Goal: Task Accomplishment & Management: Manage account settings

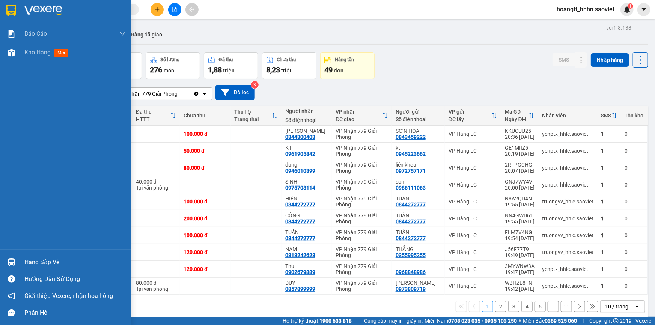
click at [44, 265] on div "Hàng sắp về" at bounding box center [74, 262] width 101 height 11
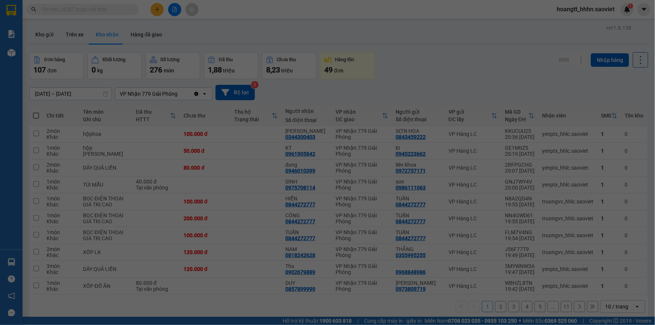
scroll to position [12, 0]
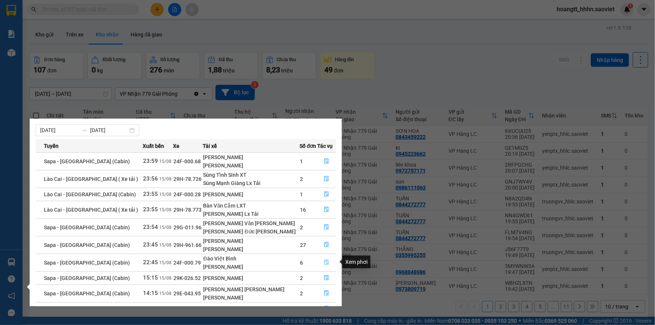
click at [324, 262] on icon "file-done" at bounding box center [326, 262] width 5 height 5
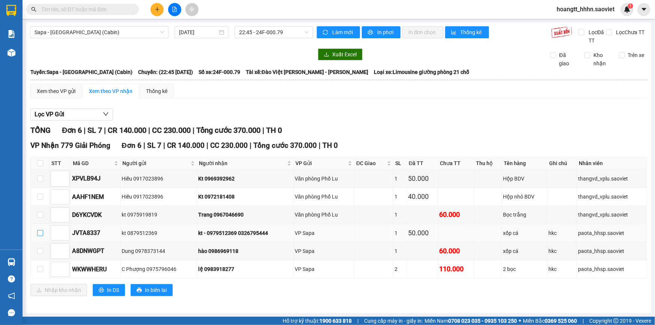
click at [38, 234] on input "checkbox" at bounding box center [40, 233] width 6 height 6
checkbox input "true"
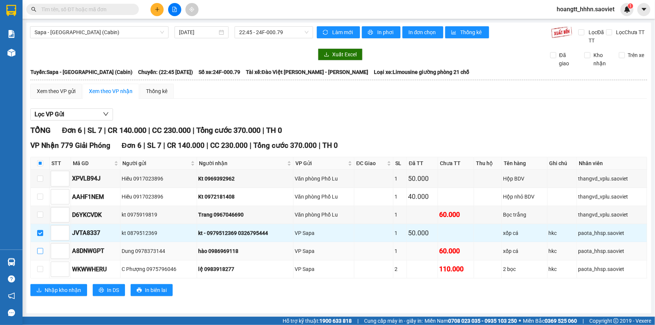
click at [39, 248] on input "checkbox" at bounding box center [40, 251] width 6 height 6
checkbox input "true"
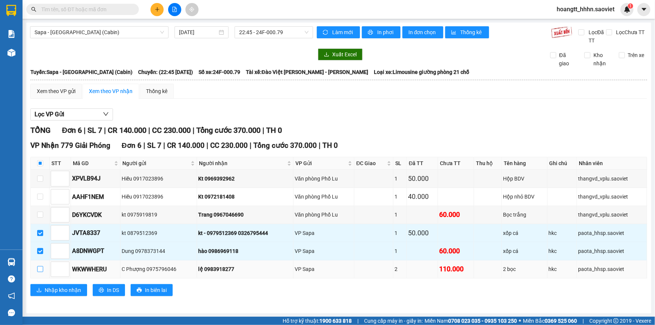
click at [40, 268] on input "checkbox" at bounding box center [40, 269] width 6 height 6
checkbox input "true"
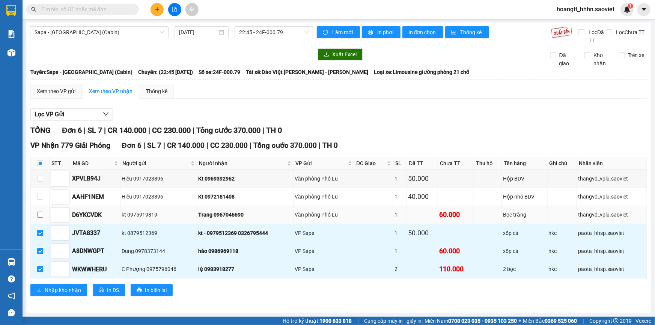
click at [39, 216] on input "checkbox" at bounding box center [40, 215] width 6 height 6
checkbox input "true"
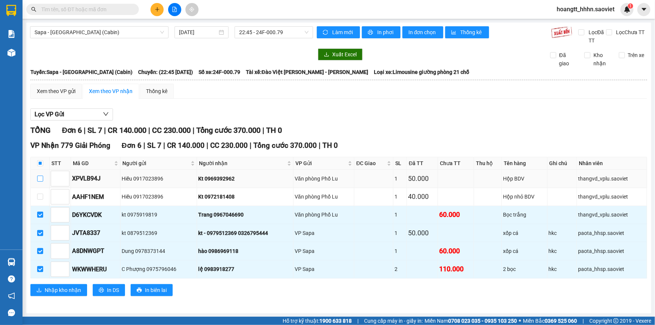
click at [40, 180] on input "checkbox" at bounding box center [40, 179] width 6 height 6
checkbox input "true"
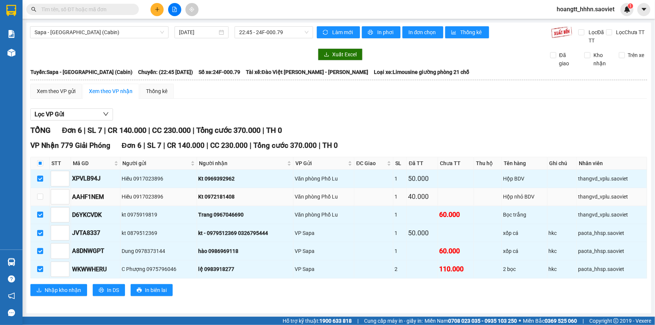
click at [43, 197] on td at bounding box center [40, 197] width 19 height 18
click at [41, 197] on input "checkbox" at bounding box center [40, 197] width 6 height 6
checkbox input "true"
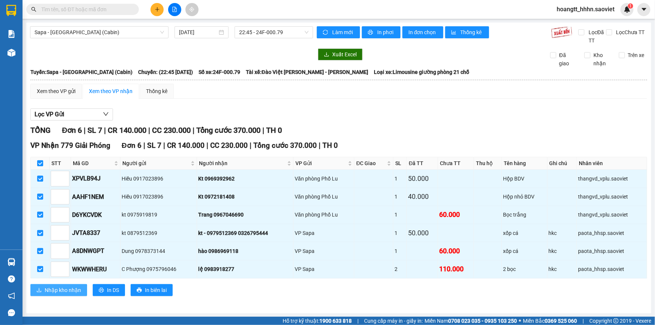
click at [80, 291] on span "Nhập kho nhận" at bounding box center [63, 290] width 36 height 8
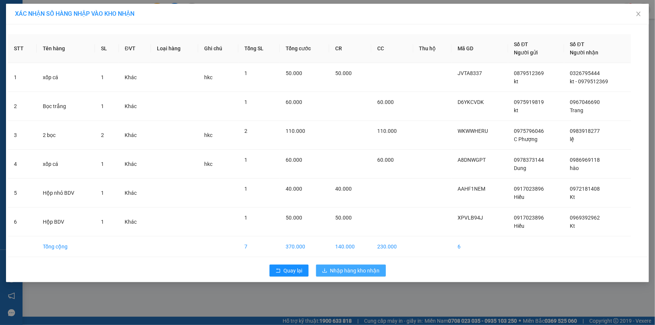
click at [357, 270] on span "Nhập hàng kho nhận" at bounding box center [355, 271] width 50 height 8
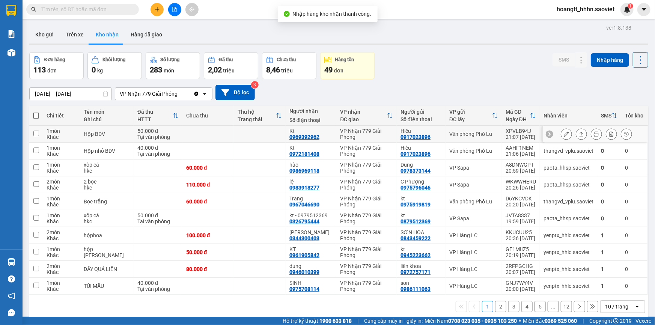
click at [481, 129] on td "Văn phòng Phố Lu" at bounding box center [474, 134] width 56 height 17
checkbox input "true"
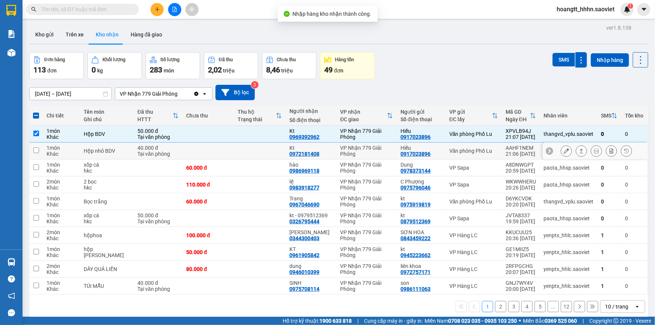
click at [477, 158] on td "Văn phòng Phố Lu" at bounding box center [474, 151] width 56 height 17
checkbox input "true"
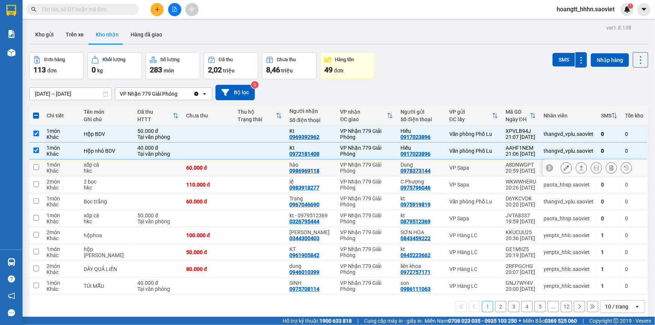
click at [473, 169] on div "VP Sapa" at bounding box center [473, 168] width 49 height 6
checkbox input "true"
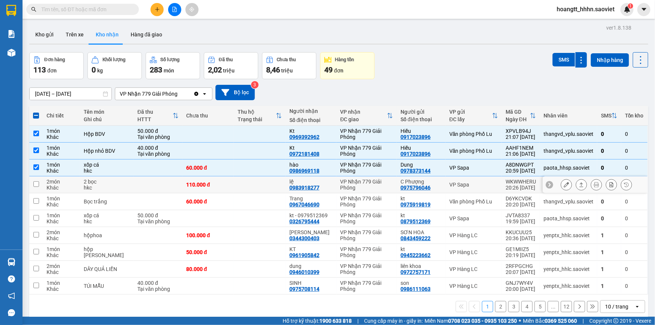
click at [476, 187] on div "VP Sapa" at bounding box center [473, 185] width 49 height 6
checkbox input "true"
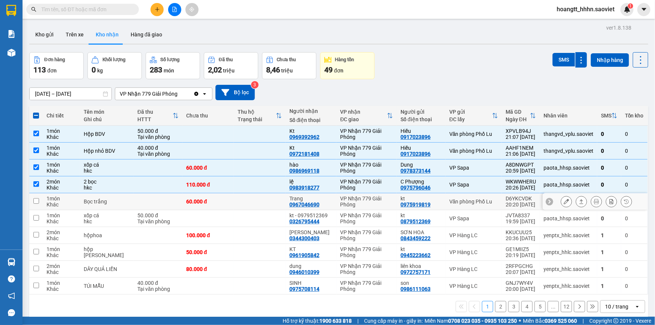
click at [475, 197] on td "Văn phòng Phố Lu" at bounding box center [474, 201] width 56 height 17
checkbox input "true"
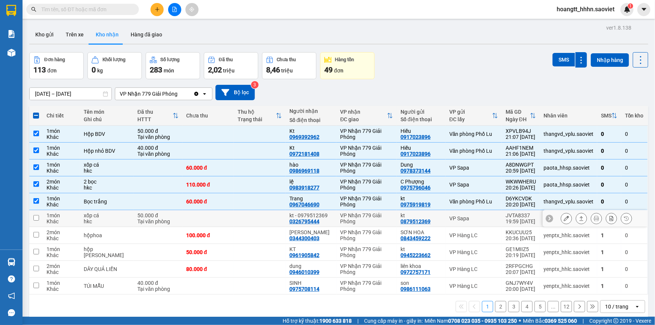
click at [475, 216] on div "VP Sapa" at bounding box center [473, 218] width 49 height 6
checkbox input "true"
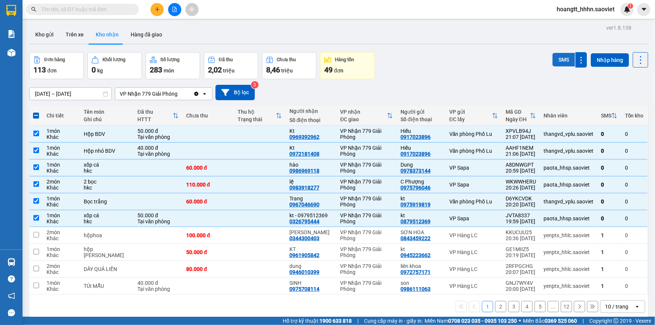
click at [556, 57] on button "SMS" at bounding box center [564, 60] width 23 height 14
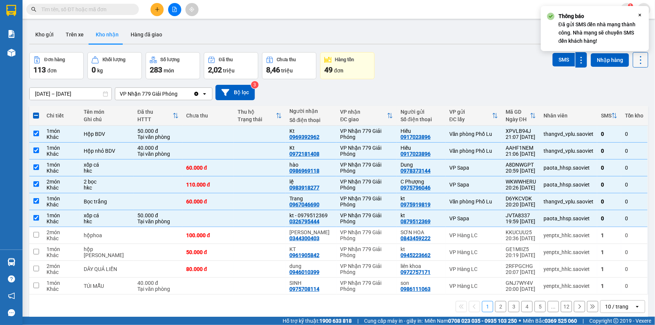
click at [638, 62] on icon at bounding box center [640, 60] width 11 height 11
click at [626, 95] on span "Làm mới" at bounding box center [625, 94] width 21 height 8
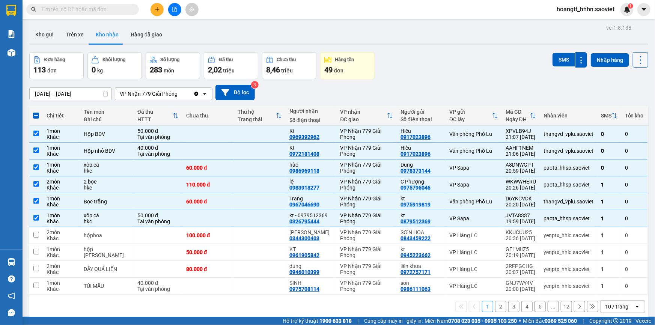
click at [637, 57] on icon at bounding box center [640, 60] width 11 height 11
click at [628, 93] on span "Làm mới" at bounding box center [625, 94] width 21 height 8
click at [515, 89] on div "[DATE] – [DATE] Press the down arrow key to interact with the calendar and sele…" at bounding box center [338, 92] width 619 height 15
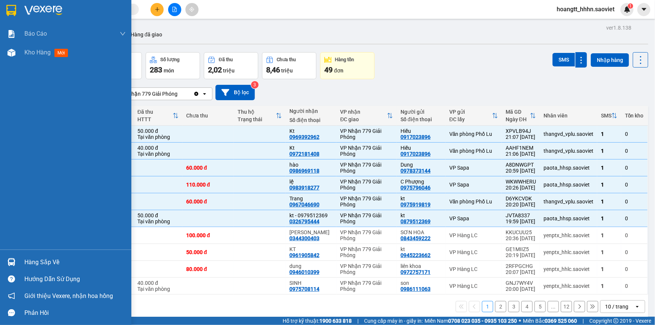
click at [33, 257] on div "Hàng sắp về" at bounding box center [74, 262] width 101 height 11
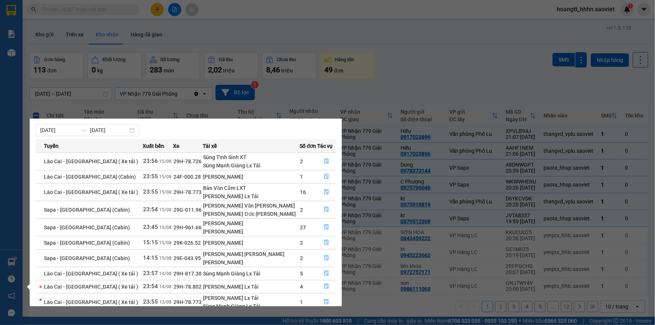
scroll to position [38, 0]
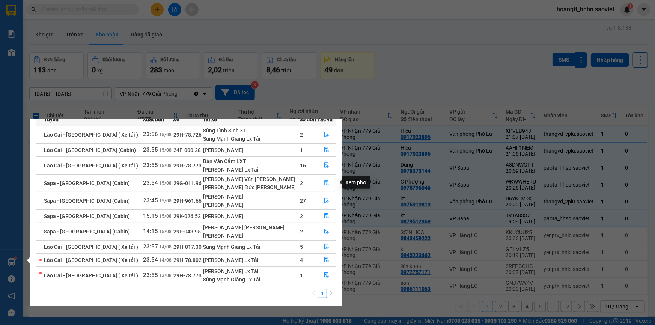
click at [326, 181] on icon "file-done" at bounding box center [326, 182] width 5 height 5
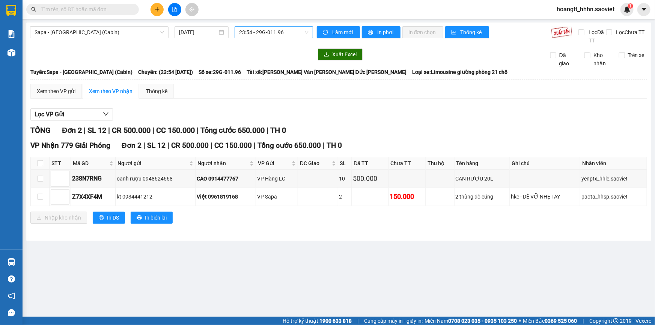
click at [294, 36] on span "23:54 - 29G-011.96" at bounding box center [273, 32] width 69 height 11
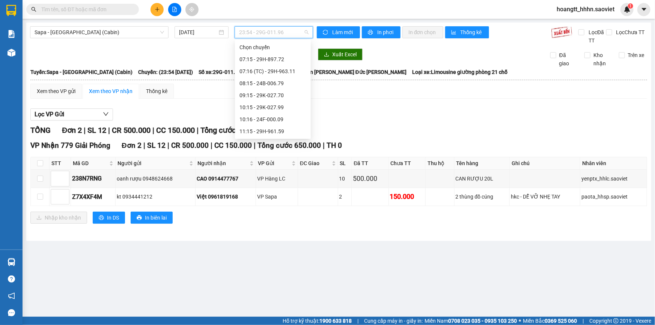
scroll to position [288, 0]
click at [215, 61] on div "Xuất Excel Đã giao Kho nhận Trên xe" at bounding box center [338, 57] width 617 height 19
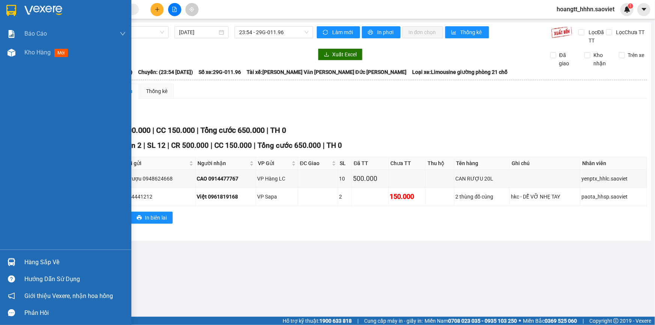
click at [58, 264] on div "Hàng sắp về" at bounding box center [74, 262] width 101 height 11
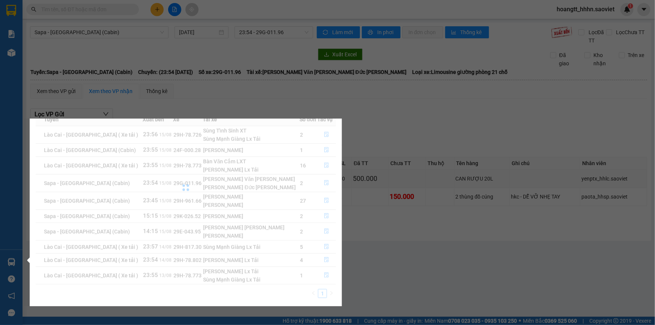
scroll to position [12, 0]
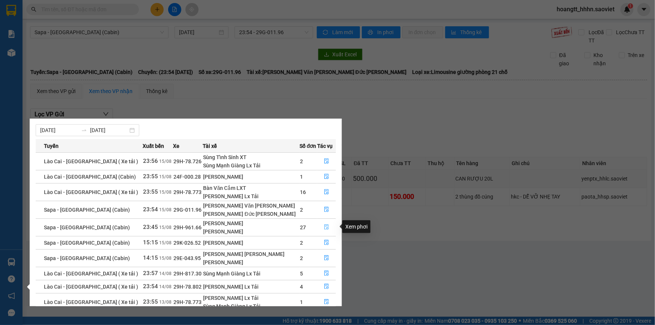
click at [324, 223] on button "button" at bounding box center [327, 227] width 18 height 12
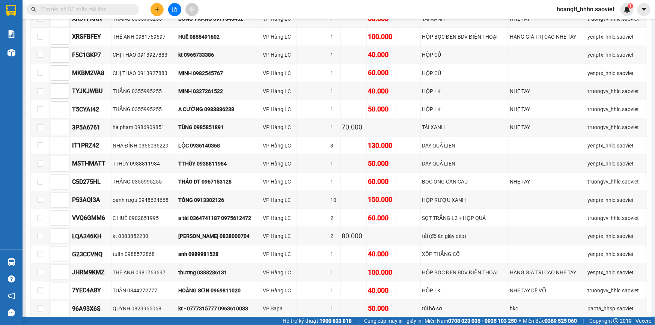
scroll to position [488, 0]
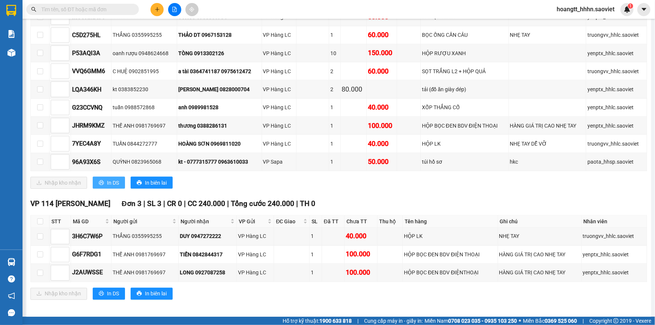
click at [115, 182] on span "In DS" at bounding box center [113, 183] width 12 height 8
click at [60, 3] on div "Kết quả tìm kiếm ( 0 ) Bộ lọc No Data" at bounding box center [73, 9] width 146 height 13
click at [64, 7] on input "text" at bounding box center [85, 9] width 89 height 8
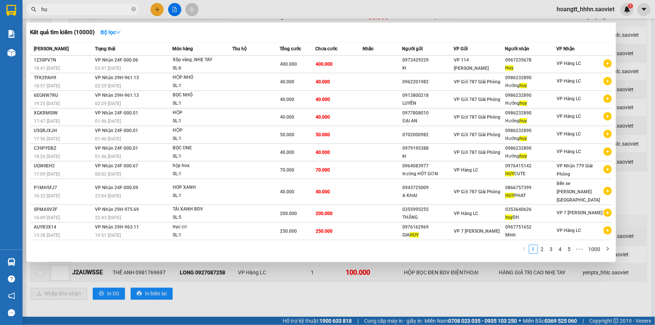
type input "h"
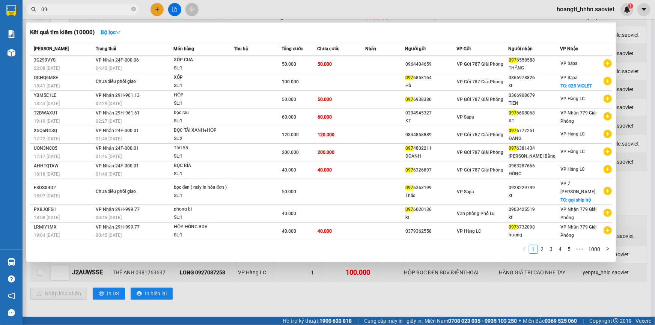
type input "0"
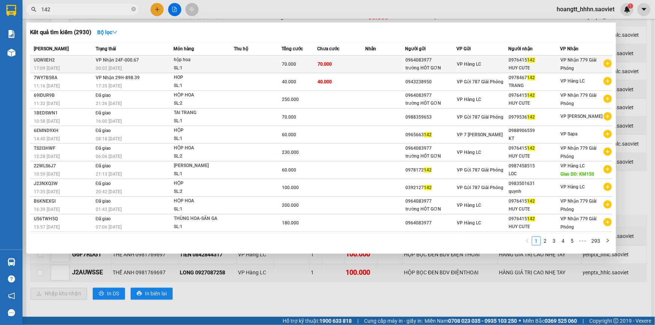
type input "142"
click at [342, 59] on td "70.000" at bounding box center [342, 65] width 48 height 18
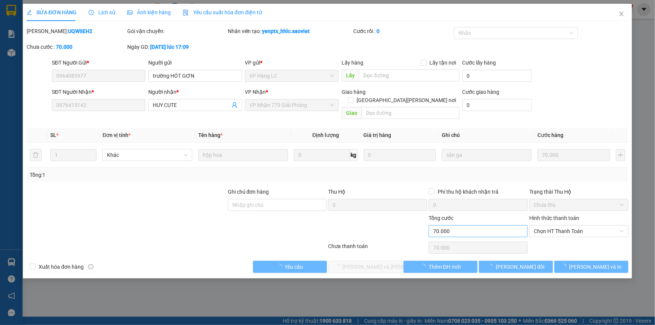
type input "0964083977"
type input "trường HÓT GƠN"
type input "0976415142"
type input "HUY CUTE"
type input "70.000"
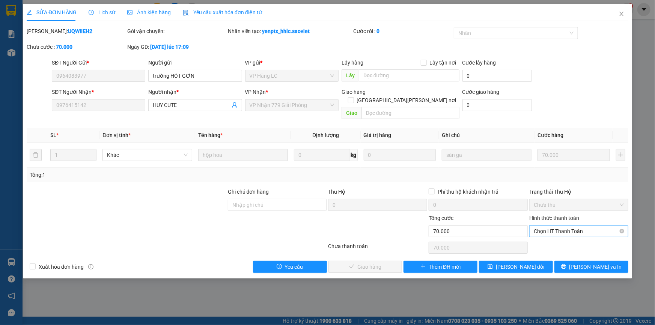
click at [554, 226] on span "Chọn HT Thanh Toán" at bounding box center [579, 231] width 90 height 11
click at [581, 238] on div "Tại văn phòng" at bounding box center [579, 237] width 90 height 8
type input "0"
click at [368, 263] on span "[PERSON_NAME] và [PERSON_NAME] hàng" at bounding box center [393, 267] width 101 height 8
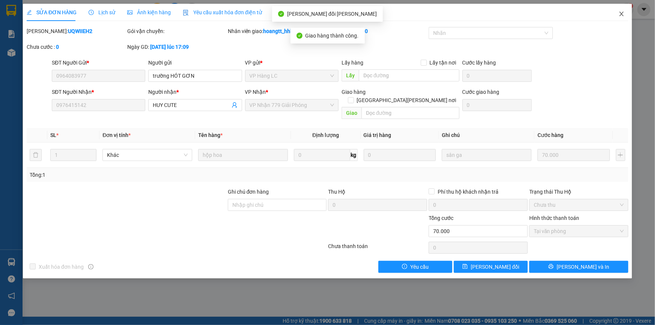
click at [619, 14] on icon "close" at bounding box center [622, 14] width 6 height 6
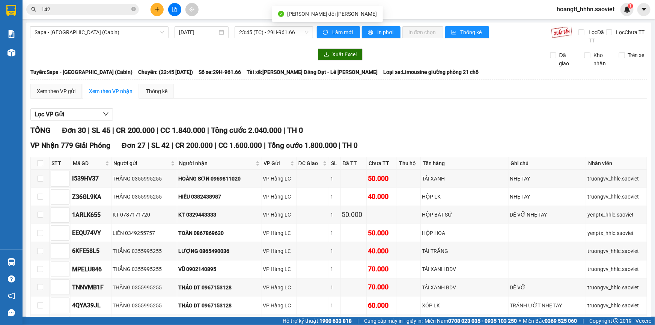
click at [105, 7] on input "142" at bounding box center [85, 9] width 89 height 8
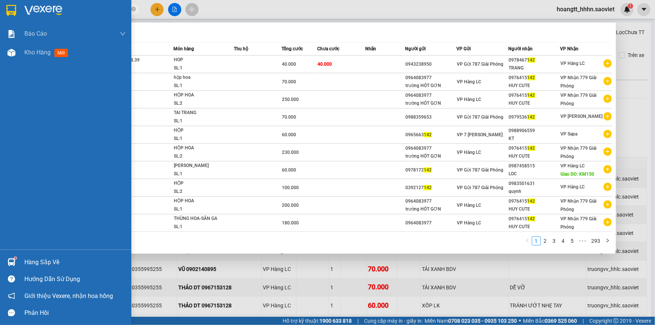
click at [21, 260] on div "Hàng sắp về" at bounding box center [65, 262] width 131 height 17
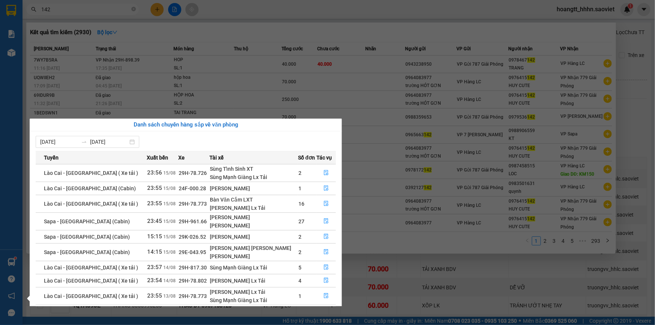
scroll to position [21, 0]
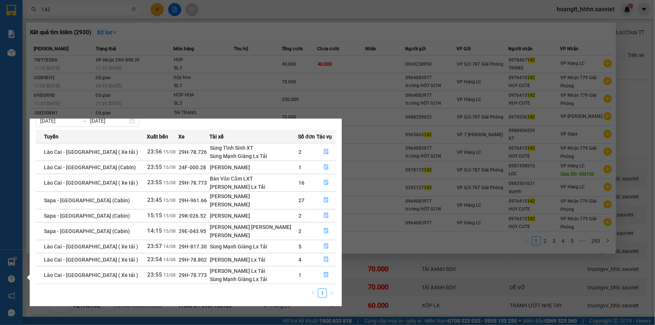
click at [405, 270] on section "Kết quả tìm kiếm ( 2930 ) Bộ lọc Mã ĐH Trạng thái Món hàng Thu hộ Tổng cước Chư…" at bounding box center [327, 162] width 655 height 325
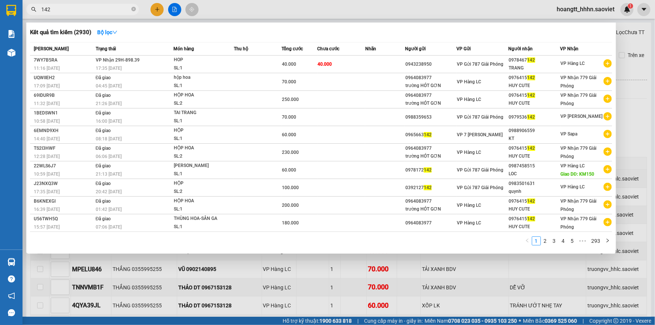
scroll to position [0, 0]
click at [339, 266] on div at bounding box center [327, 162] width 655 height 325
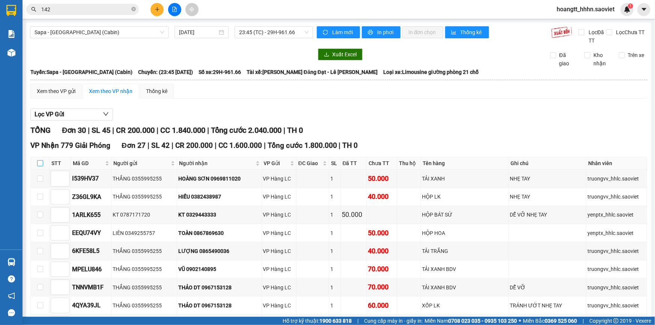
click at [39, 164] on input "checkbox" at bounding box center [40, 163] width 6 height 6
checkbox input "true"
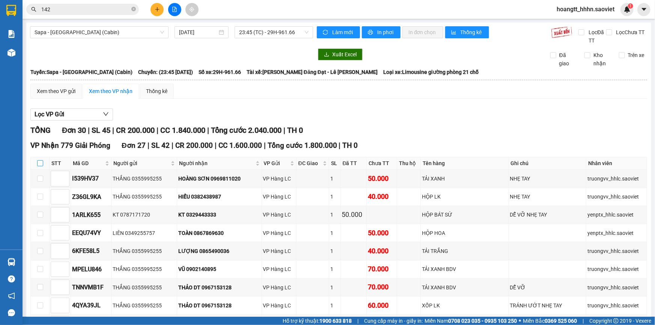
checkbox input "true"
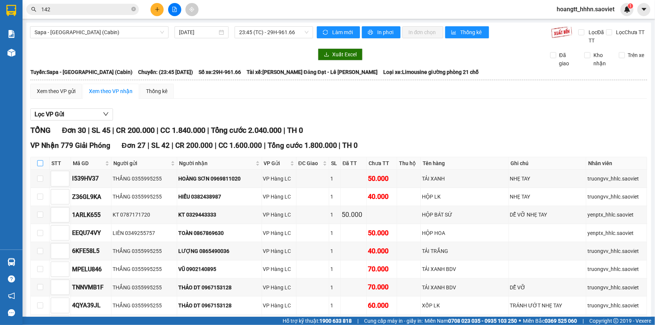
checkbox input "true"
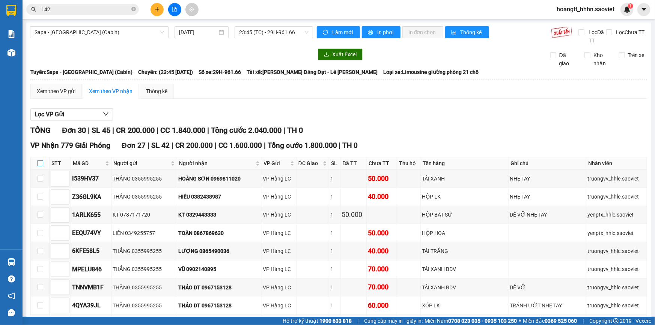
checkbox input "true"
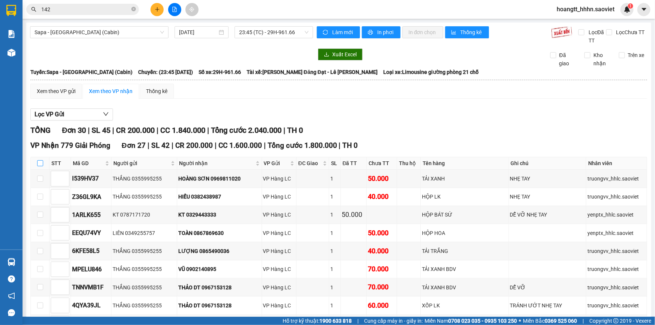
checkbox input "true"
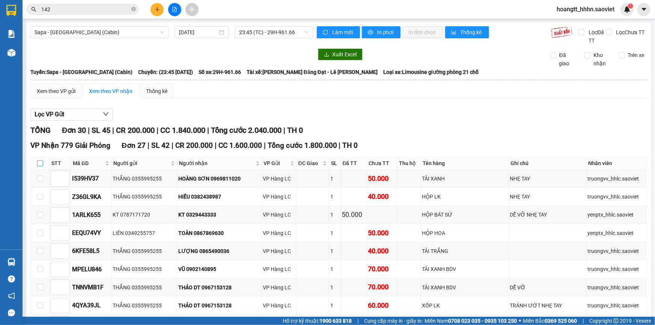
checkbox input "true"
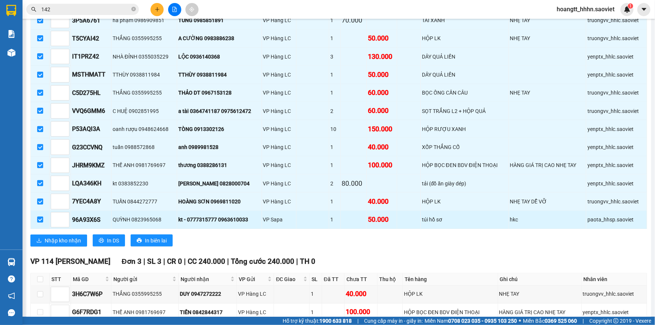
scroll to position [488, 0]
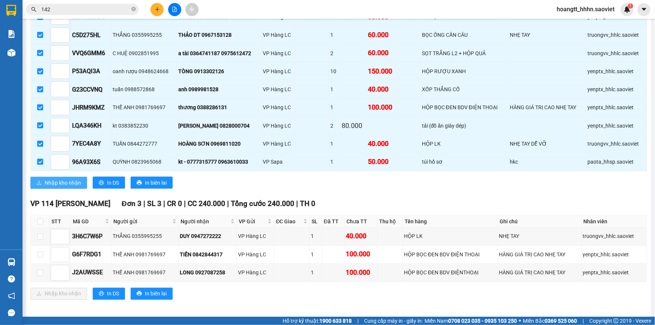
click at [79, 179] on span "Nhập kho nhận" at bounding box center [63, 183] width 36 height 8
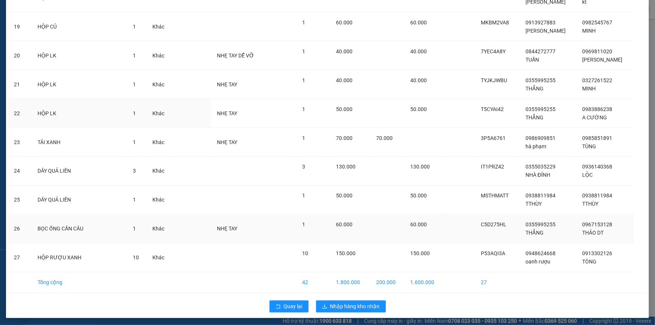
scroll to position [572, 0]
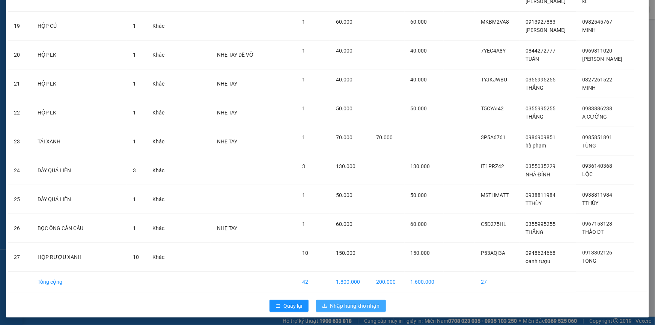
click at [373, 308] on span "Nhập hàng kho nhận" at bounding box center [355, 306] width 50 height 8
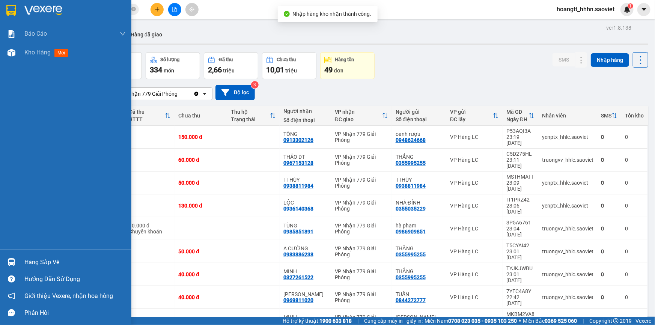
click at [43, 265] on div "Hàng sắp về" at bounding box center [74, 262] width 101 height 11
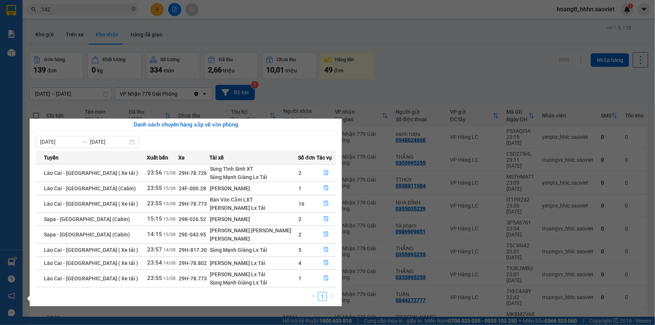
click at [251, 24] on section "Kết quả tìm kiếm ( 2930 ) Bộ lọc Mã ĐH Trạng thái Món hàng Thu hộ Tổng cước Chư…" at bounding box center [327, 162] width 655 height 325
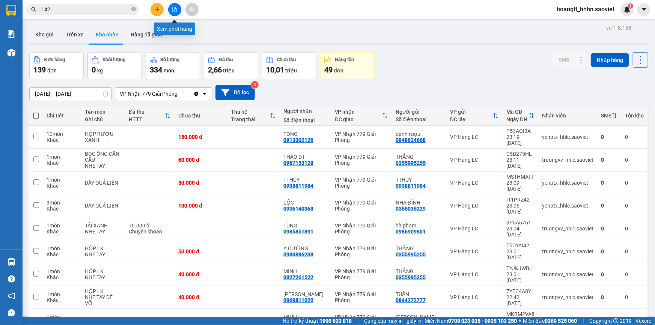
click at [170, 9] on button at bounding box center [174, 9] width 13 height 13
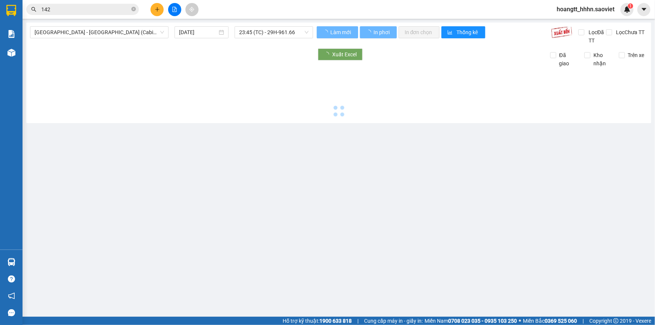
type input "[DATE]"
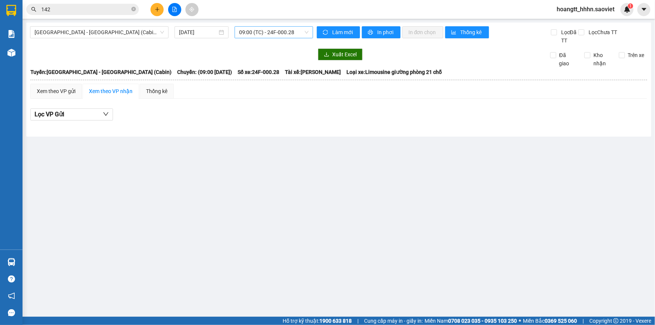
click at [300, 29] on span "09:00 (TC) - 24F-000.28" at bounding box center [273, 32] width 69 height 11
click at [124, 35] on span "Hà Nội - Lào Cai (Cabin)" at bounding box center [99, 32] width 129 height 11
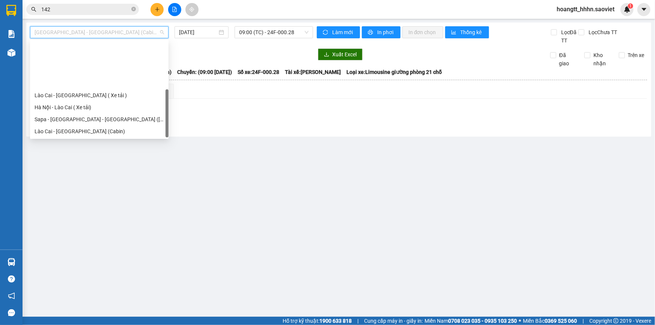
scroll to position [60, 0]
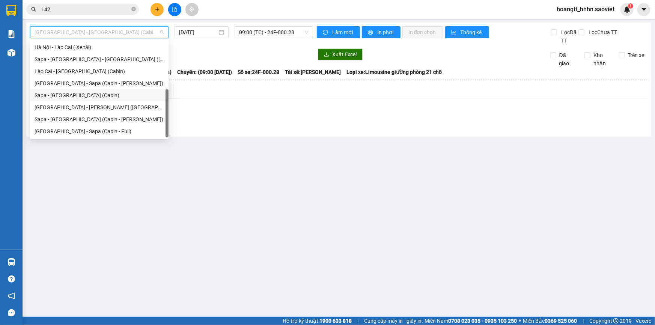
click at [91, 99] on div "Sapa - [GEOGRAPHIC_DATA] (Cabin)" at bounding box center [99, 95] width 139 height 12
type input "[DATE]"
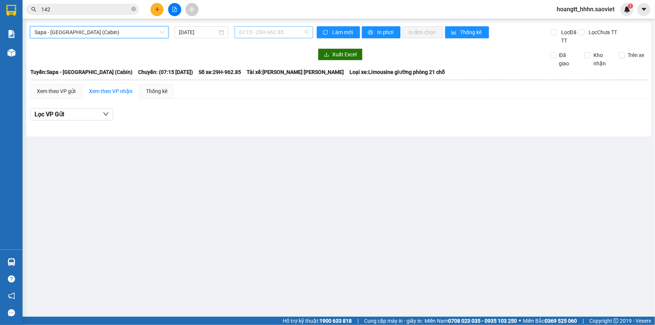
click at [300, 32] on span "07:15 - 29H-962.85" at bounding box center [273, 32] width 69 height 11
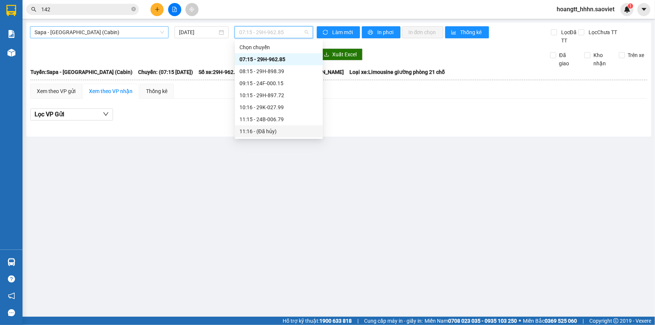
click at [157, 38] on span "Sapa - [GEOGRAPHIC_DATA] (Cabin)" at bounding box center [99, 32] width 129 height 11
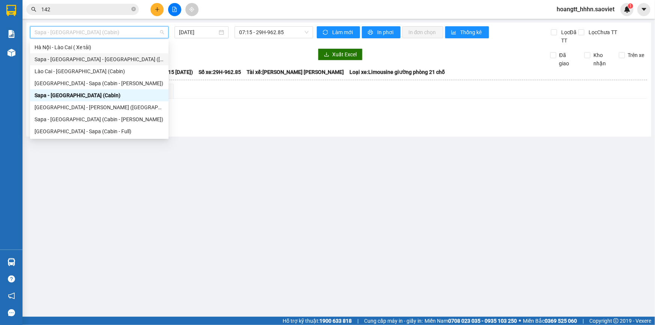
click at [134, 58] on div "Sapa - Lào Cai - Hà Nội (Giường)" at bounding box center [99, 59] width 129 height 8
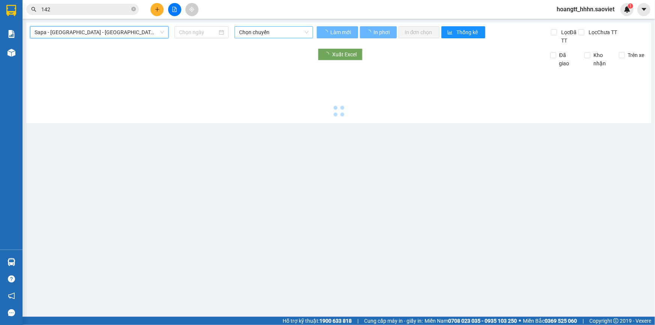
type input "[DATE]"
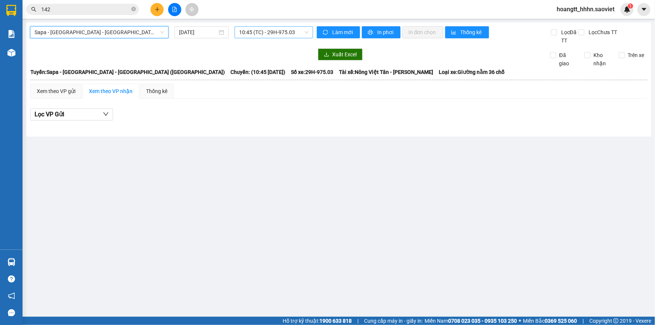
click at [292, 32] on span "10:45 (TC) - 29H-975.03" at bounding box center [273, 32] width 69 height 11
click at [304, 30] on span "10:45 (TC) - 29H-975.03" at bounding box center [273, 32] width 69 height 11
click at [120, 32] on span "Sapa - Lào Cai - Hà Nội (Giường)" at bounding box center [99, 32] width 129 height 11
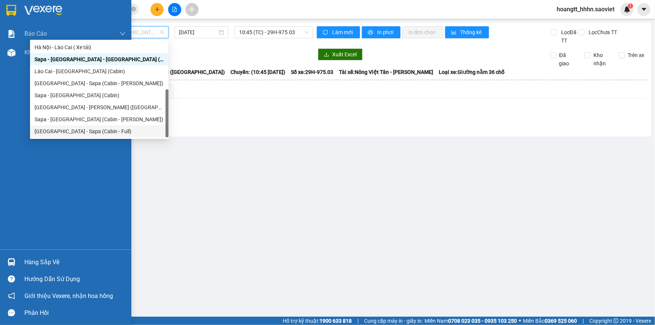
click at [8, 262] on img at bounding box center [12, 262] width 8 height 8
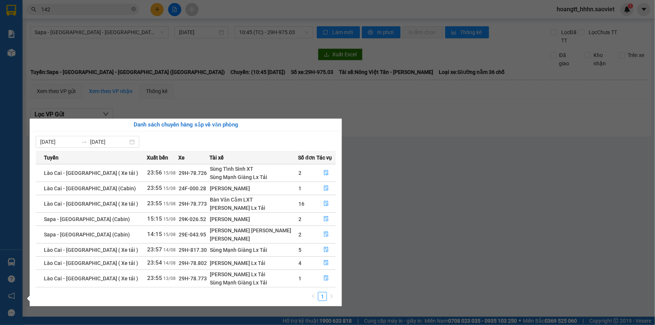
click at [300, 81] on section "Kết quả tìm kiếm ( 2930 ) Bộ lọc Mã ĐH Trạng thái Món hàng Thu hộ Tổng cước Chư…" at bounding box center [327, 162] width 655 height 325
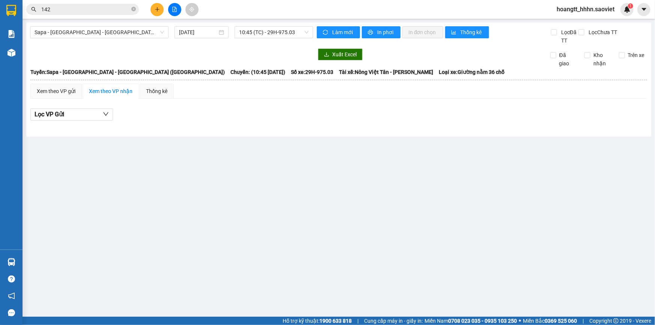
click at [210, 51] on div at bounding box center [171, 54] width 283 height 12
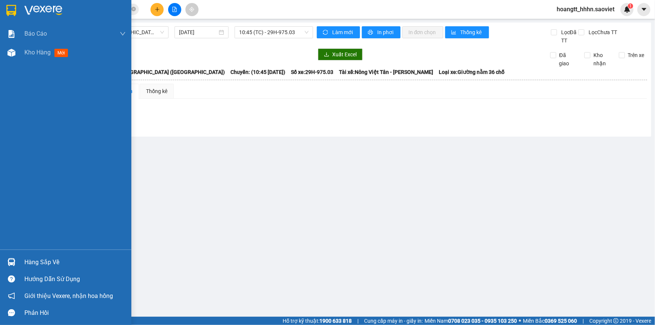
click at [18, 254] on div "Hàng sắp về" at bounding box center [65, 262] width 131 height 17
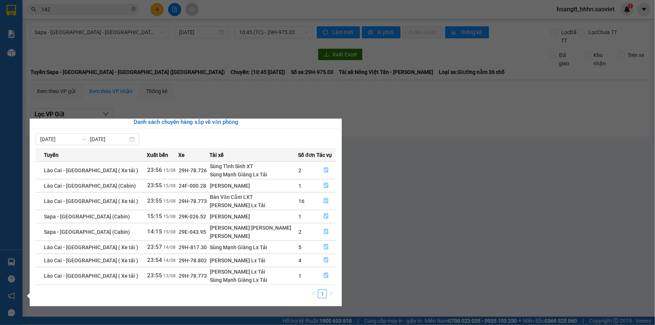
scroll to position [3, 0]
click at [203, 86] on section "Kết quả tìm kiếm ( 2930 ) Bộ lọc Mã ĐH Trạng thái Món hàng Thu hộ Tổng cước Chư…" at bounding box center [327, 162] width 655 height 325
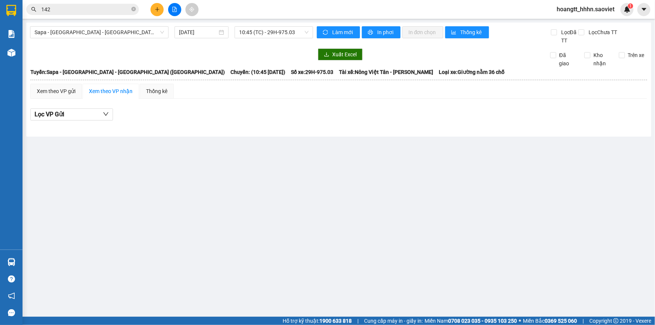
click at [176, 51] on div at bounding box center [171, 54] width 283 height 12
click at [134, 10] on icon "close-circle" at bounding box center [133, 9] width 5 height 5
click at [117, 10] on input "text" at bounding box center [85, 9] width 89 height 8
click at [118, 9] on input "text" at bounding box center [85, 9] width 89 height 8
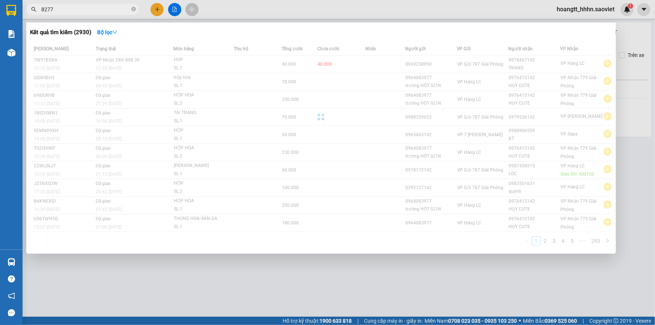
type input "8277"
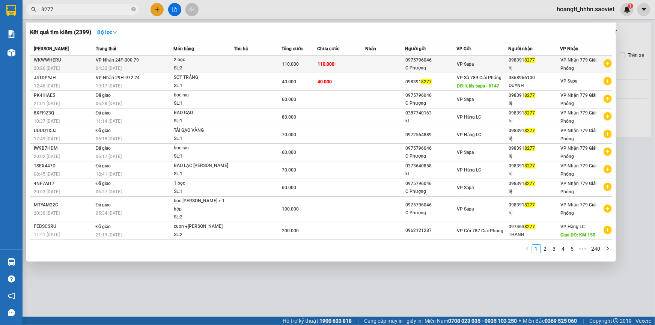
click at [157, 62] on td "VP Nhận 24F-000.79 04:32 - 16/08" at bounding box center [134, 65] width 80 height 18
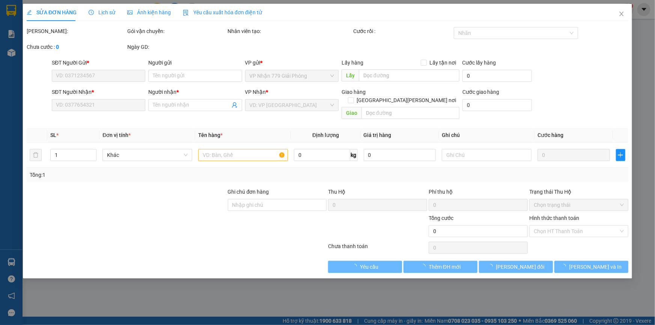
type input "0975796046"
type input "C Phượng"
type input "0983918277"
type input "lệ"
type input "110.000"
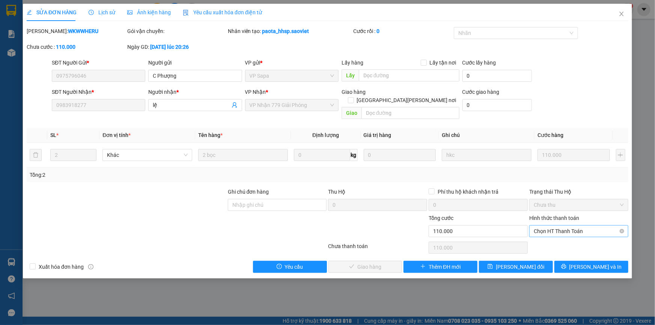
click at [545, 226] on span "Chọn HT Thanh Toán" at bounding box center [579, 231] width 90 height 11
click at [548, 237] on div "Tại văn phòng" at bounding box center [579, 237] width 90 height 8
type input "0"
click at [374, 263] on span "[PERSON_NAME] và [PERSON_NAME] hàng" at bounding box center [393, 267] width 101 height 8
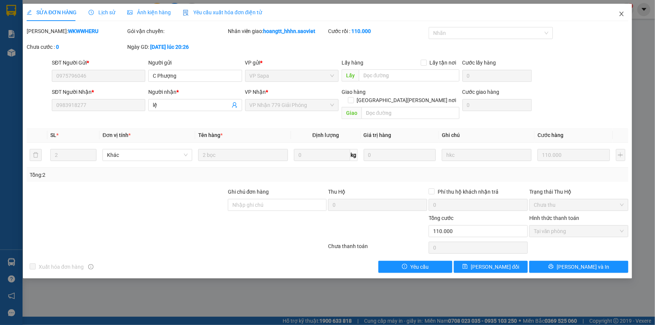
click at [620, 15] on icon "close" at bounding box center [622, 14] width 6 height 6
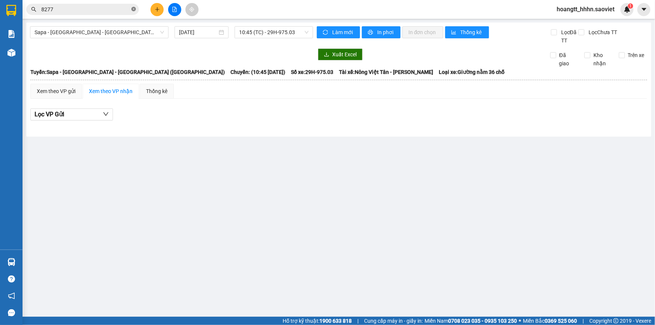
click at [133, 11] on span at bounding box center [133, 9] width 5 height 7
click at [91, 11] on input "text" at bounding box center [85, 9] width 89 height 8
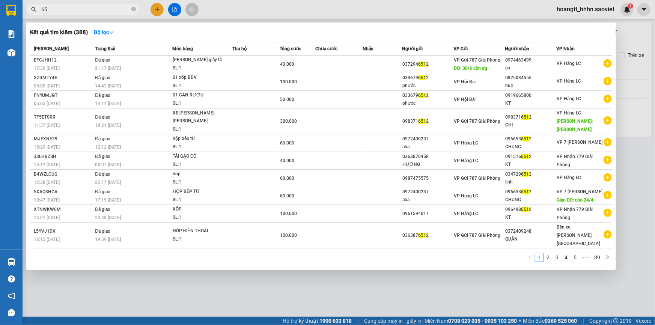
type input "6"
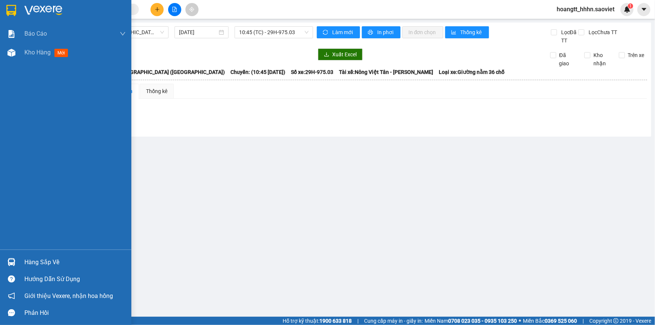
click at [36, 265] on div "Hàng sắp về" at bounding box center [74, 262] width 101 height 11
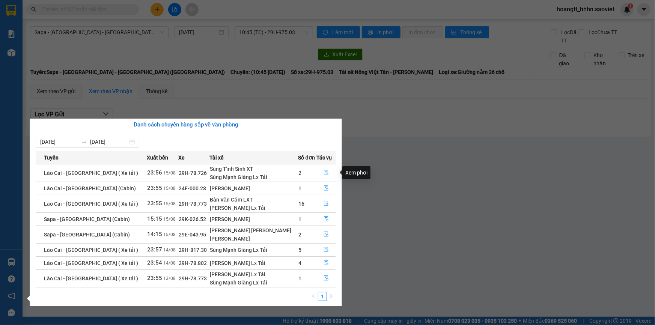
click at [319, 173] on button "button" at bounding box center [326, 173] width 19 height 12
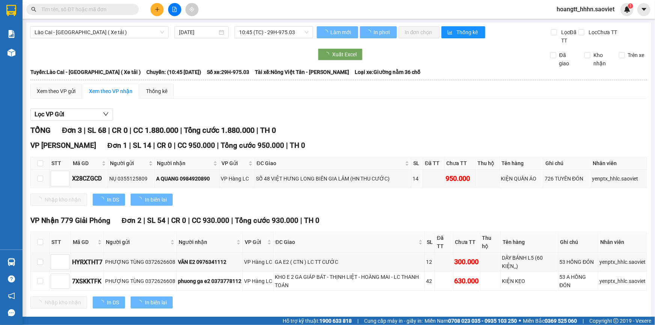
type input "[DATE]"
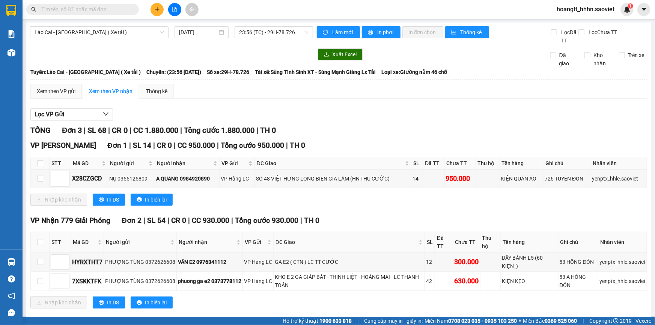
click at [156, 51] on div at bounding box center [171, 54] width 283 height 12
click at [86, 14] on span at bounding box center [82, 9] width 113 height 11
click at [92, 8] on input "text" at bounding box center [85, 9] width 89 height 8
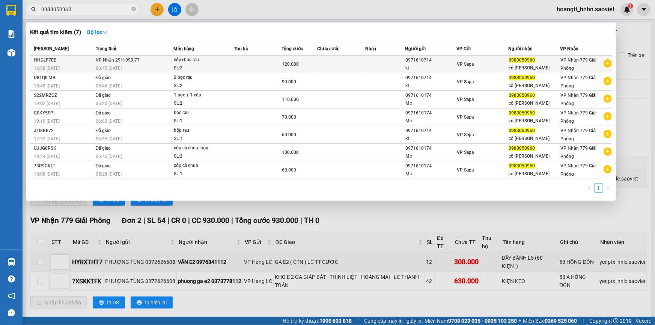
type input "0983050960"
click at [188, 67] on div "SL: 2" at bounding box center [202, 68] width 56 height 8
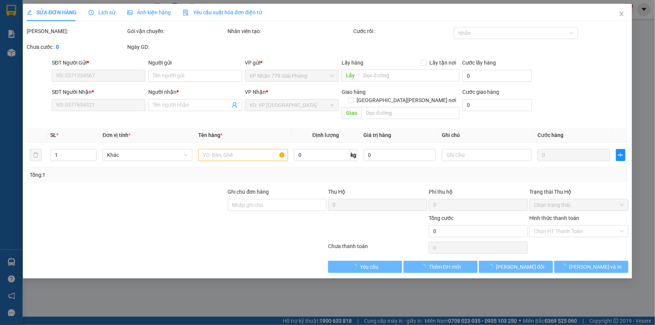
type input "0971610714"
type input "kt"
type input "0983050960"
type input "cô thức"
type input "120.000"
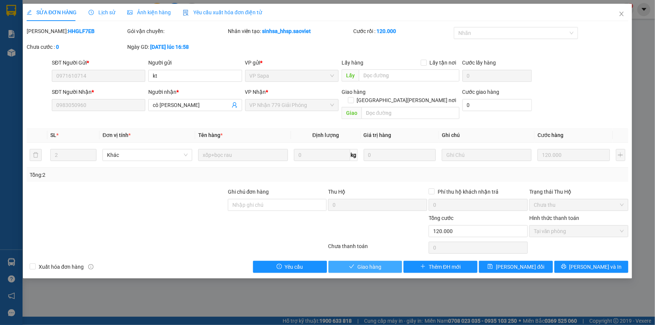
click at [371, 263] on span "Giao hàng" at bounding box center [369, 267] width 24 height 8
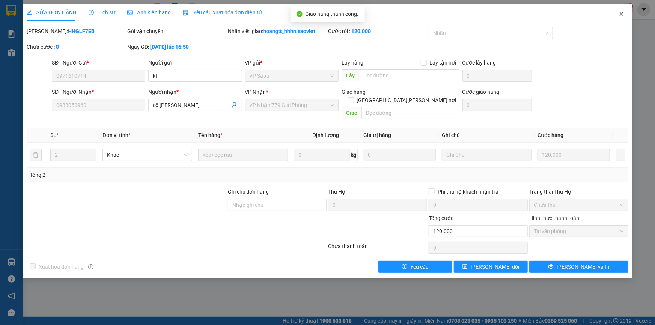
click at [621, 15] on icon "close" at bounding box center [621, 14] width 4 height 5
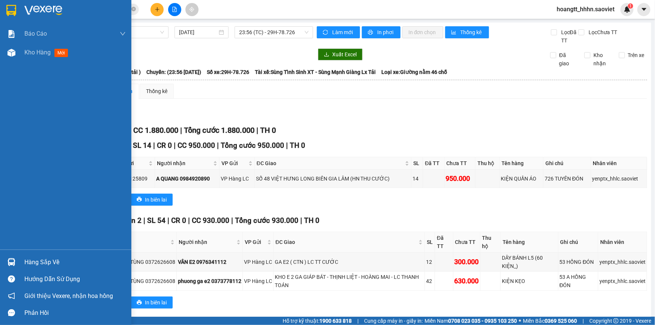
click at [22, 14] on div at bounding box center [65, 12] width 131 height 24
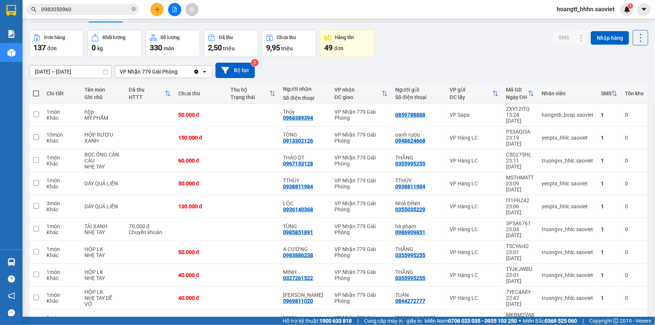
scroll to position [34, 0]
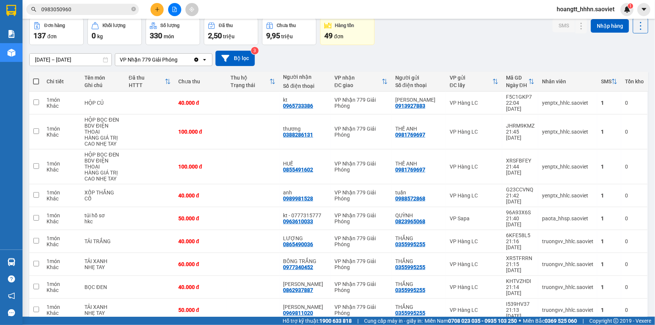
scroll to position [50, 0]
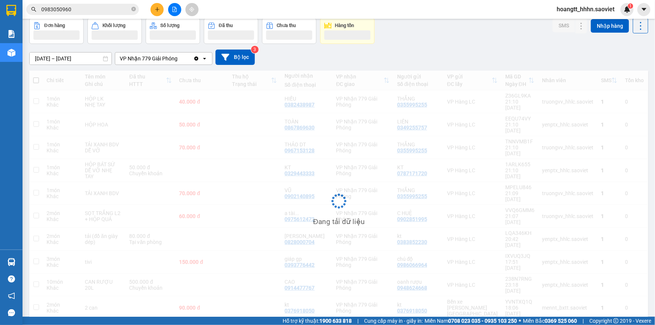
scroll to position [34, 0]
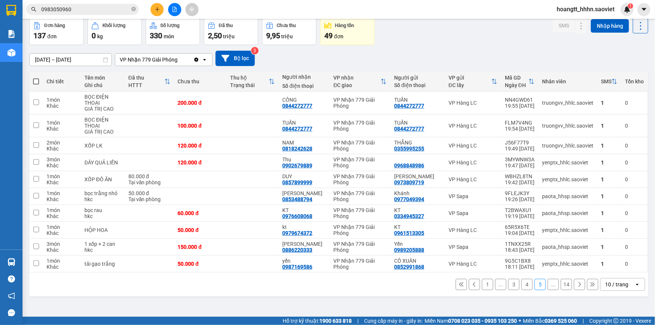
click at [574, 283] on button at bounding box center [579, 284] width 11 height 11
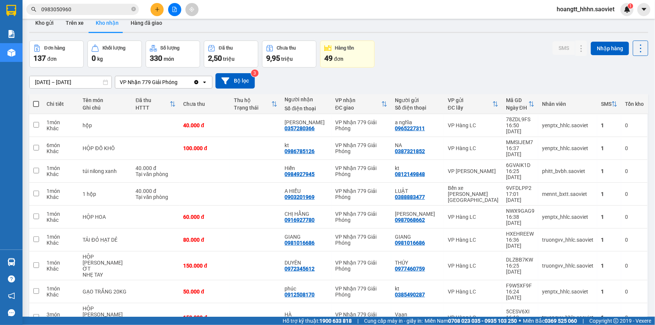
scroll to position [0, 0]
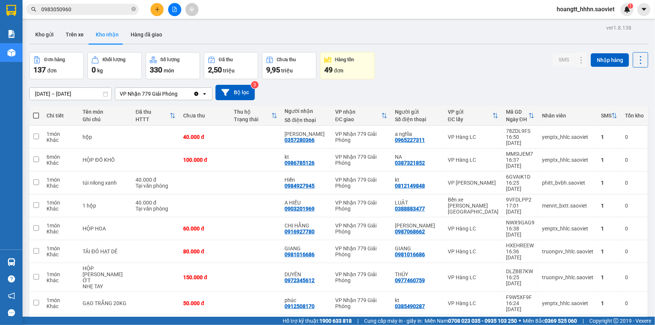
drag, startPoint x: 464, startPoint y: 71, endPoint x: 464, endPoint y: 66, distance: 4.2
click at [464, 70] on div "Đơn hàng 137 đơn Khối lượng 0 kg Số lượng 330 món Đã thu 2,50 triệu Chưa thu 9,…" at bounding box center [338, 65] width 619 height 27
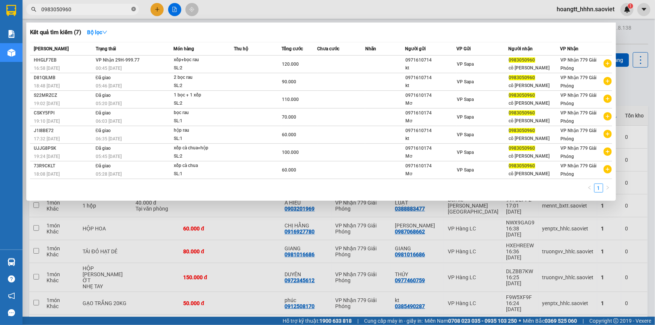
click at [133, 11] on span at bounding box center [133, 9] width 5 height 7
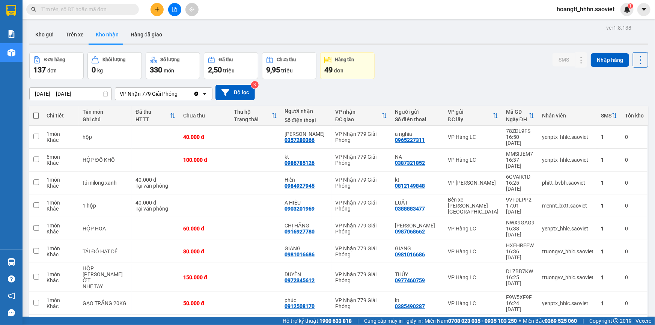
click at [120, 12] on input "text" at bounding box center [85, 9] width 89 height 8
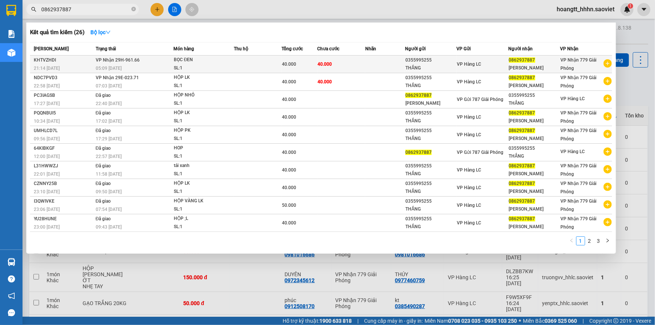
type input "0862937887"
click at [220, 63] on div "BỌC ĐEN" at bounding box center [202, 60] width 56 height 8
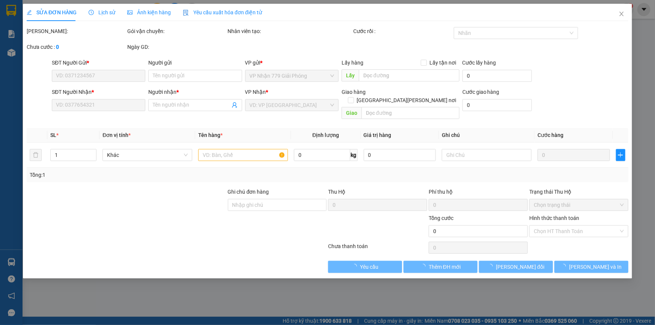
type input "0355995255"
type input "THẮNG"
type input "0862937887"
type input "[PERSON_NAME]"
type input "40.000"
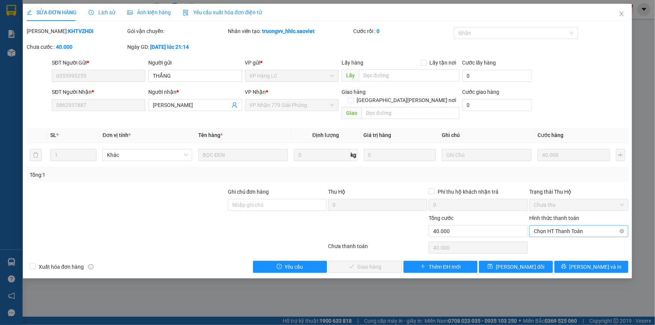
click at [547, 226] on span "Chọn HT Thanh Toán" at bounding box center [579, 231] width 90 height 11
click at [543, 249] on div "Chuyển khoản" at bounding box center [579, 249] width 90 height 8
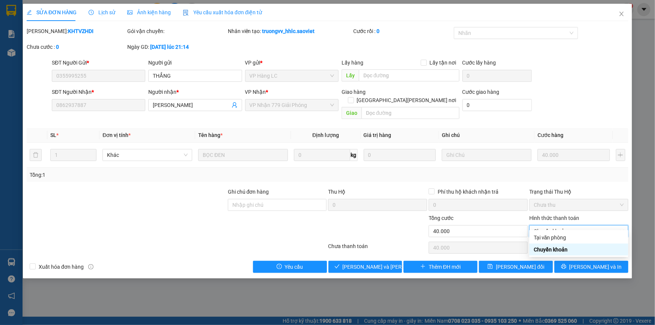
type input "0"
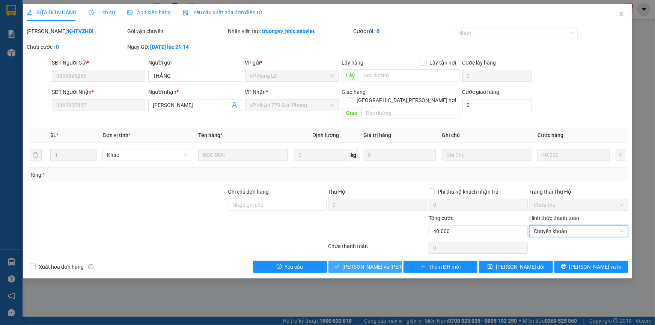
click at [375, 263] on span "[PERSON_NAME] và [PERSON_NAME] hàng" at bounding box center [393, 267] width 101 height 8
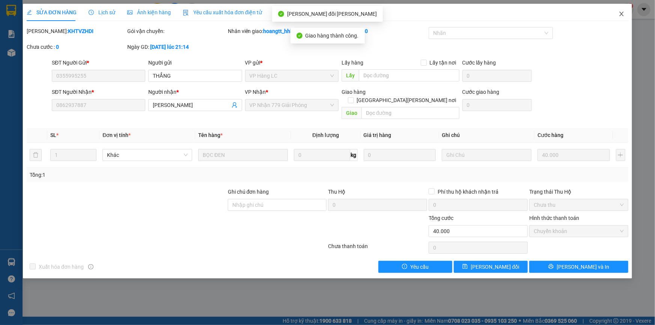
click at [625, 14] on span "Close" at bounding box center [621, 14] width 21 height 21
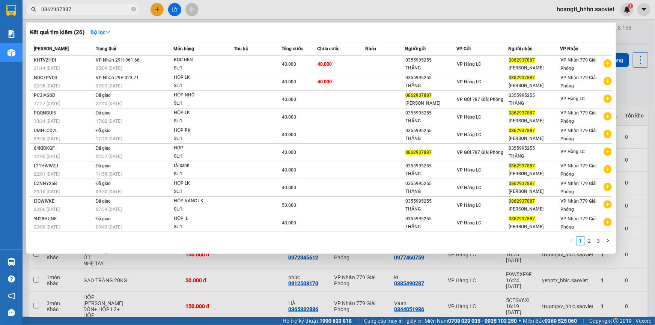
click at [104, 11] on input "0862937887" at bounding box center [85, 9] width 89 height 8
click at [624, 82] on div at bounding box center [327, 162] width 655 height 325
click at [78, 8] on input "0862937887" at bounding box center [85, 9] width 89 height 8
click at [622, 38] on div at bounding box center [327, 162] width 655 height 325
click at [96, 9] on input "0862937887" at bounding box center [85, 9] width 89 height 8
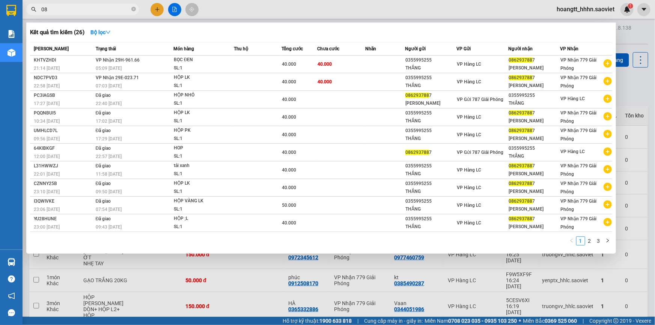
type input "0"
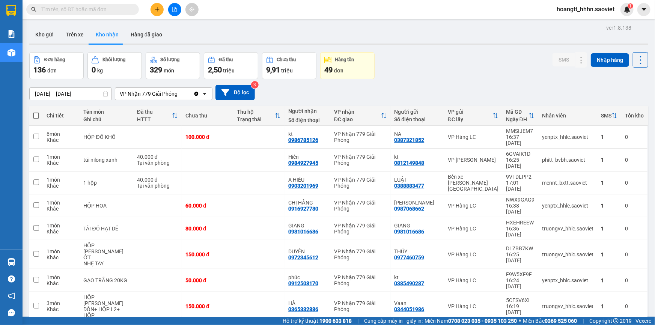
click at [96, 9] on input "text" at bounding box center [85, 9] width 89 height 8
click at [134, 30] on button "Hàng đã giao" at bounding box center [147, 35] width 44 height 18
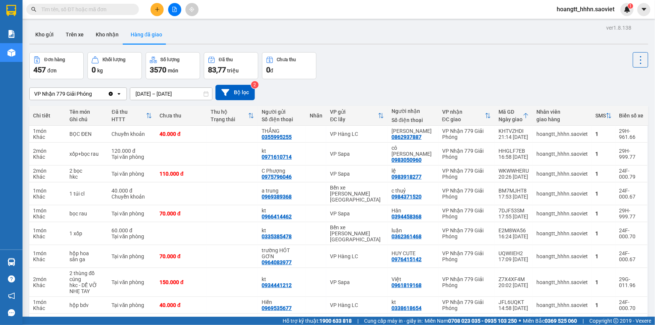
click at [84, 4] on span at bounding box center [82, 9] width 113 height 11
click at [80, 7] on input "text" at bounding box center [85, 9] width 89 height 8
click at [107, 41] on button "Kho nhận" at bounding box center [107, 35] width 35 height 18
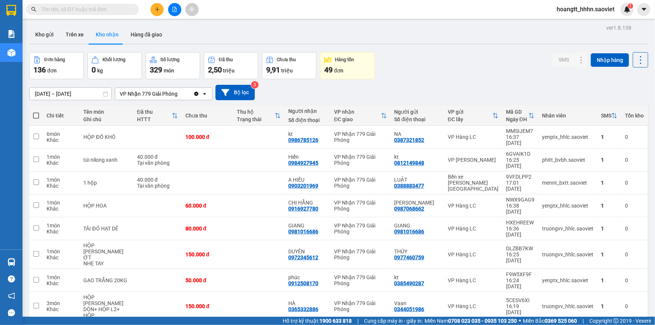
click at [239, 33] on div "Kho gửi Trên xe Kho nhận Hàng đã giao" at bounding box center [338, 36] width 619 height 20
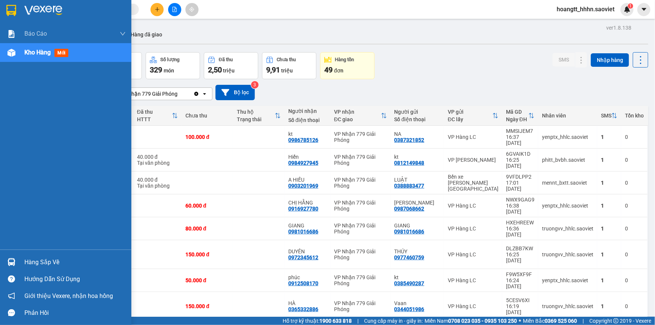
click at [41, 256] on div "Hàng sắp về" at bounding box center [65, 262] width 131 height 17
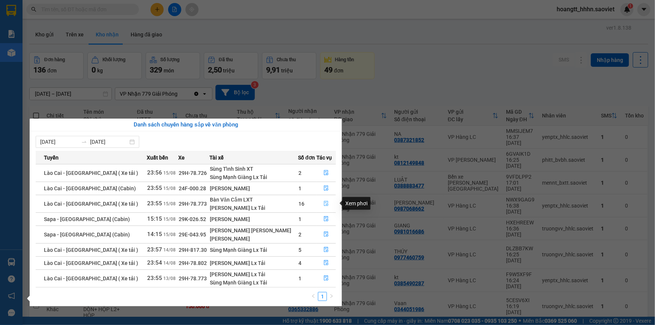
click at [326, 203] on icon "file-done" at bounding box center [326, 203] width 5 height 5
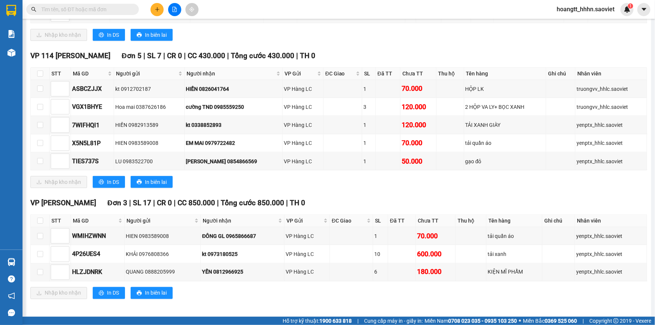
scroll to position [227, 0]
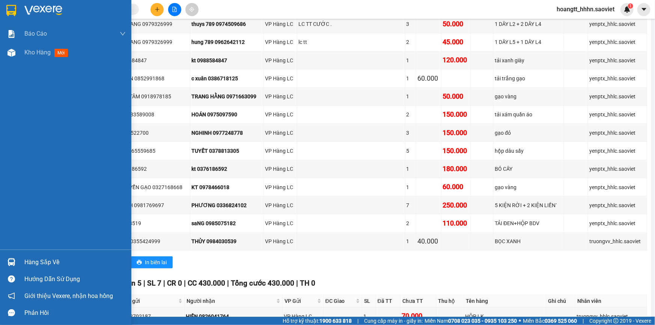
click at [37, 257] on div "Hàng sắp về" at bounding box center [74, 262] width 101 height 11
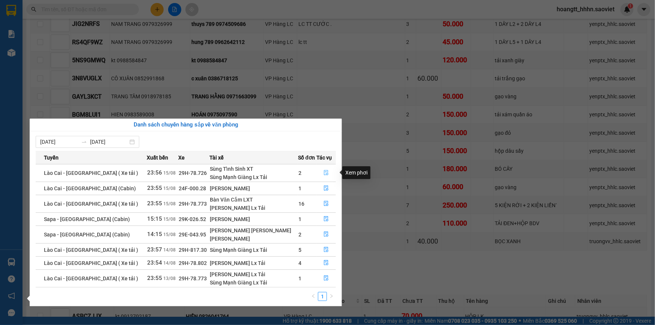
click at [324, 176] on span "file-done" at bounding box center [326, 173] width 5 height 6
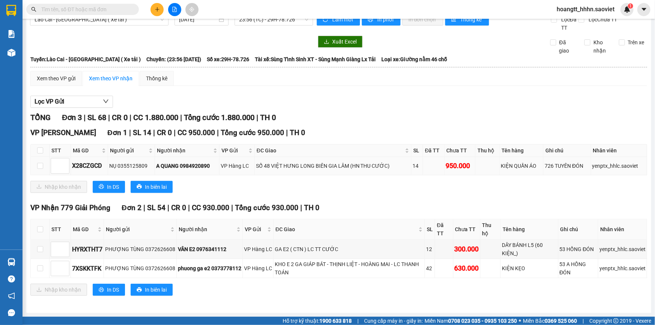
scroll to position [12, 0]
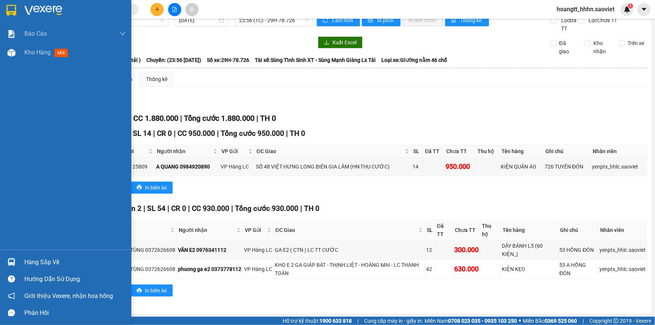
click at [38, 259] on div "Hàng sắp về" at bounding box center [74, 262] width 101 height 11
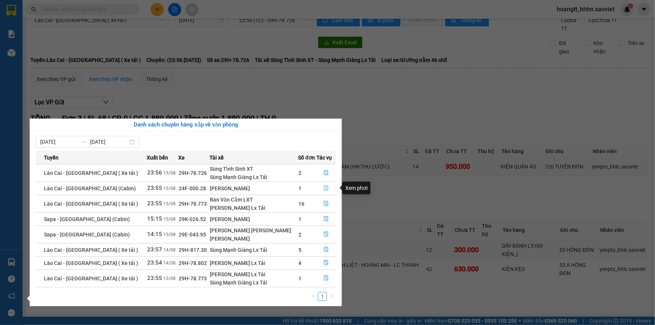
click at [324, 187] on icon "file-done" at bounding box center [326, 187] width 5 height 5
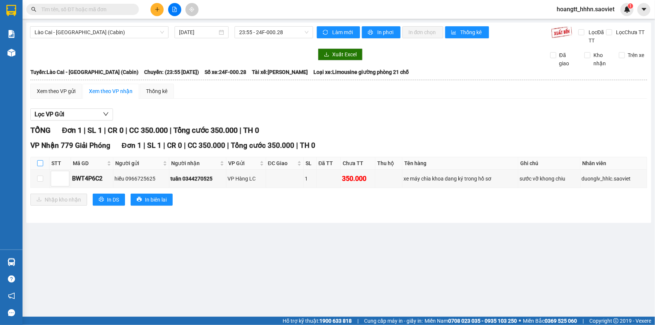
click at [39, 162] on input "checkbox" at bounding box center [40, 163] width 6 height 6
checkbox input "true"
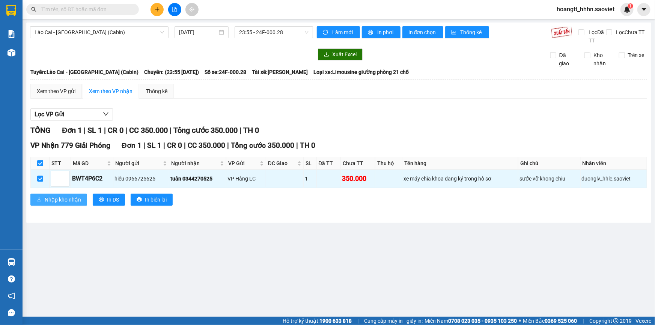
click at [61, 198] on span "Nhập kho nhận" at bounding box center [63, 200] width 36 height 8
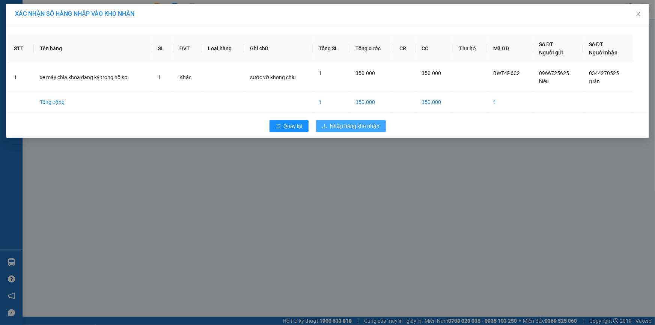
click at [360, 123] on span "Nhập hàng kho nhận" at bounding box center [355, 126] width 50 height 8
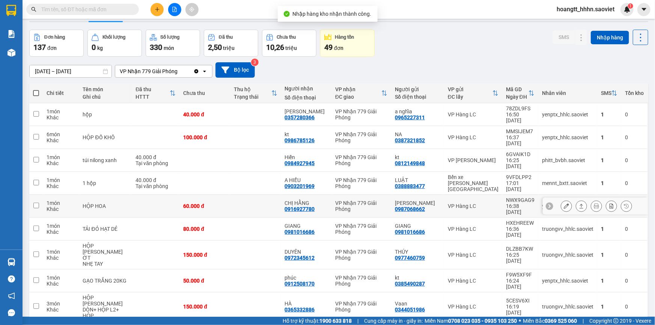
scroll to position [34, 0]
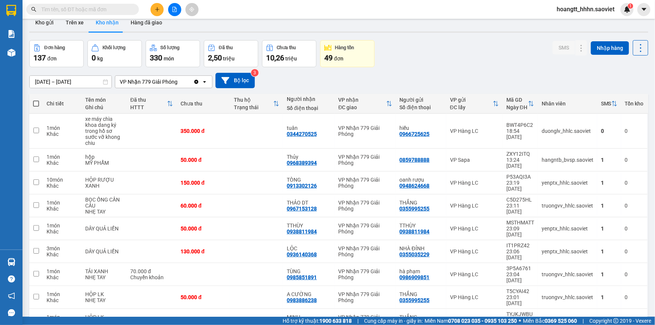
scroll to position [0, 0]
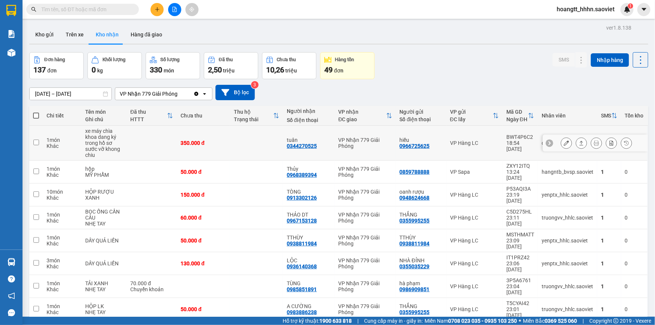
click at [247, 133] on td at bounding box center [256, 143] width 53 height 35
checkbox input "true"
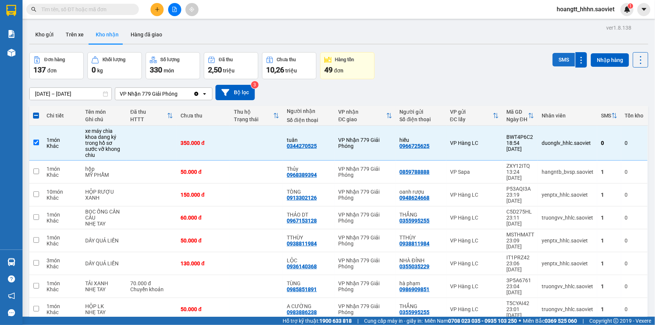
click at [555, 63] on button "SMS" at bounding box center [564, 60] width 23 height 14
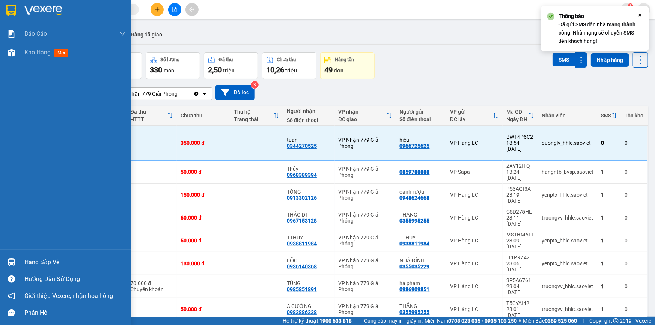
click at [19, 259] on div "Hàng sắp về" at bounding box center [65, 262] width 131 height 17
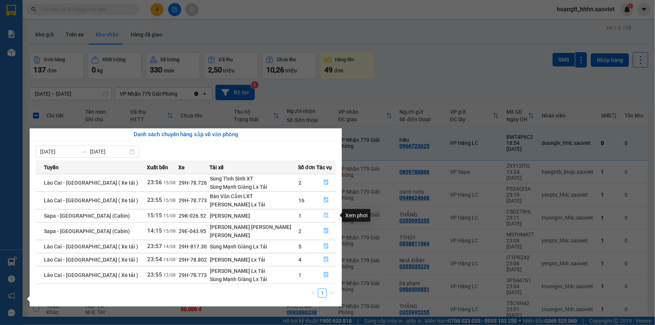
click at [321, 217] on button "button" at bounding box center [326, 216] width 19 height 12
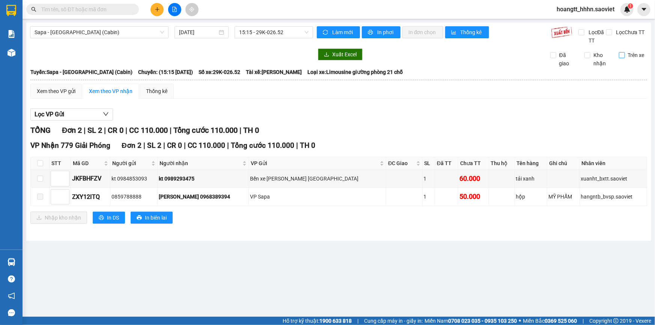
click at [623, 58] on label "Trên xe" at bounding box center [633, 55] width 29 height 8
click at [623, 58] on input "Trên xe" at bounding box center [622, 55] width 6 height 6
checkbox input "true"
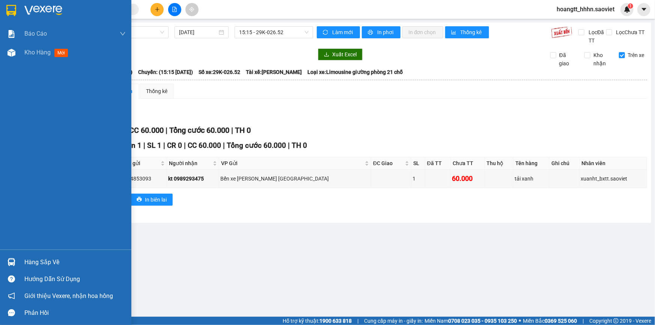
click at [22, 265] on div "Hàng sắp về" at bounding box center [65, 262] width 131 height 17
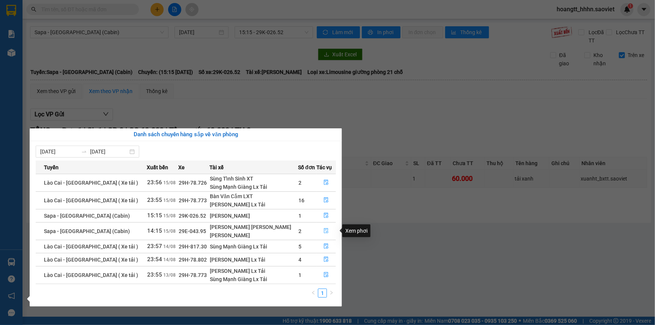
click at [324, 230] on icon "file-done" at bounding box center [326, 230] width 5 height 5
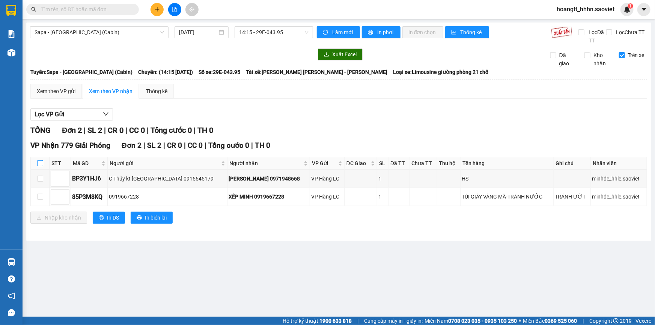
click at [39, 163] on input "checkbox" at bounding box center [40, 163] width 6 height 6
checkbox input "true"
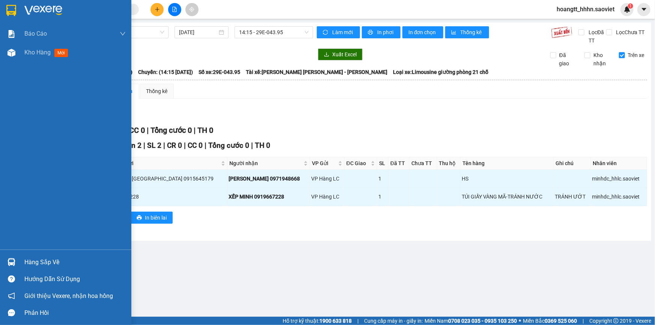
click at [15, 261] on img at bounding box center [12, 262] width 8 height 8
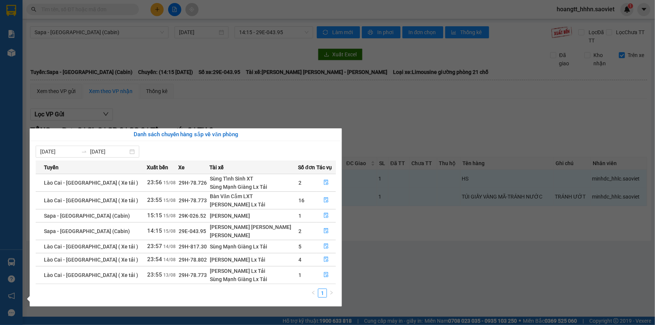
click at [278, 107] on section "Kết quả tìm kiếm ( 26 ) Bộ lọc Mã ĐH Trạng thái Món hàng Thu hộ Tổng cước Chưa …" at bounding box center [327, 162] width 655 height 325
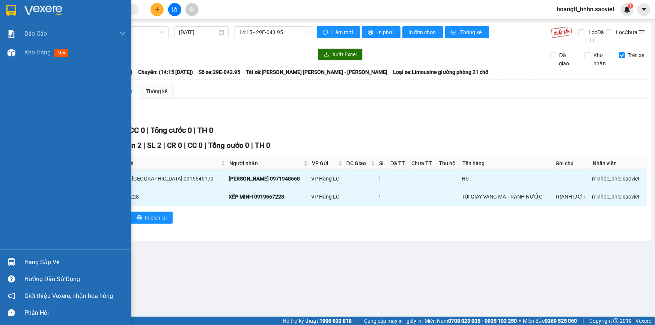
click at [44, 260] on div "Hàng sắp về" at bounding box center [74, 262] width 101 height 11
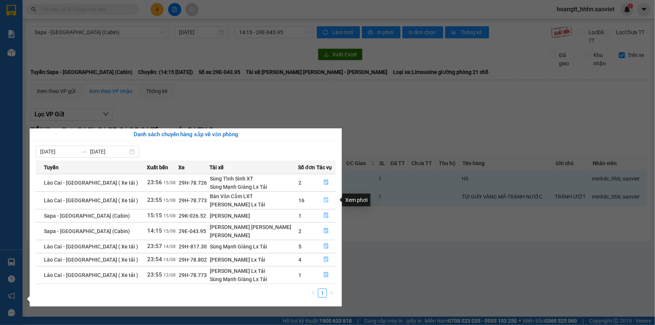
click at [326, 199] on icon "file-done" at bounding box center [326, 199] width 5 height 5
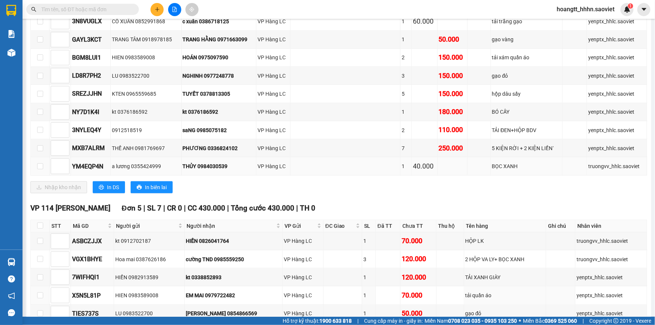
scroll to position [227, 0]
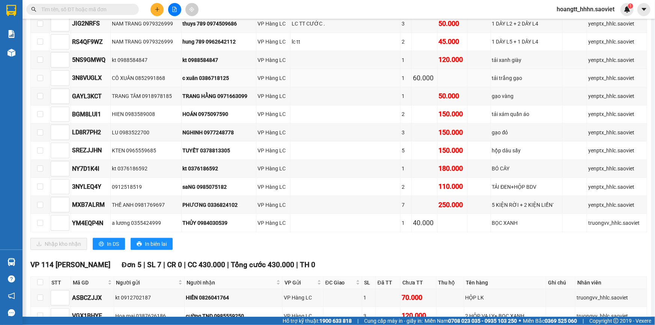
click at [220, 77] on div "c xuân 0386718125" at bounding box center [219, 78] width 72 height 8
copy div "0386718125"
click at [119, 12] on input "text" at bounding box center [85, 9] width 89 height 8
paste input "0386718125"
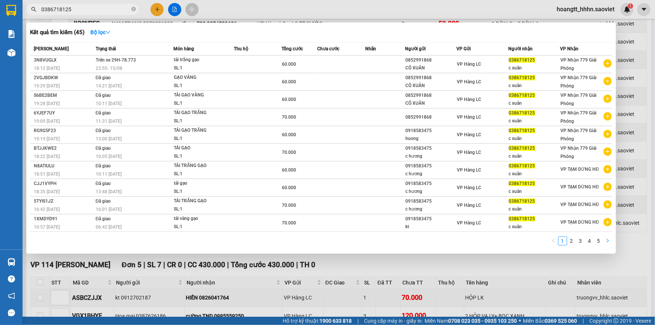
type input "0386718125"
click at [605, 237] on button "button" at bounding box center [607, 240] width 9 height 9
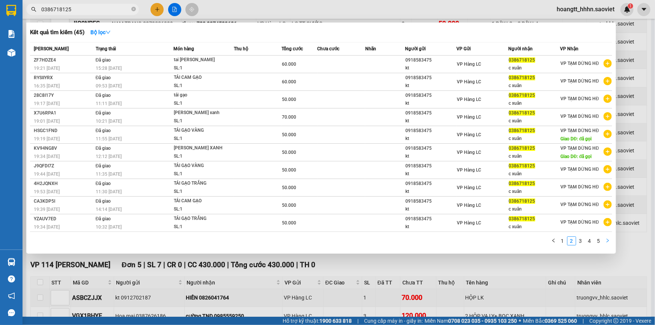
click at [606, 240] on icon "right" at bounding box center [607, 240] width 5 height 5
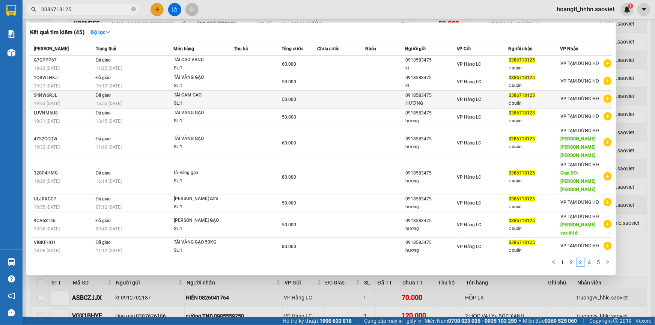
drag, startPoint x: 607, startPoint y: 240, endPoint x: 281, endPoint y: 105, distance: 352.4
click at [440, 179] on div "Mã ĐH Trạng thái Món hàng Thu hộ Tổng cước Chưa cước Nhãn Người gửi VP Gửi Ngườ…" at bounding box center [321, 156] width 582 height 229
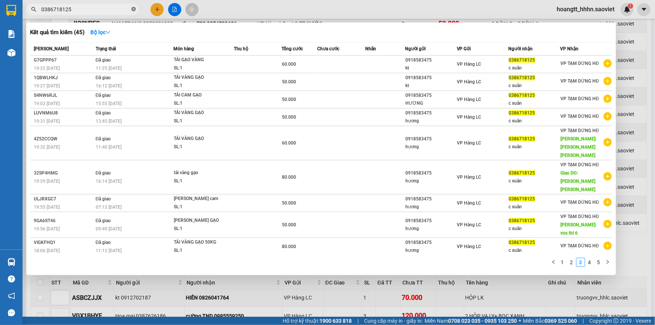
click at [131, 6] on span at bounding box center [133, 9] width 5 height 7
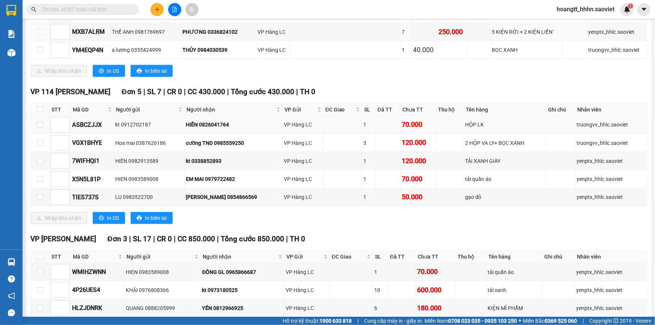
scroll to position [437, 0]
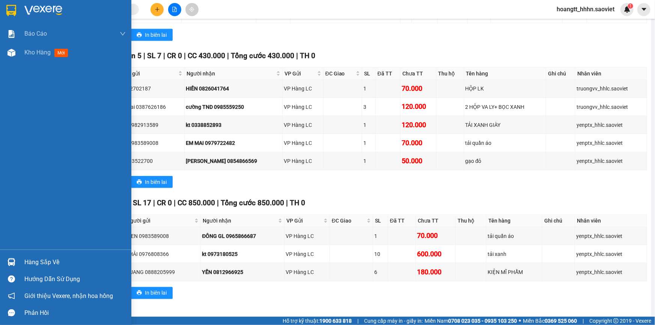
click at [26, 265] on div "Hàng sắp về" at bounding box center [74, 262] width 101 height 11
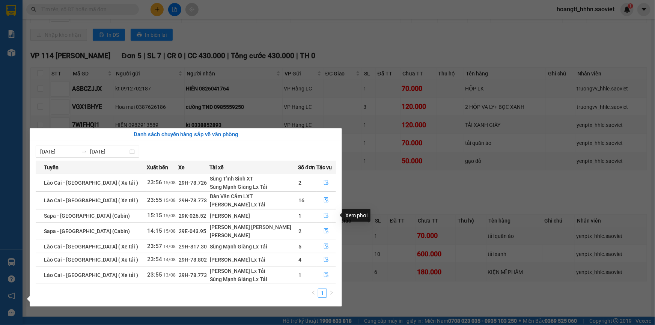
click at [324, 215] on icon "file-done" at bounding box center [326, 215] width 5 height 5
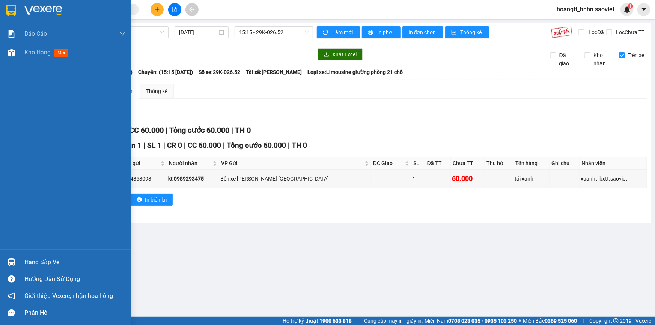
click at [12, 262] on img at bounding box center [12, 262] width 8 height 8
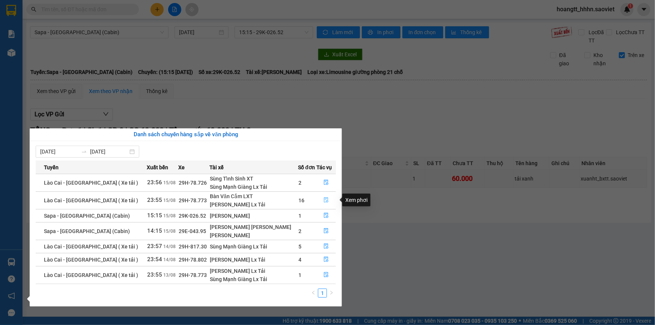
click at [324, 199] on icon "file-done" at bounding box center [326, 199] width 5 height 5
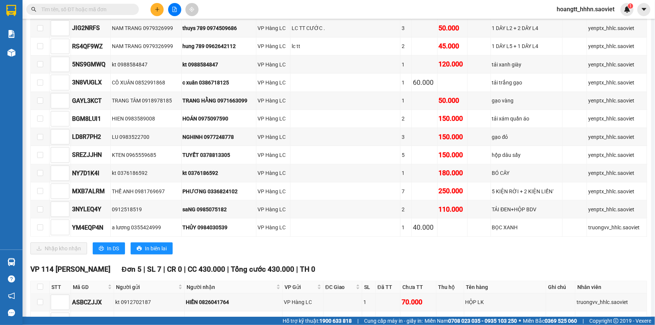
scroll to position [227, 0]
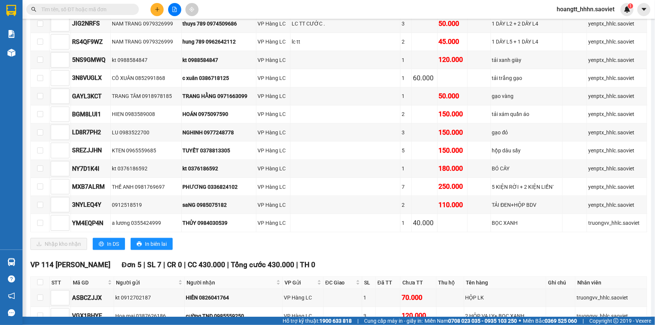
click at [61, 8] on input "text" at bounding box center [85, 9] width 89 height 8
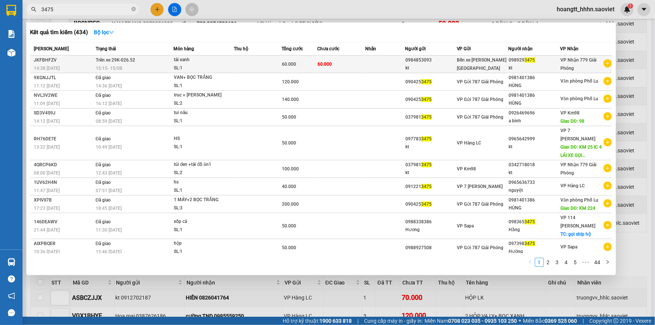
type input "3475"
click at [258, 64] on td at bounding box center [258, 65] width 48 height 18
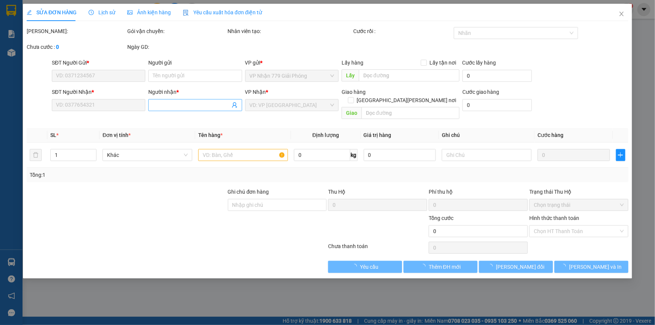
type input "0984853093"
type input "kt"
type input "0989293475"
type input "kt"
type input "60.000"
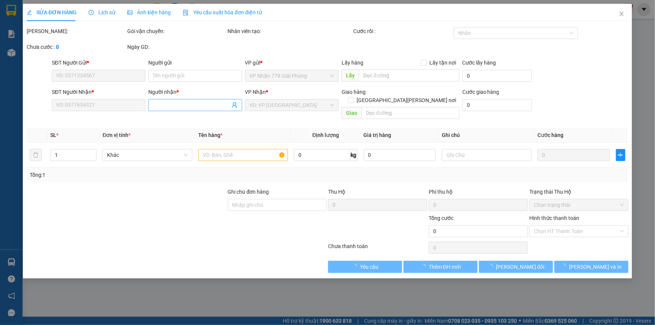
type input "60.000"
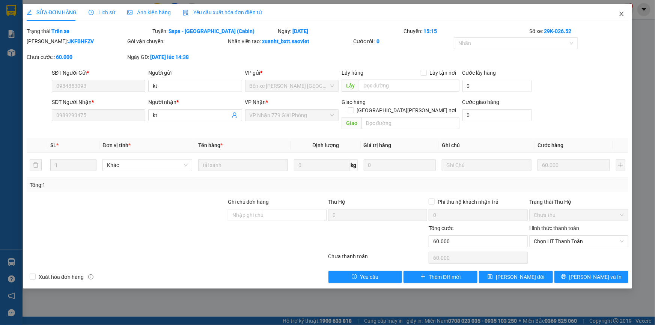
click at [625, 12] on span "Close" at bounding box center [621, 14] width 21 height 21
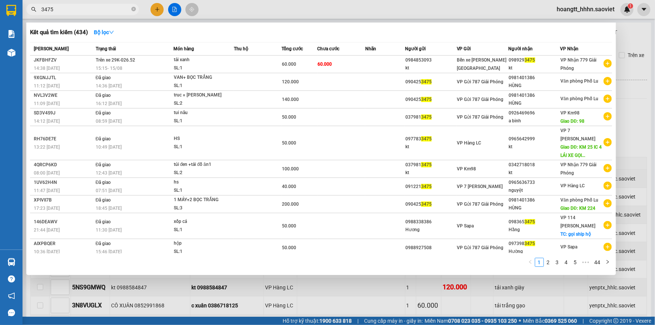
click at [88, 4] on span "3475" at bounding box center [82, 9] width 113 height 11
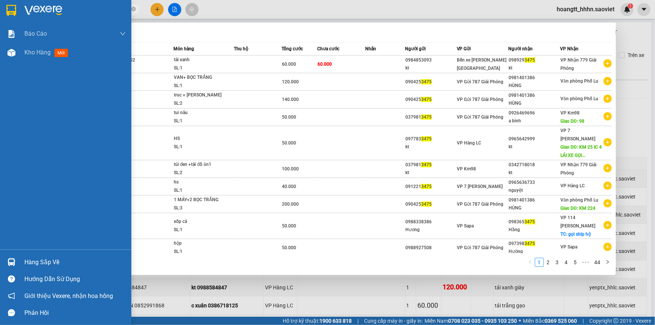
click at [38, 262] on div "Hàng sắp về" at bounding box center [74, 262] width 101 height 11
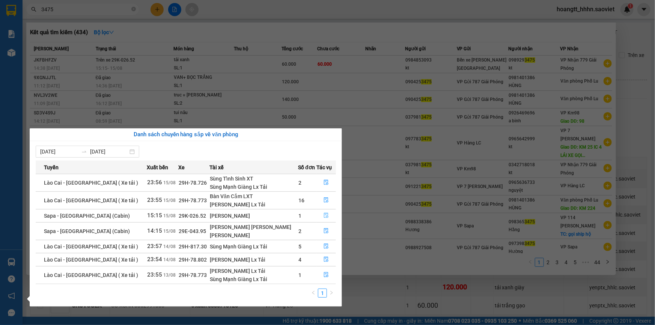
click at [325, 213] on icon "file-done" at bounding box center [326, 215] width 5 height 5
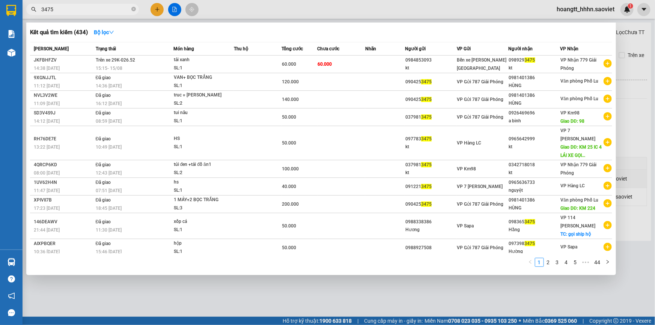
click at [635, 111] on div at bounding box center [327, 162] width 655 height 325
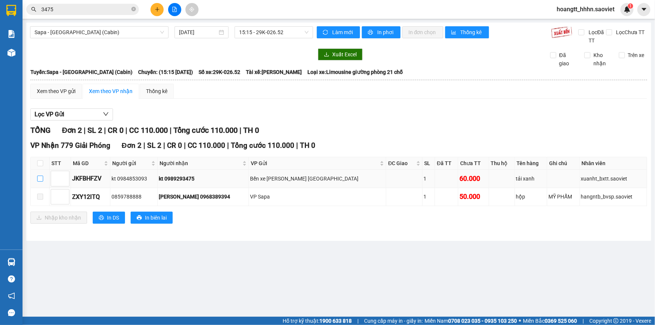
click at [40, 177] on input "checkbox" at bounding box center [40, 179] width 6 height 6
checkbox input "true"
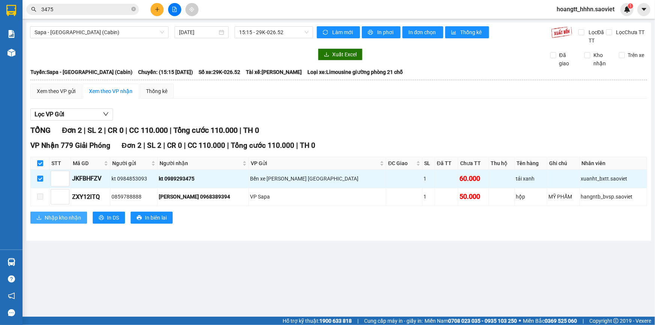
click at [57, 218] on span "Nhập kho nhận" at bounding box center [63, 218] width 36 height 8
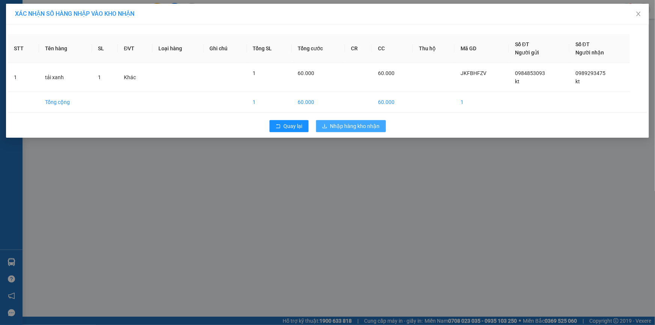
click at [320, 128] on button "Nhập hàng kho nhận" at bounding box center [351, 126] width 70 height 12
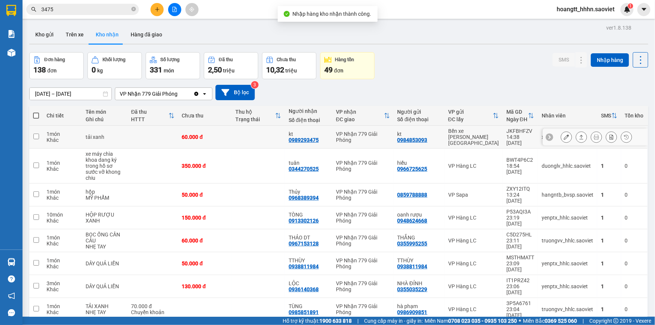
click at [461, 131] on div "Bến xe [PERSON_NAME] [GEOGRAPHIC_DATA]" at bounding box center [473, 137] width 51 height 18
checkbox input "true"
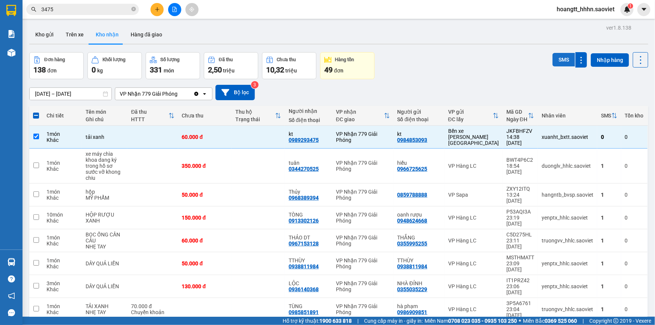
click at [560, 57] on button "SMS" at bounding box center [564, 60] width 23 height 14
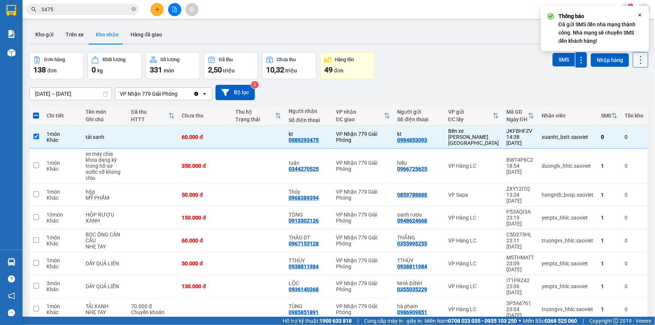
click at [633, 57] on button at bounding box center [640, 59] width 15 height 15
click at [626, 92] on span "Làm mới" at bounding box center [625, 94] width 21 height 8
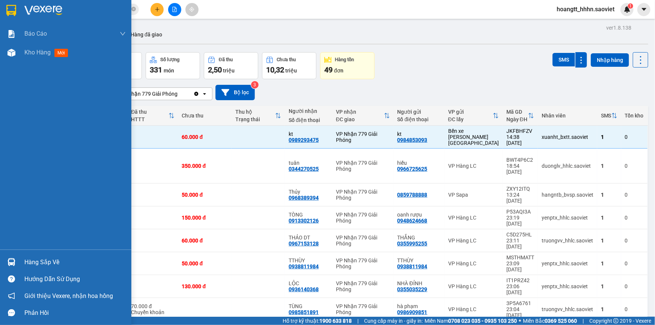
click at [36, 263] on div "Hàng sắp về" at bounding box center [74, 262] width 101 height 11
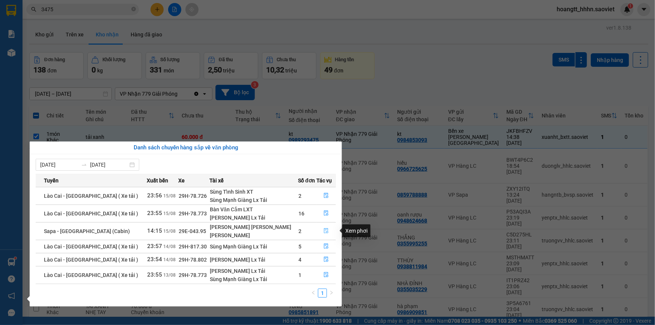
click at [326, 229] on icon "file-done" at bounding box center [326, 230] width 5 height 5
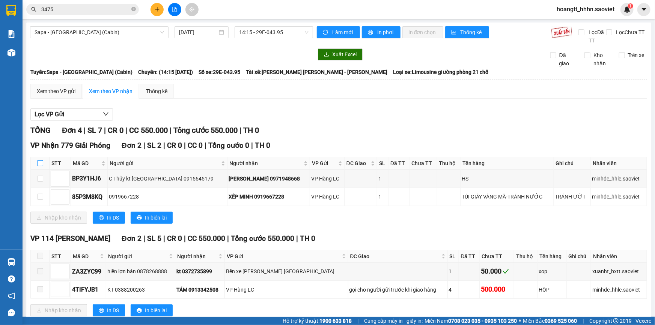
click at [41, 165] on input "checkbox" at bounding box center [40, 163] width 6 height 6
checkbox input "true"
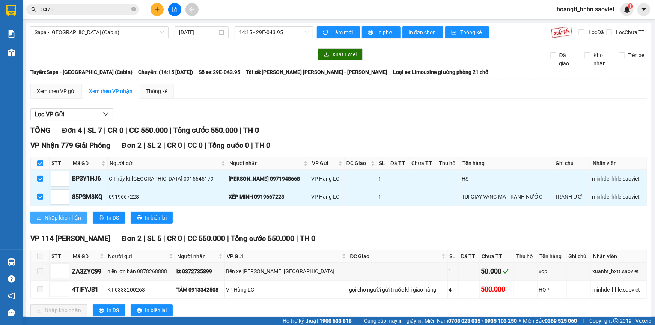
click at [72, 212] on button "Nhập kho nhận" at bounding box center [58, 218] width 57 height 12
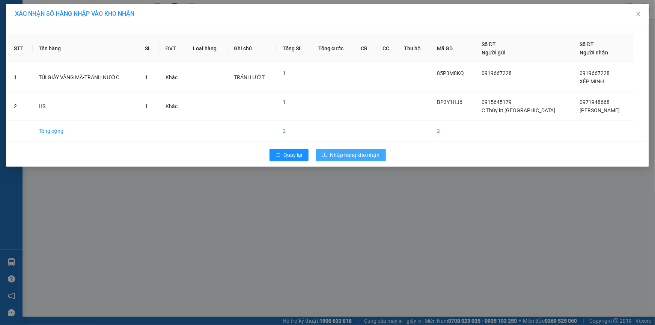
click at [372, 153] on span "Nhập hàng kho nhận" at bounding box center [355, 155] width 50 height 8
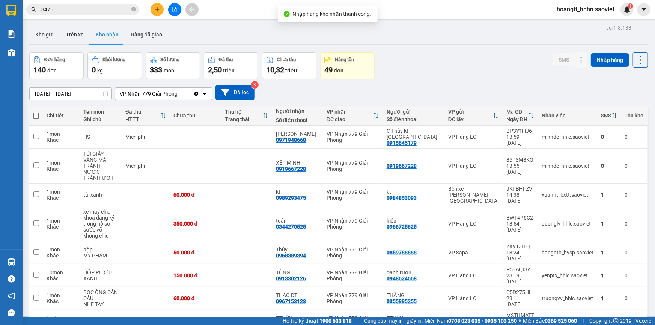
click at [419, 73] on div "Đơn hàng 140 đơn Khối lượng 0 kg Số lượng 333 món Đã thu 2,50 triệu Chưa thu 10…" at bounding box center [338, 65] width 619 height 27
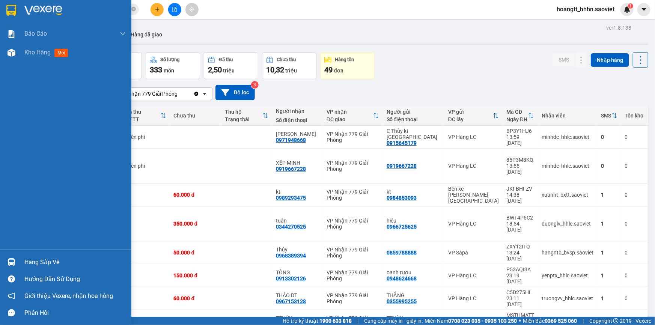
click at [49, 265] on div "Hàng sắp về" at bounding box center [74, 262] width 101 height 11
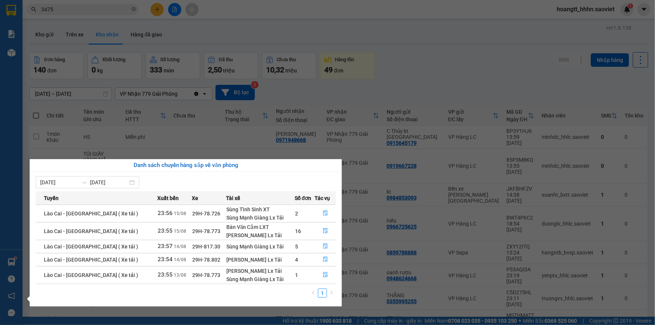
click at [402, 89] on section "Kết quả tìm kiếm ( 434 ) Bộ lọc Mã ĐH Trạng thái Món hàng Thu hộ Tổng cước Chưa…" at bounding box center [327, 162] width 655 height 325
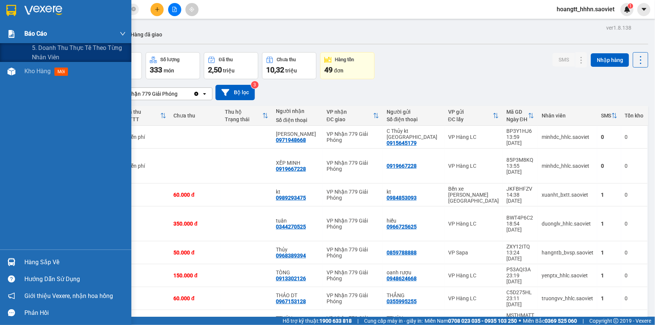
click at [41, 36] on span "Báo cáo" at bounding box center [35, 33] width 23 height 9
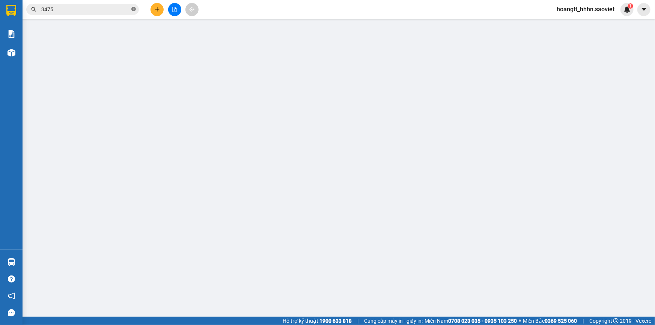
click at [133, 10] on icon "close-circle" at bounding box center [133, 9] width 5 height 5
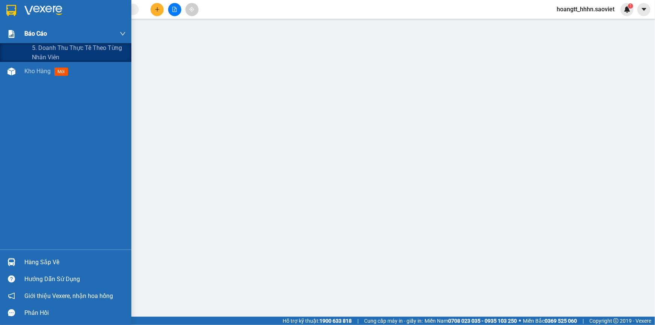
click at [35, 37] on span "Báo cáo" at bounding box center [35, 33] width 23 height 9
click at [40, 51] on span "5. Doanh thu thực tế theo từng nhân viên" at bounding box center [79, 52] width 94 height 19
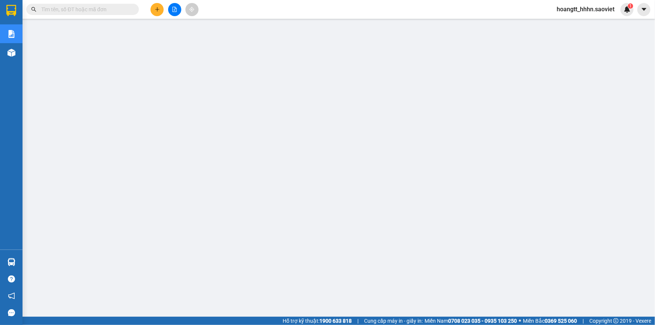
click at [71, 12] on input "text" at bounding box center [85, 9] width 89 height 8
click at [72, 11] on input "text" at bounding box center [85, 9] width 89 height 8
paste input "Z3DNJQBJ"
type input "Z3DNJQBJ"
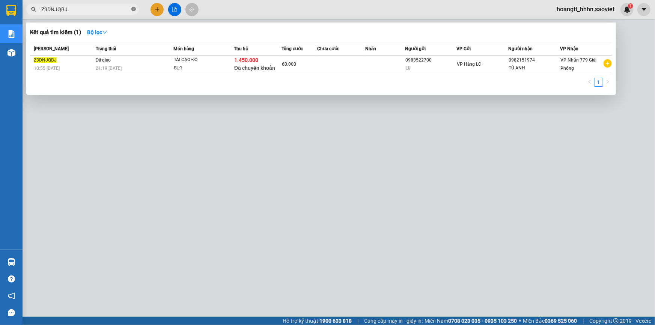
click at [135, 9] on icon "close-circle" at bounding box center [133, 9] width 5 height 5
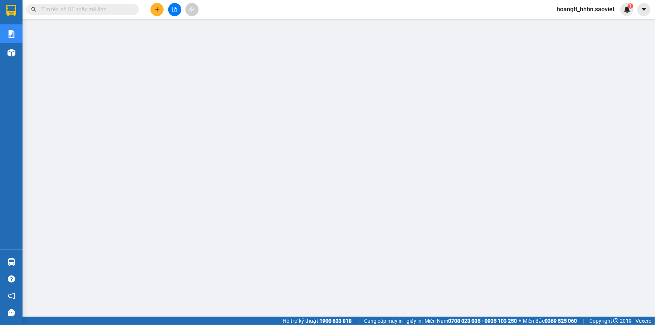
click at [124, 6] on input "text" at bounding box center [85, 9] width 89 height 8
click at [648, 6] on button at bounding box center [643, 9] width 13 height 13
click at [602, 10] on span "hoangtt_hhhn.saoviet" at bounding box center [586, 9] width 70 height 9
click at [581, 22] on span "Đăng xuất" at bounding box center [589, 23] width 54 height 8
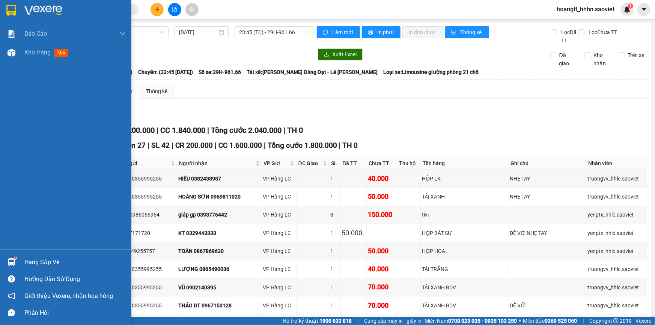
click at [50, 260] on div "Hàng sắp về" at bounding box center [74, 262] width 101 height 11
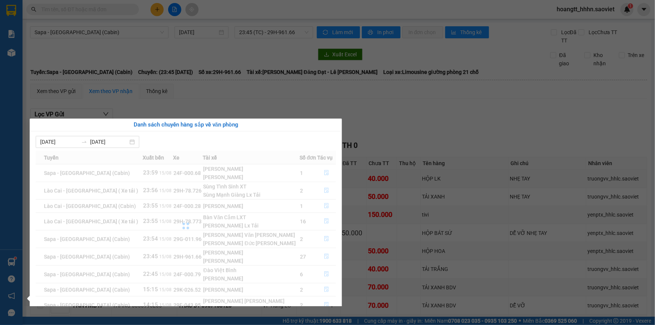
scroll to position [12, 0]
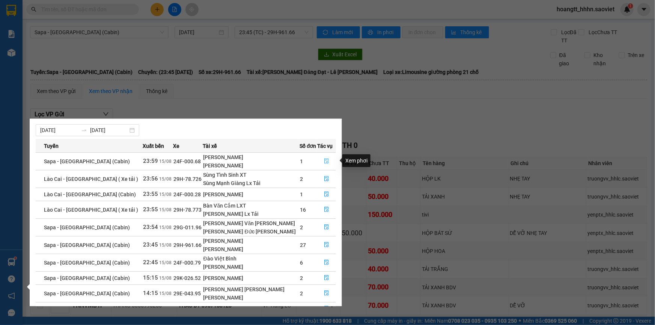
click at [324, 160] on icon "file-done" at bounding box center [326, 160] width 5 height 5
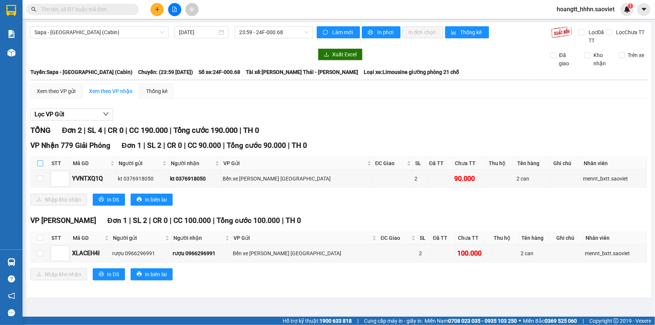
click at [38, 164] on input "checkbox" at bounding box center [40, 163] width 6 height 6
checkbox input "true"
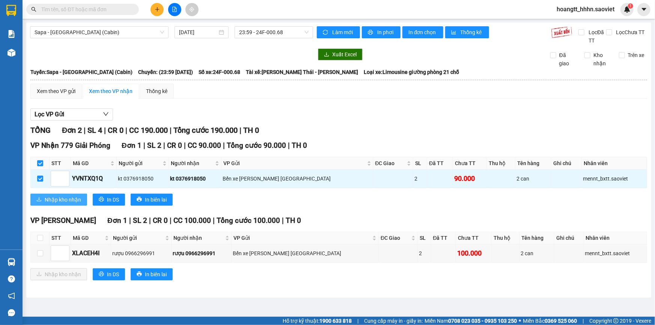
click at [60, 197] on span "Nhập kho nhận" at bounding box center [63, 200] width 36 height 8
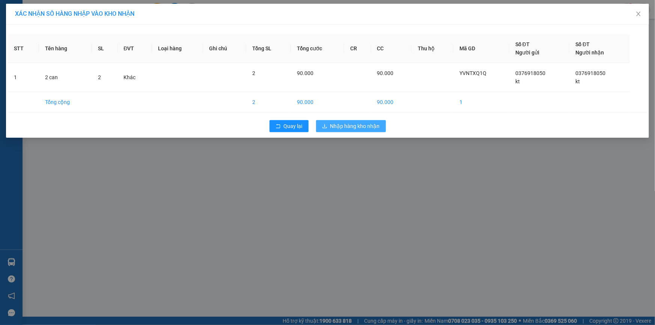
click at [373, 129] on span "Nhập hàng kho nhận" at bounding box center [355, 126] width 50 height 8
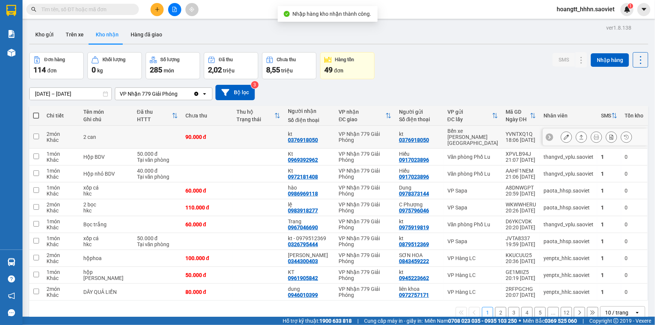
click at [375, 131] on div "VP Nhận 779 Giải Phóng" at bounding box center [365, 137] width 53 height 12
checkbox input "true"
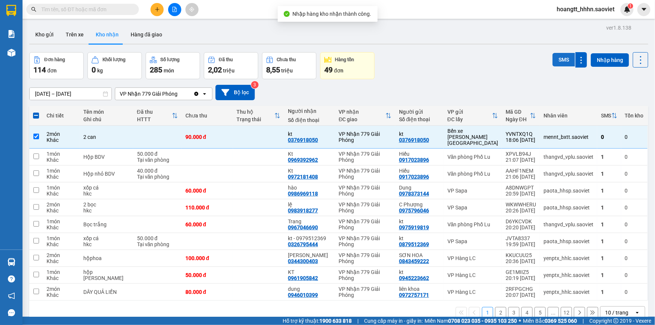
click at [559, 55] on button "SMS" at bounding box center [564, 60] width 23 height 14
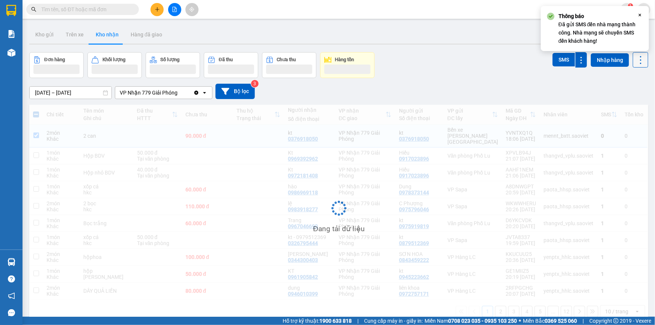
click at [635, 62] on icon at bounding box center [640, 60] width 11 height 11
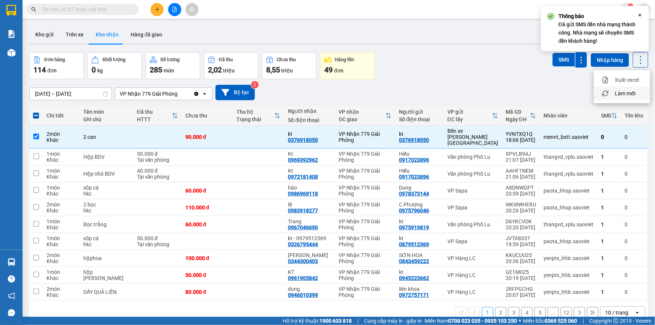
click at [622, 93] on span "Làm mới" at bounding box center [625, 94] width 21 height 8
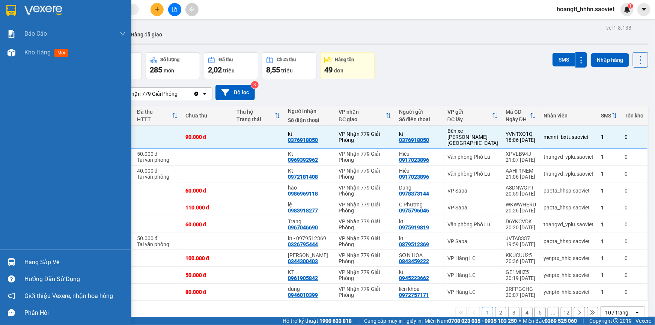
click at [32, 262] on div "Hàng sắp về" at bounding box center [74, 262] width 101 height 11
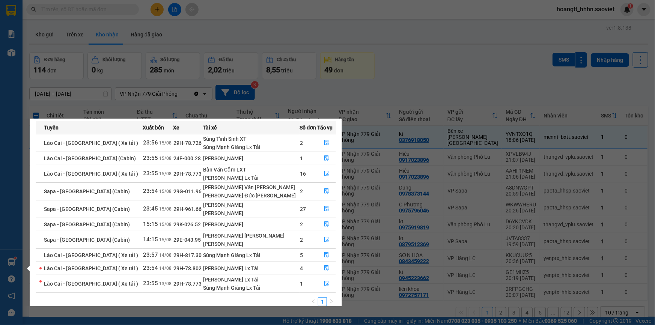
scroll to position [38, 0]
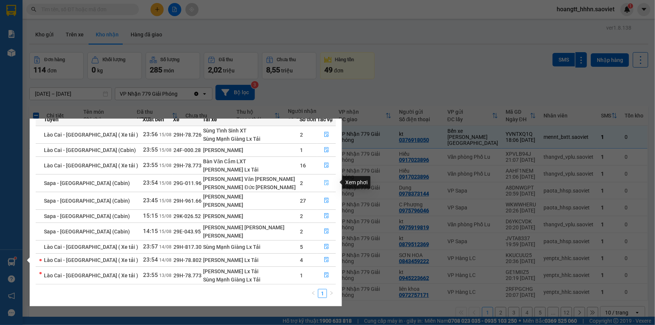
click at [320, 185] on button "button" at bounding box center [327, 183] width 18 height 12
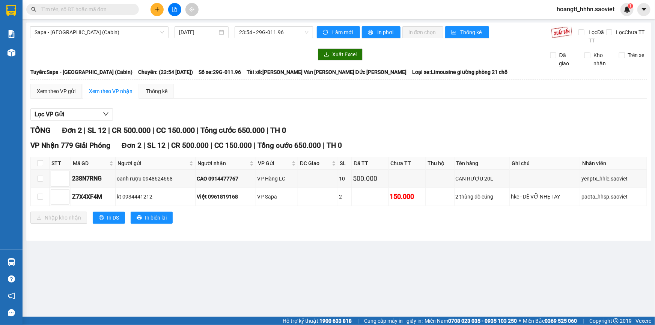
click at [35, 161] on th at bounding box center [40, 163] width 19 height 12
click at [41, 165] on input "checkbox" at bounding box center [40, 163] width 6 height 6
checkbox input "true"
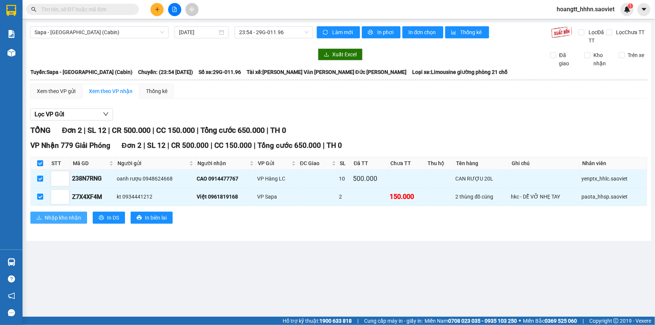
click at [71, 217] on span "Nhập kho nhận" at bounding box center [63, 218] width 36 height 8
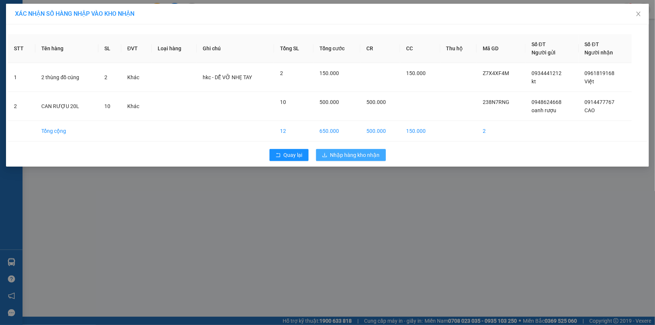
click at [334, 157] on span "Nhập hàng kho nhận" at bounding box center [355, 155] width 50 height 8
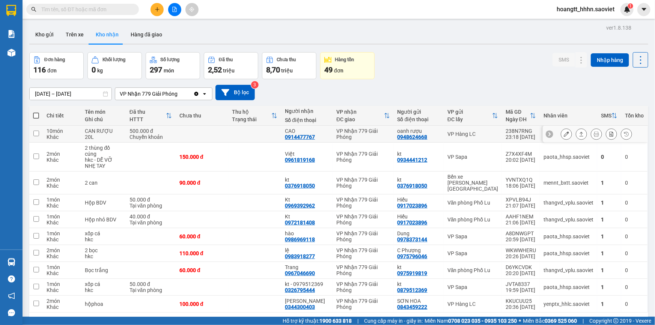
click at [478, 134] on div "VP Hàng LC" at bounding box center [472, 134] width 51 height 6
checkbox input "true"
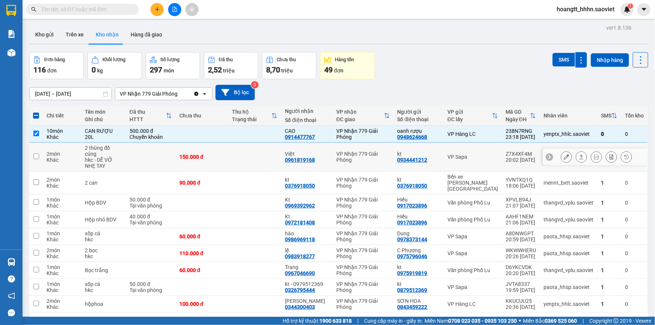
click at [482, 154] on div "VP Sapa" at bounding box center [472, 157] width 51 height 6
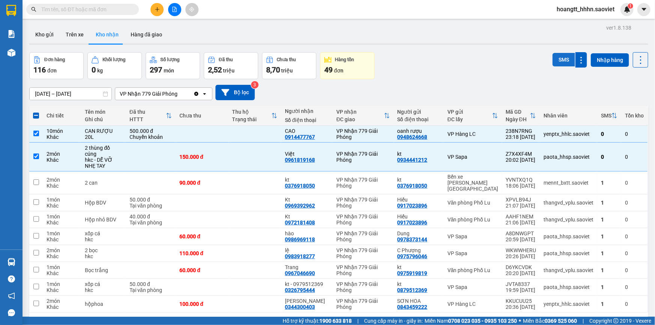
click at [561, 62] on button "SMS" at bounding box center [564, 60] width 23 height 14
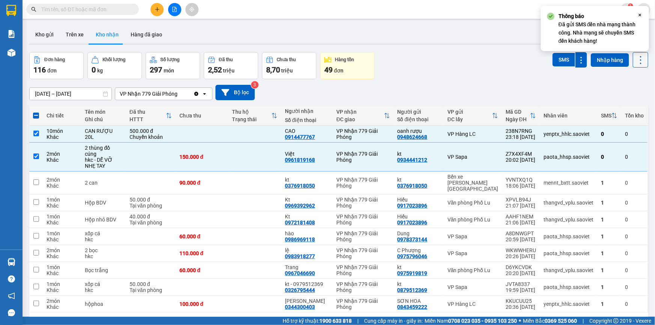
click at [639, 63] on icon at bounding box center [640, 60] width 11 height 11
click at [629, 92] on span "Làm mới" at bounding box center [625, 94] width 21 height 8
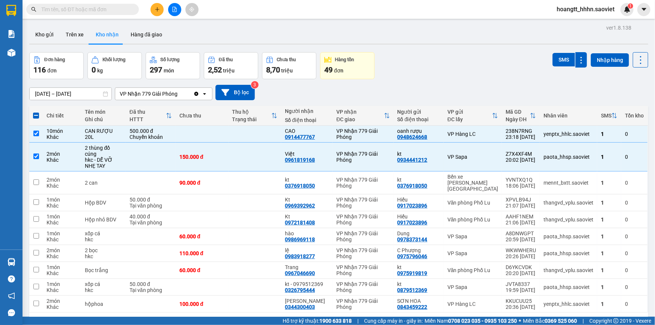
click at [478, 71] on div "Đơn hàng 116 đơn [PERSON_NAME] 0 kg Số [PERSON_NAME] 297 món Đã thu 2,52 [PERSO…" at bounding box center [338, 65] width 619 height 27
click at [263, 165] on td at bounding box center [255, 157] width 53 height 29
checkbox input "false"
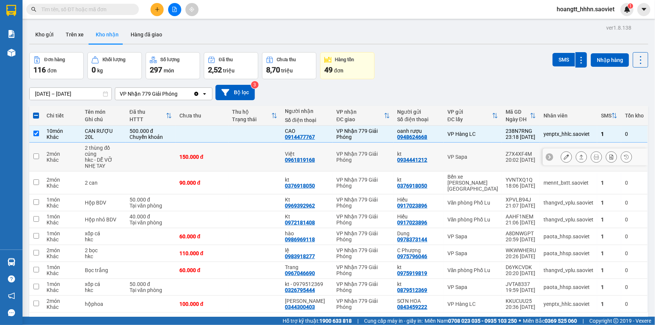
click at [402, 160] on div "0934441212" at bounding box center [413, 160] width 30 height 6
copy div "0934441212"
click at [106, 7] on input "text" at bounding box center [85, 9] width 89 height 8
paste input "0934441212"
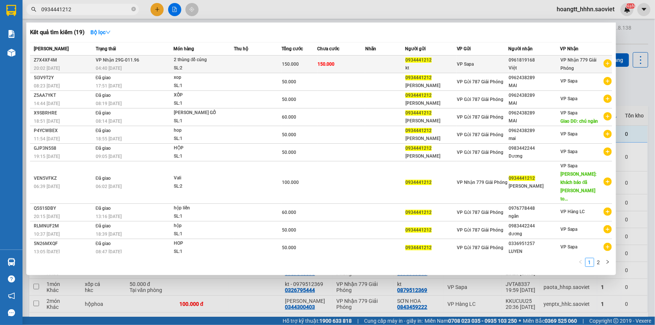
type input "0934441212"
click at [299, 66] on div "150.000" at bounding box center [299, 64] width 35 height 8
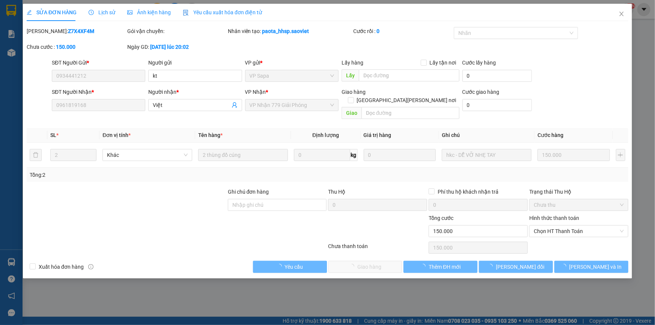
type input "0934441212"
type input "kt"
type input "0961819168"
type input "Việt"
type input "150.000"
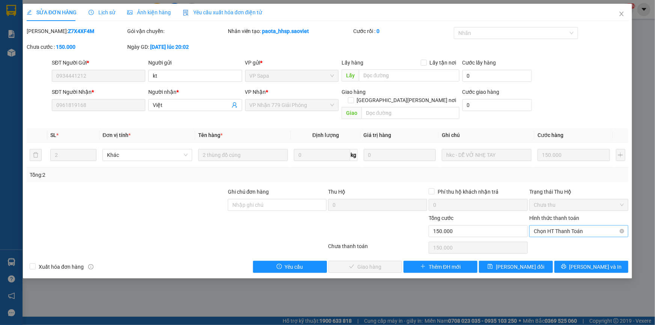
click at [542, 226] on span "Chọn HT Thanh Toán" at bounding box center [579, 231] width 90 height 11
click at [549, 236] on div "Tại văn phòng" at bounding box center [579, 237] width 90 height 8
type input "0"
click at [385, 263] on span "[PERSON_NAME] và [PERSON_NAME] hàng" at bounding box center [393, 267] width 101 height 8
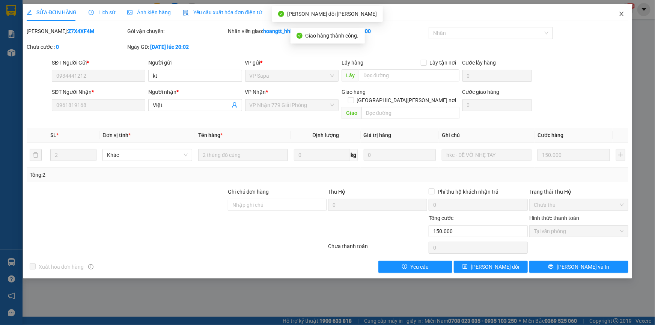
click at [617, 15] on span "Close" at bounding box center [621, 14] width 21 height 21
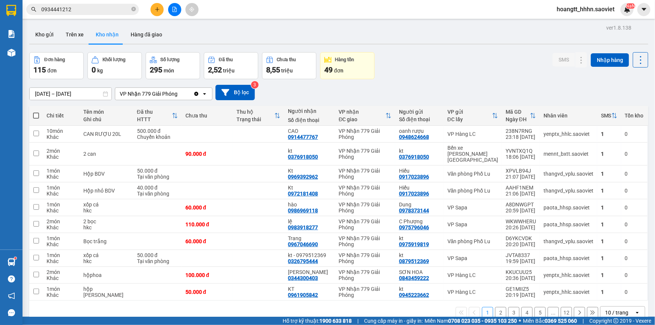
click at [90, 6] on input "0934441212" at bounding box center [85, 9] width 89 height 8
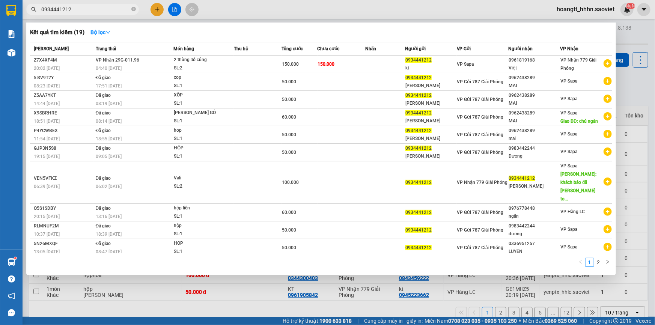
click at [90, 6] on input "0934441212" at bounding box center [85, 9] width 89 height 8
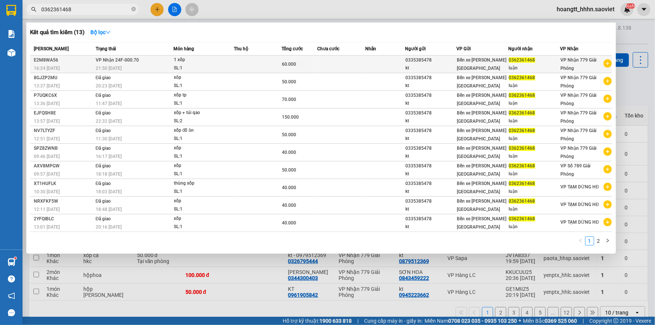
type input "0362361468"
click at [371, 65] on td at bounding box center [385, 65] width 40 height 18
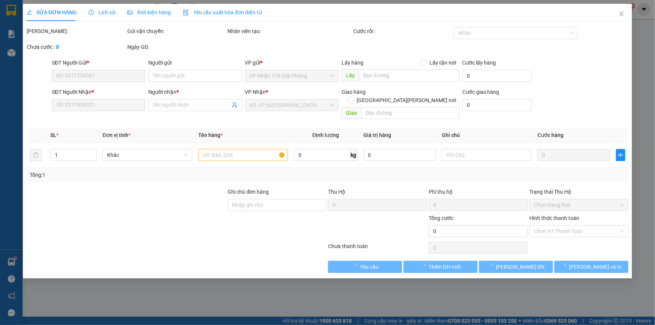
type input "0335385478"
type input "kt"
type input "0362361468"
type input "luận"
type input "60.000"
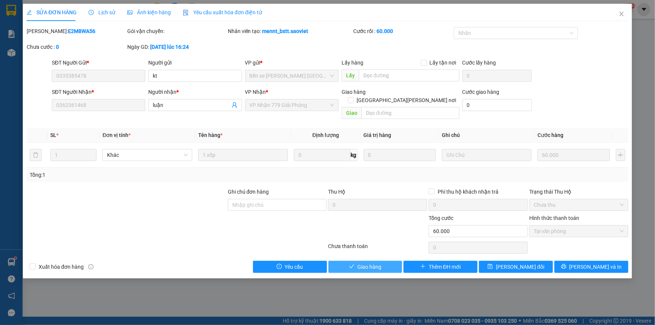
click at [364, 263] on span "Giao hàng" at bounding box center [369, 267] width 24 height 8
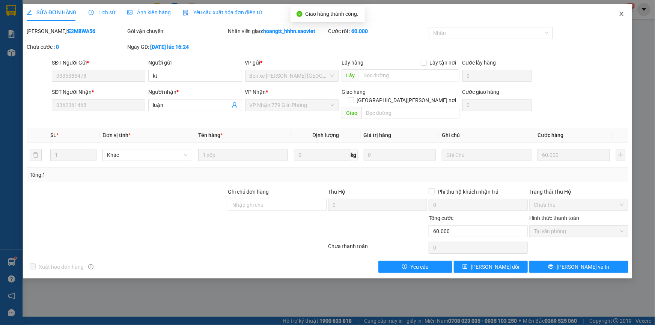
drag, startPoint x: 619, startPoint y: 15, endPoint x: 167, endPoint y: 2, distance: 452.9
click at [620, 15] on icon "close" at bounding box center [622, 14] width 6 height 6
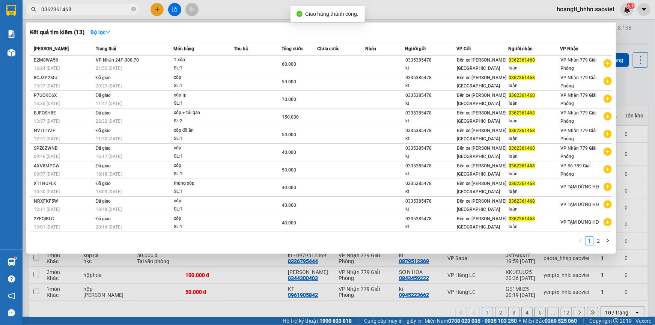
click at [122, 8] on input "0362361468" at bounding box center [85, 9] width 89 height 8
click at [135, 8] on icon "close-circle" at bounding box center [133, 9] width 5 height 5
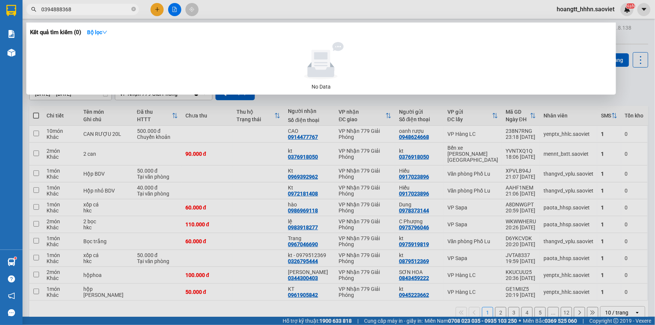
click at [58, 8] on input "0394888368" at bounding box center [85, 9] width 89 height 8
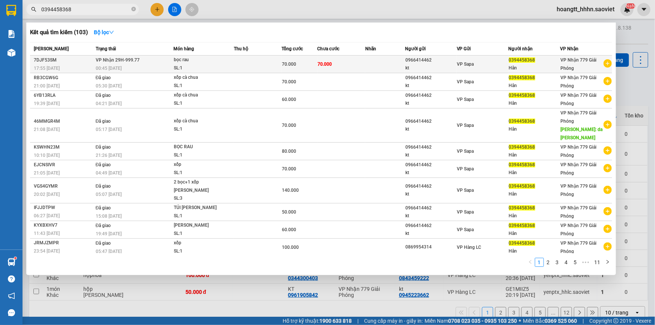
type input "0394458368"
click at [360, 57] on td "70.000" at bounding box center [342, 65] width 48 height 18
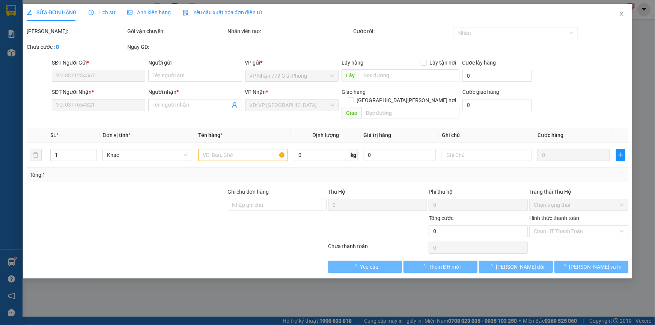
type input "0966414462"
type input "kt"
type input "0394458368"
type input "Hân"
type input "70.000"
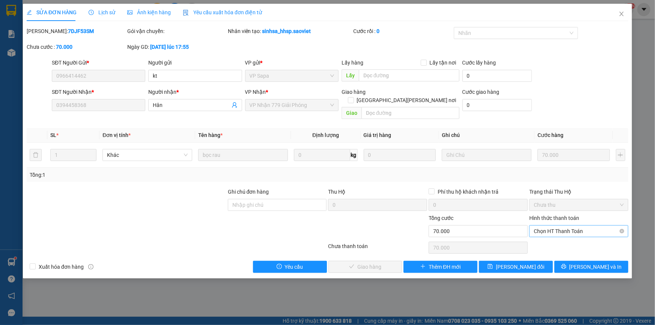
click at [549, 226] on span "Chọn HT Thanh Toán" at bounding box center [579, 231] width 90 height 11
drag, startPoint x: 550, startPoint y: 226, endPoint x: 549, endPoint y: 237, distance: 10.9
click at [549, 237] on div "Tại văn phòng" at bounding box center [579, 237] width 90 height 8
type input "0"
click at [375, 263] on span "[PERSON_NAME] và [PERSON_NAME] hàng" at bounding box center [393, 267] width 101 height 8
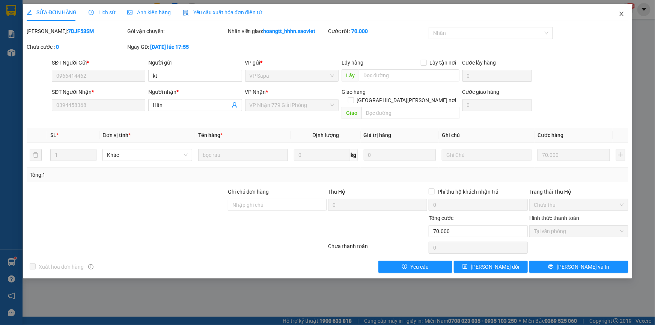
click at [623, 14] on icon "close" at bounding box center [622, 14] width 6 height 6
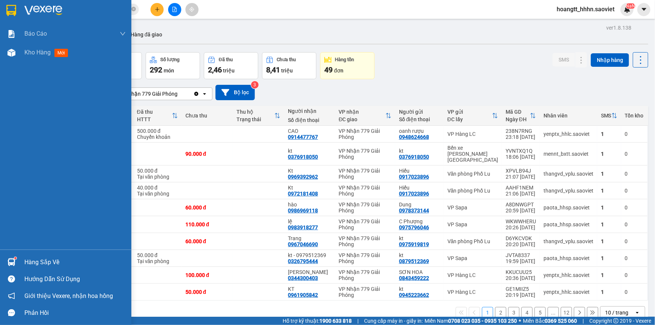
click at [17, 260] on div at bounding box center [11, 262] width 13 height 13
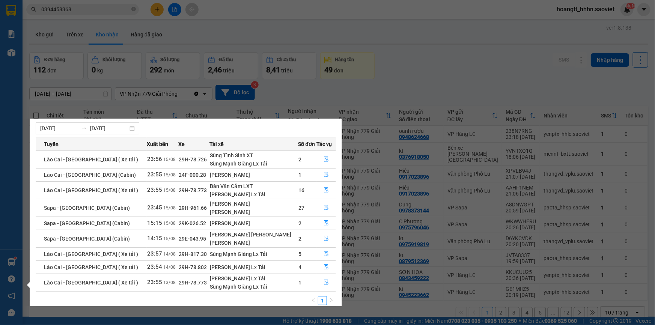
scroll to position [21, 0]
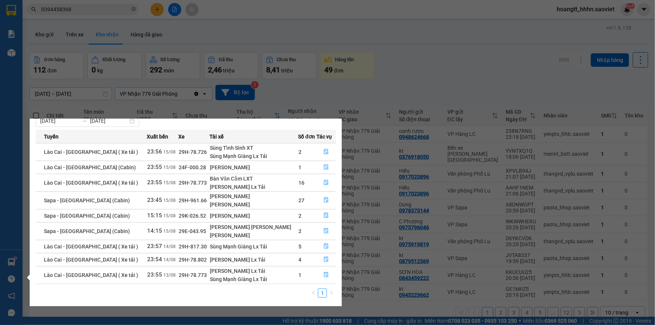
click at [185, 21] on section "Kết quả [PERSON_NAME] ( 103 ) Bộ lọc Mã ĐH Trạng thái Món hàng Thu hộ Tổng [PER…" at bounding box center [327, 162] width 655 height 325
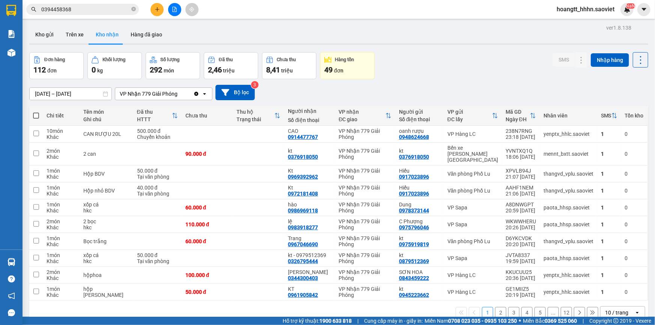
scroll to position [0, 0]
click at [635, 66] on button at bounding box center [640, 59] width 15 height 15
click at [621, 96] on span "Làm mới" at bounding box center [625, 94] width 21 height 8
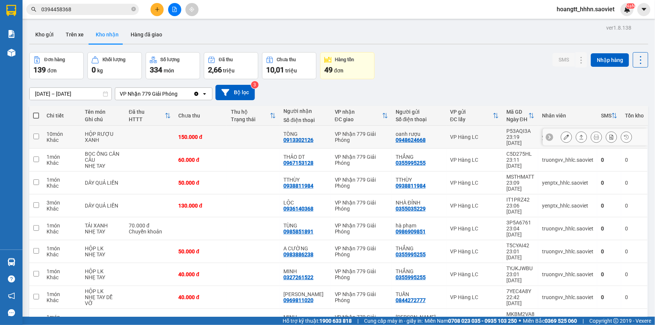
click at [462, 136] on div "VP Hàng LC" at bounding box center [474, 137] width 49 height 6
checkbox input "true"
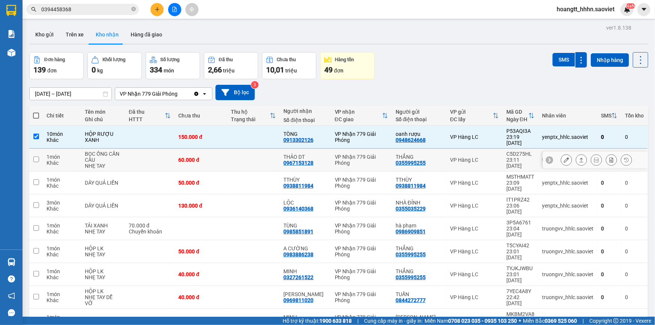
click at [458, 149] on td "VP Hàng LC" at bounding box center [474, 160] width 56 height 23
checkbox input "true"
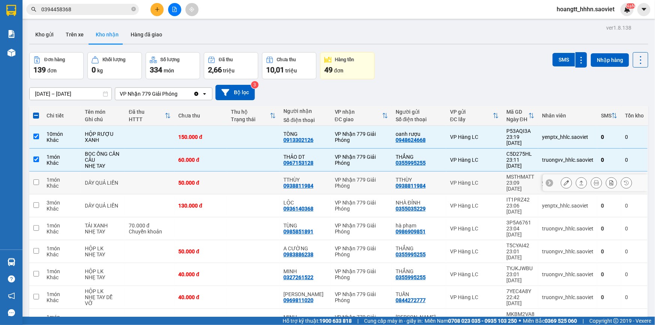
click at [453, 180] on td "VP Hàng LC" at bounding box center [474, 183] width 56 height 23
checkbox input "true"
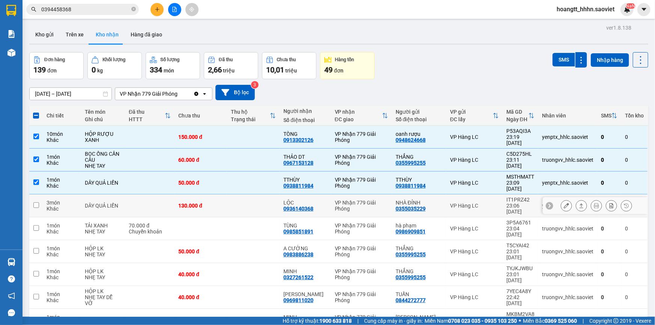
drag, startPoint x: 458, startPoint y: 190, endPoint x: 460, endPoint y: 215, distance: 25.2
click at [458, 203] on div "VP Hàng LC" at bounding box center [474, 206] width 49 height 6
checkbox input "true"
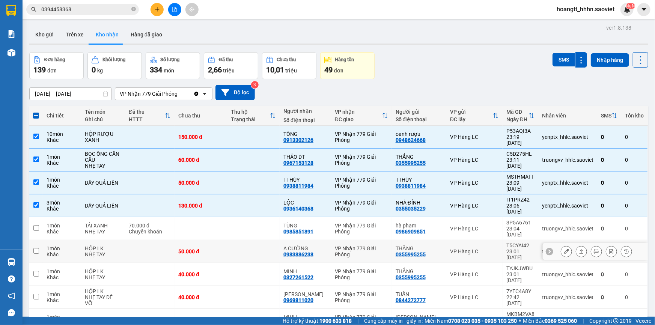
click at [460, 240] on td "VP Hàng LC" at bounding box center [474, 251] width 56 height 23
checkbox input "true"
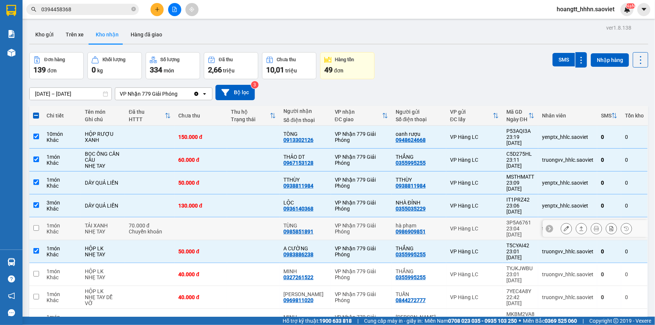
click at [462, 226] on div "VP Hàng LC" at bounding box center [474, 229] width 49 height 6
checkbox input "true"
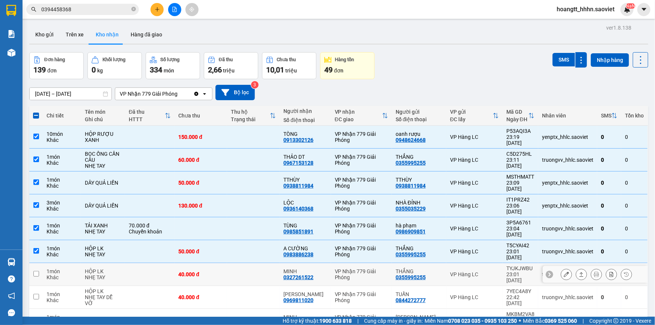
click at [458, 263] on td "VP Hàng LC" at bounding box center [474, 274] width 56 height 23
checkbox input "true"
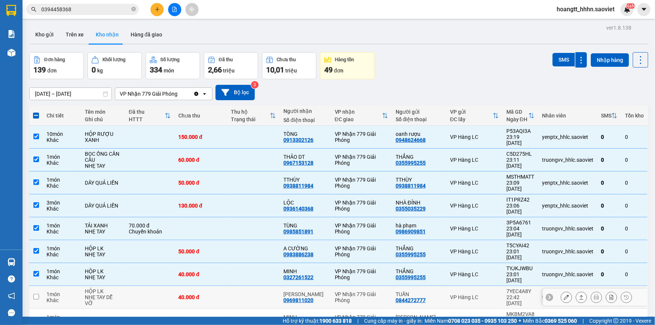
drag, startPoint x: 457, startPoint y: 258, endPoint x: 452, endPoint y: 291, distance: 33.1
click at [457, 294] on div "VP Hàng LC" at bounding box center [474, 297] width 49 height 6
checkbox input "true"
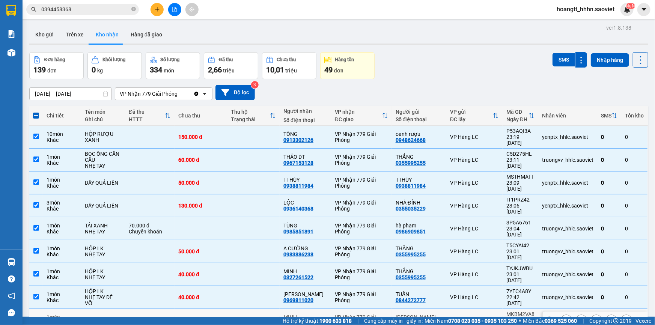
click at [467, 309] on td "VP Hàng LC" at bounding box center [474, 320] width 56 height 23
checkbox input "true"
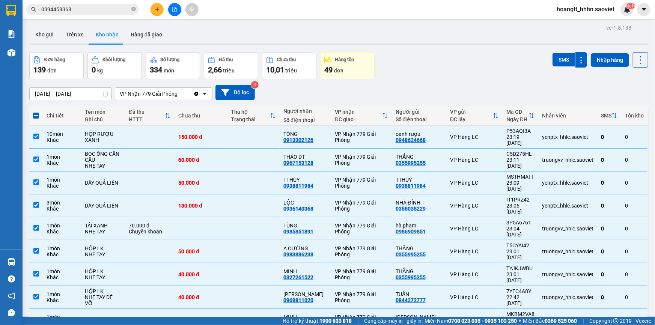
checkbox input "true"
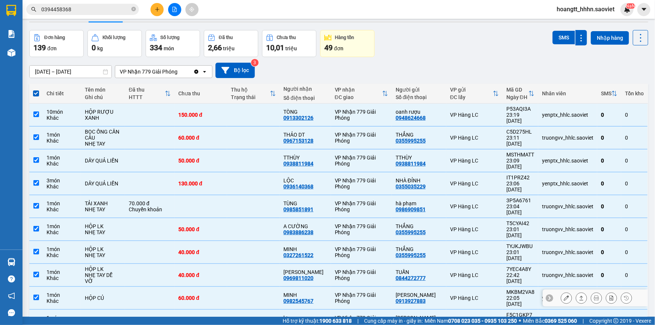
scroll to position [34, 0]
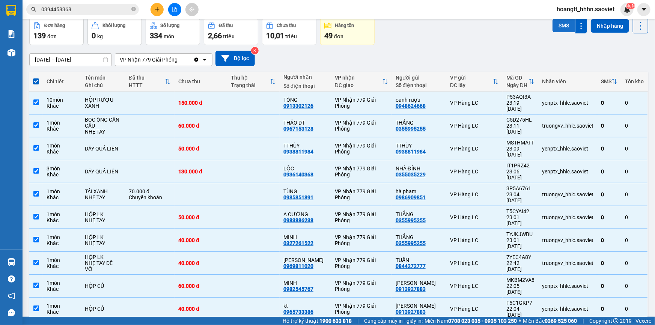
click at [556, 22] on button "SMS" at bounding box center [564, 26] width 23 height 14
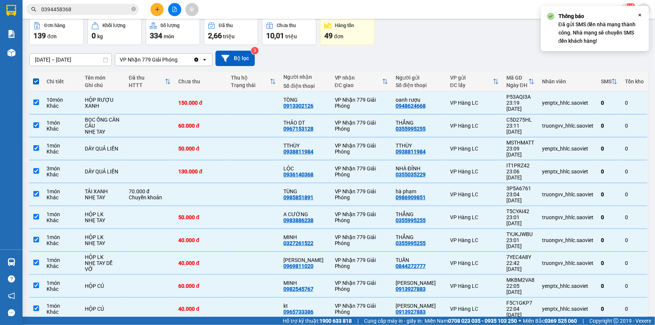
click at [620, 54] on div "[DATE] – [DATE] Press the down arrow key to interact with the calendar and sele…" at bounding box center [338, 58] width 619 height 15
click at [639, 13] on icon "Close" at bounding box center [640, 15] width 6 height 6
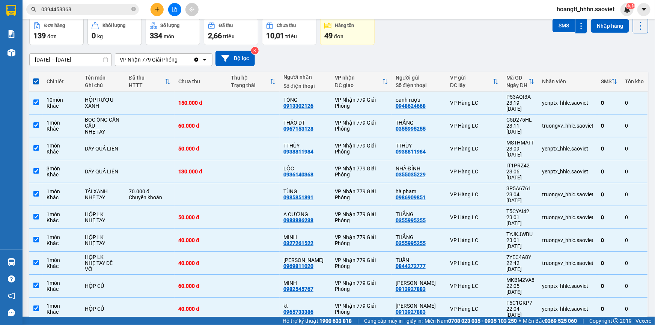
click at [635, 24] on div "Thông báo Đã gửi SMS đến [PERSON_NAME] [PERSON_NAME]. [PERSON_NAME] sẽ chuyển S…" at bounding box center [598, 28] width 78 height 33
click at [636, 29] on icon at bounding box center [640, 26] width 11 height 11
click at [622, 56] on span "Làm mới" at bounding box center [625, 60] width 21 height 8
checkbox input "false"
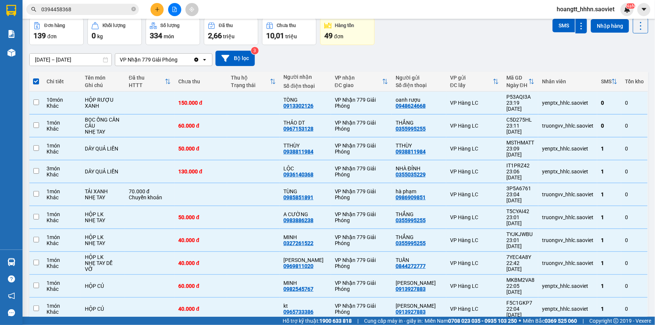
checkbox input "false"
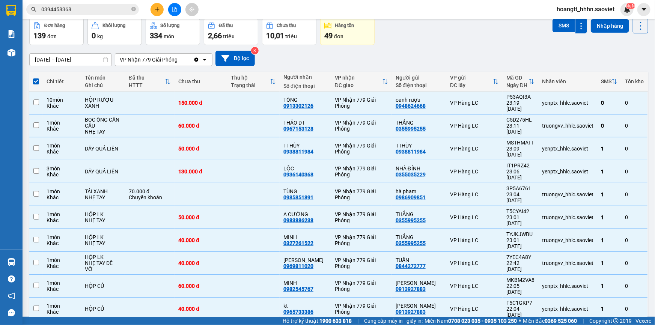
checkbox input "false"
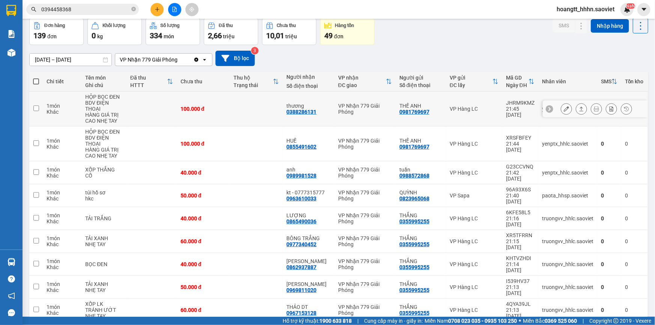
click at [495, 116] on td "VP Hàng LC" at bounding box center [474, 109] width 56 height 35
checkbox input "true"
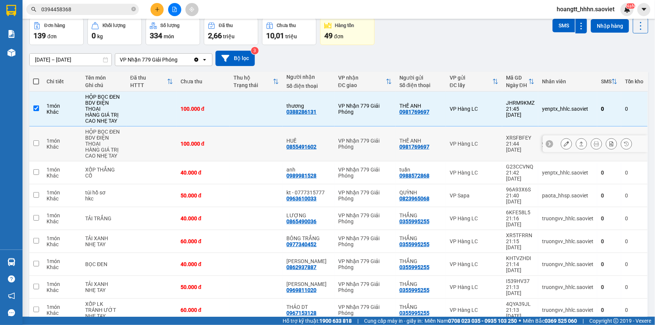
click at [475, 142] on div "VP Hàng LC" at bounding box center [474, 144] width 49 height 6
checkbox input "true"
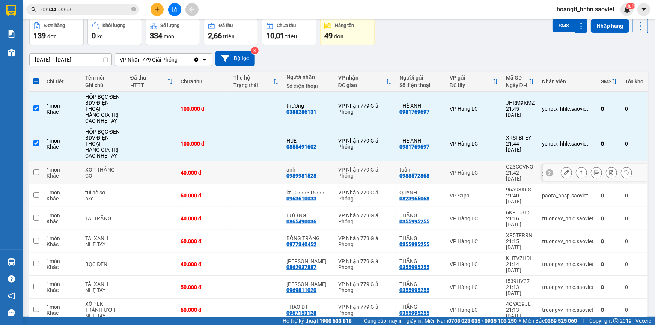
click at [469, 170] on div "VP Hàng LC" at bounding box center [474, 173] width 49 height 6
checkbox input "true"
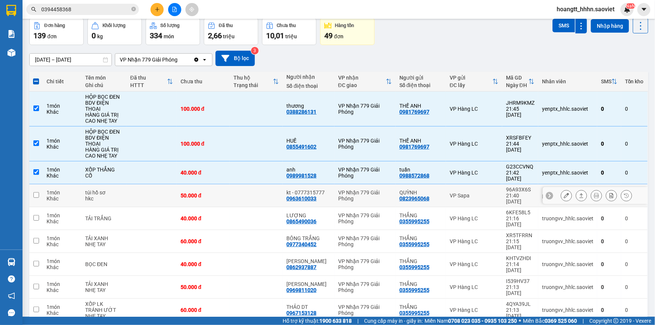
drag, startPoint x: 462, startPoint y: 186, endPoint x: 459, endPoint y: 194, distance: 8.6
click at [462, 193] on div "VP Sapa" at bounding box center [474, 196] width 49 height 6
checkbox input "true"
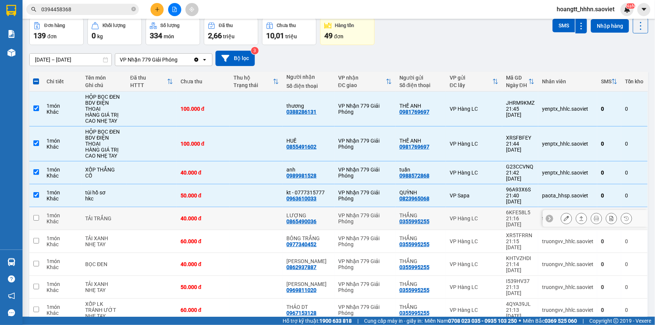
click at [461, 207] on td "VP Hàng LC" at bounding box center [474, 218] width 56 height 23
checkbox input "true"
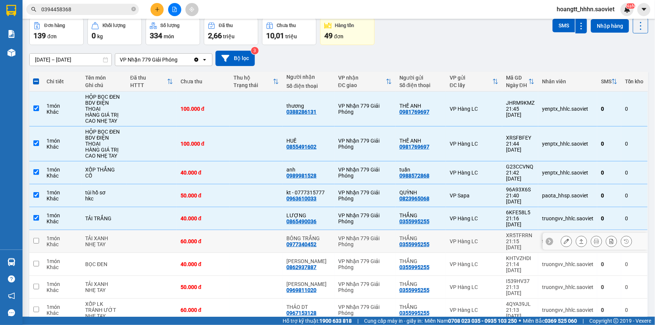
click at [456, 238] on div "VP Hàng LC" at bounding box center [474, 241] width 49 height 6
checkbox input "true"
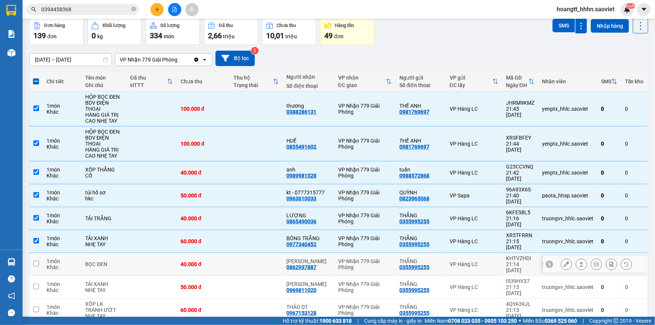
click at [458, 261] on div "VP Hàng LC" at bounding box center [474, 264] width 49 height 6
checkbox input "true"
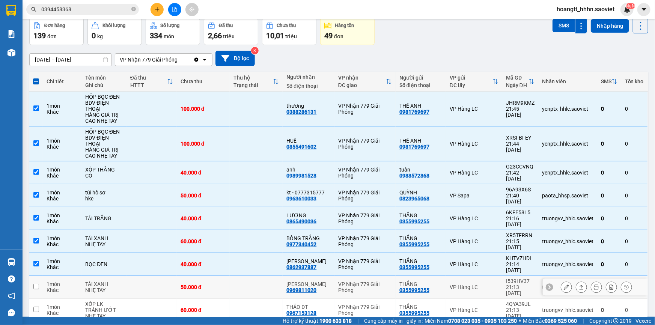
click at [457, 284] on div "VP Hàng LC" at bounding box center [474, 287] width 49 height 6
checkbox input "true"
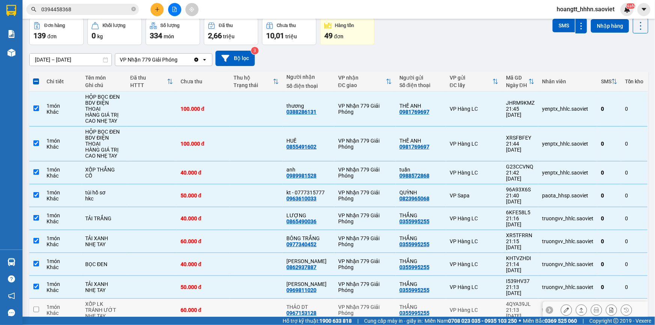
click at [453, 299] on td "VP Hàng LC" at bounding box center [474, 310] width 56 height 23
checkbox input "true"
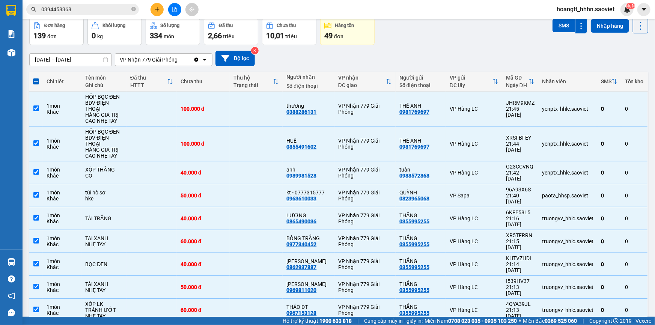
checkbox input "true"
click at [565, 29] on button "SMS" at bounding box center [564, 26] width 23 height 14
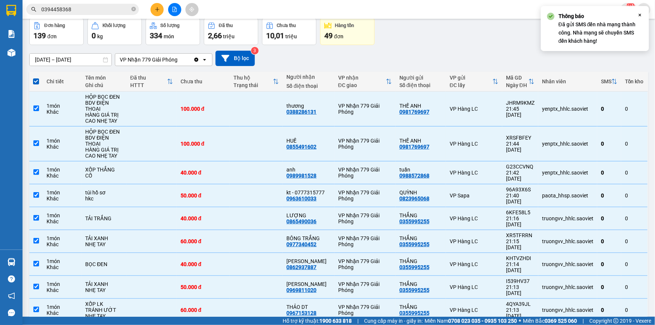
click at [640, 17] on icon "Close" at bounding box center [640, 15] width 6 height 6
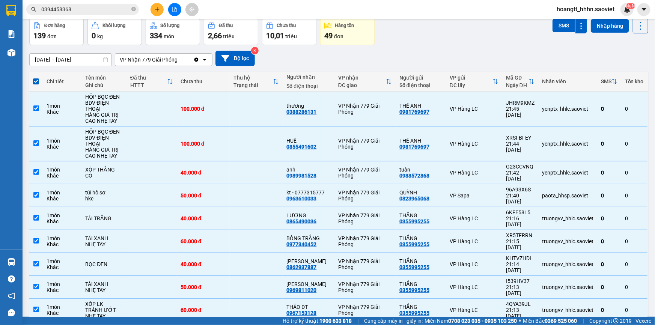
click at [638, 27] on div "Thông báo Đã gửi SMS đến nhà mạng thành công. Nhà mạng sẽ chuyển SMS đến khách …" at bounding box center [595, 28] width 108 height 45
click at [636, 31] on button at bounding box center [640, 25] width 15 height 15
click at [604, 56] on icon "Menu" at bounding box center [605, 59] width 6 height 6
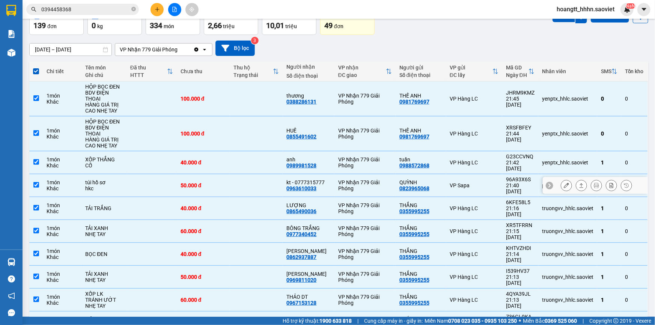
scroll to position [50, 0]
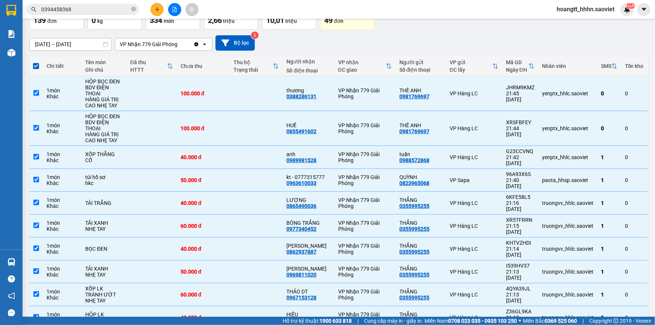
checkbox input "false"
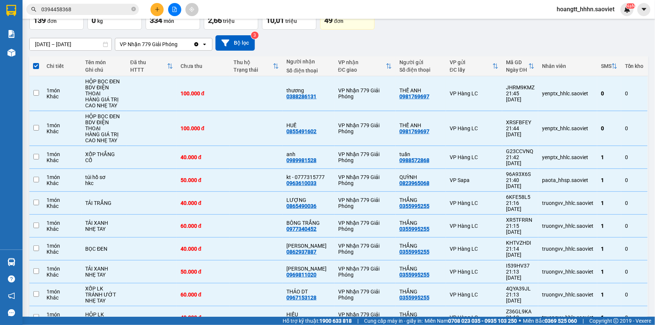
checkbox input "false"
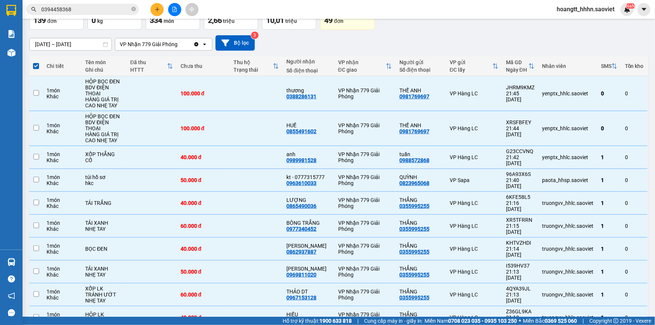
checkbox input "false"
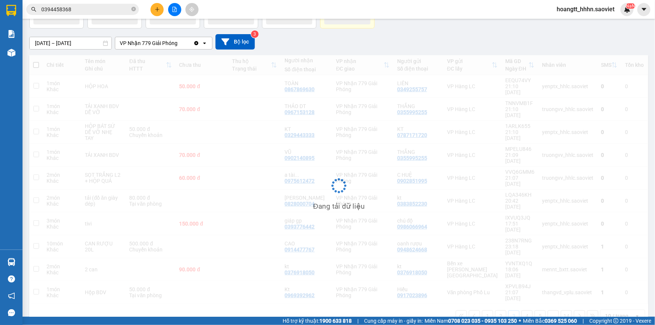
scroll to position [34, 0]
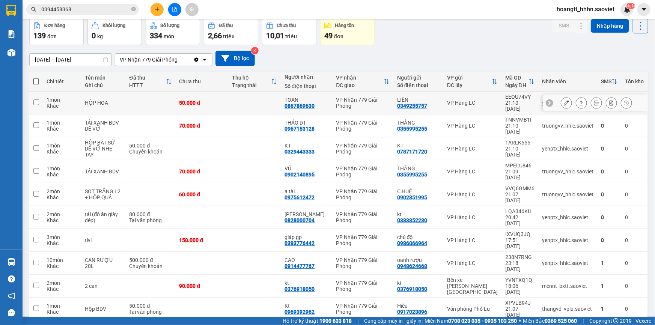
click at [465, 101] on div "VP Hàng LC" at bounding box center [472, 103] width 51 height 6
checkbox input "true"
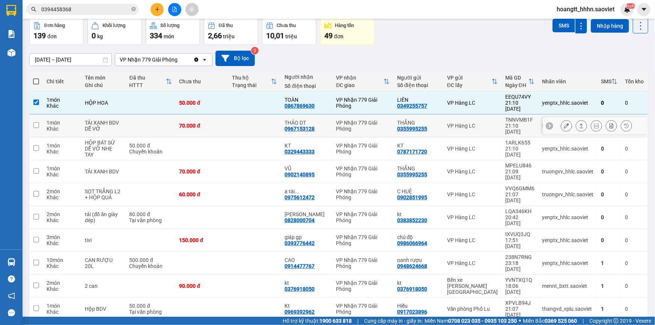
click at [469, 123] on div "VP Hàng LC" at bounding box center [472, 126] width 51 height 6
checkbox input "true"
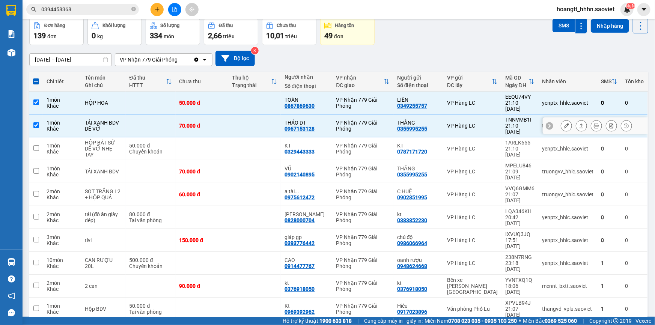
click at [472, 146] on div "VP Hàng LC" at bounding box center [472, 149] width 51 height 6
checkbox input "true"
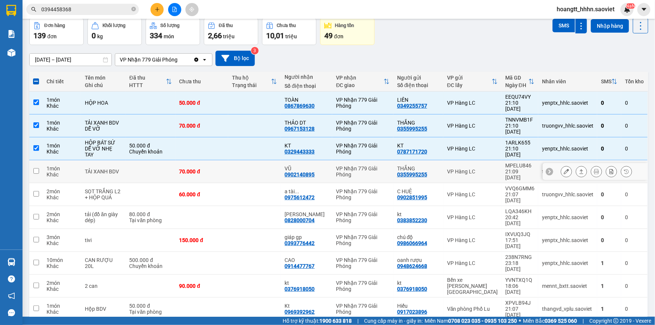
click at [472, 160] on td "VP Hàng LC" at bounding box center [472, 171] width 58 height 23
checkbox input "true"
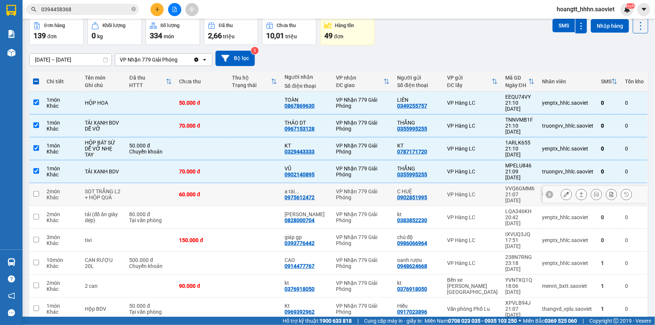
click at [470, 183] on td "VP Hàng LC" at bounding box center [472, 194] width 58 height 23
checkbox input "true"
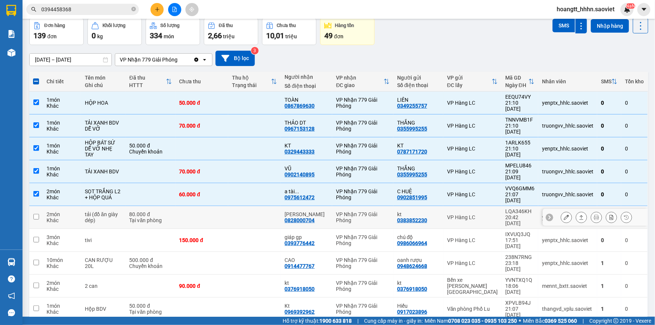
click at [465, 214] on div "VP Hàng LC" at bounding box center [472, 217] width 51 height 6
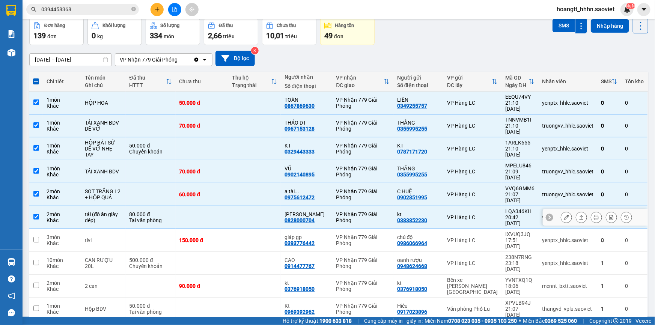
checkbox input "true"
click at [466, 237] on div "VP Hàng LC" at bounding box center [472, 240] width 51 height 6
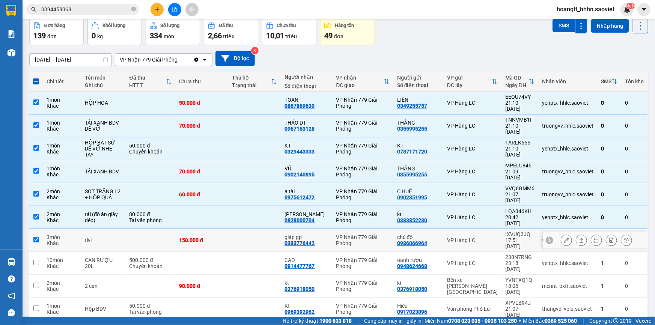
checkbox input "true"
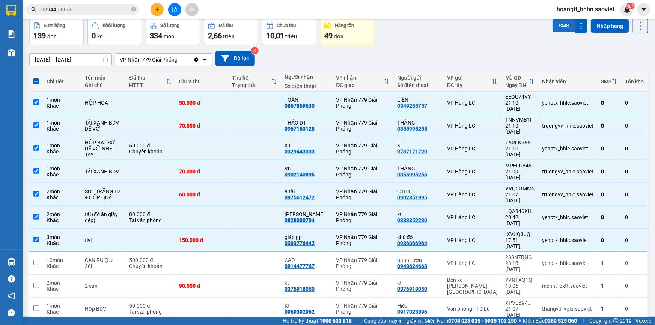
click at [562, 27] on button "SMS" at bounding box center [564, 26] width 23 height 14
click at [640, 16] on icon "Close" at bounding box center [640, 15] width 6 height 6
click at [636, 25] on div "Thông báo Đã gửi SMS đến [PERSON_NAME] [PERSON_NAME]. [PERSON_NAME] sẽ chuyển S…" at bounding box center [598, 28] width 78 height 33
click at [635, 28] on icon at bounding box center [640, 26] width 11 height 11
click at [623, 59] on span "Làm mới" at bounding box center [625, 60] width 21 height 8
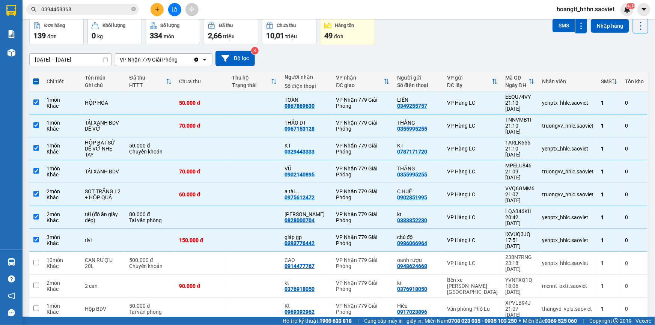
checkbox input "false"
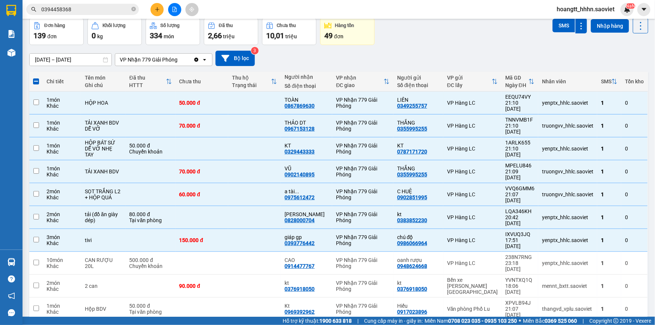
checkbox input "false"
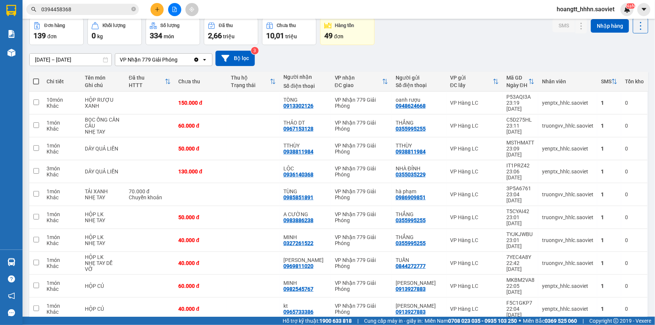
scroll to position [0, 0]
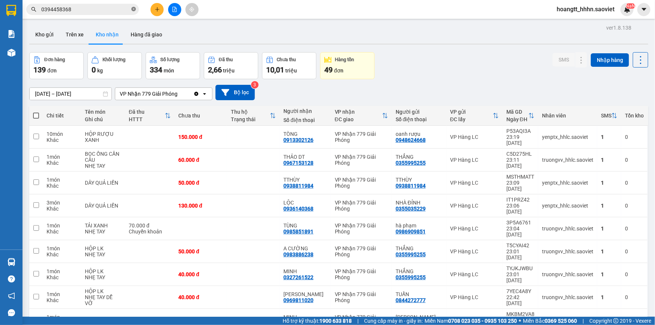
click at [135, 8] on icon "close-circle" at bounding box center [133, 9] width 5 height 5
click at [110, 11] on input "text" at bounding box center [85, 9] width 89 height 8
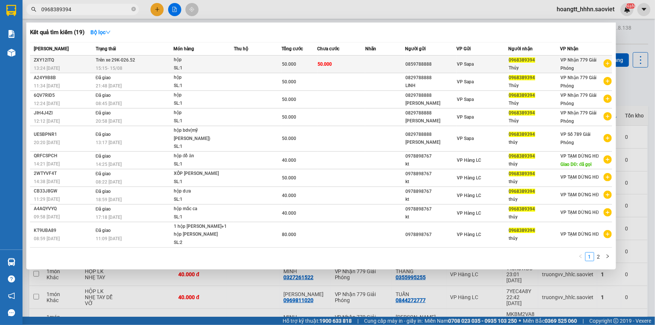
type input "0968389394"
click at [141, 61] on td "Trên xe 29K-026.52 15:15 [DATE]" at bounding box center [134, 65] width 80 height 18
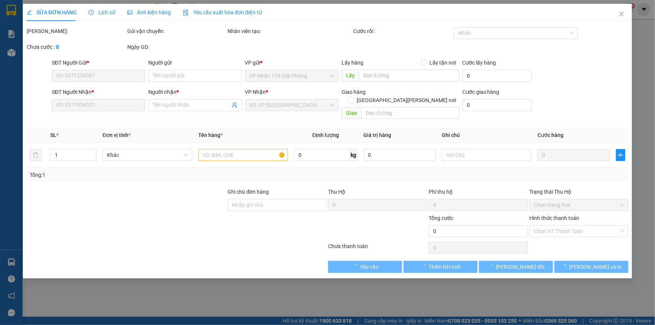
type input "0859788888"
type input "0968389394"
type input "Thủy"
type input "50.000"
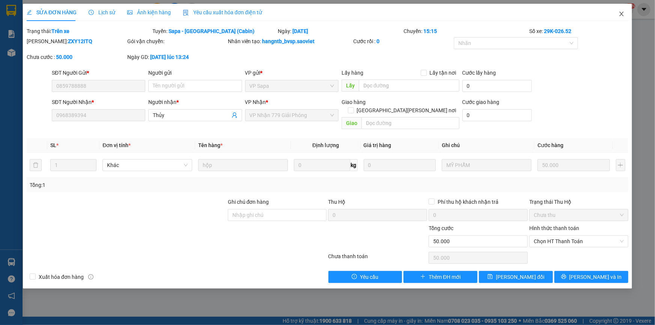
click at [619, 15] on icon "close" at bounding box center [622, 14] width 6 height 6
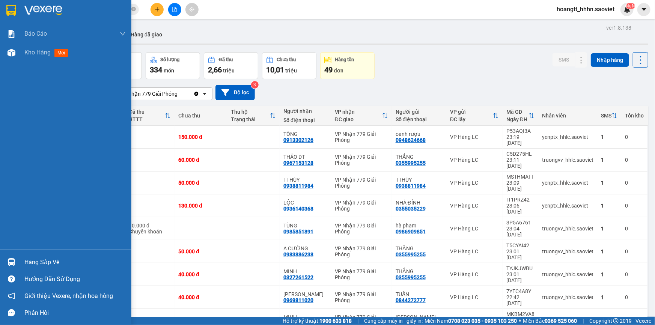
click at [50, 259] on div "Hàng sắp về" at bounding box center [74, 262] width 101 height 11
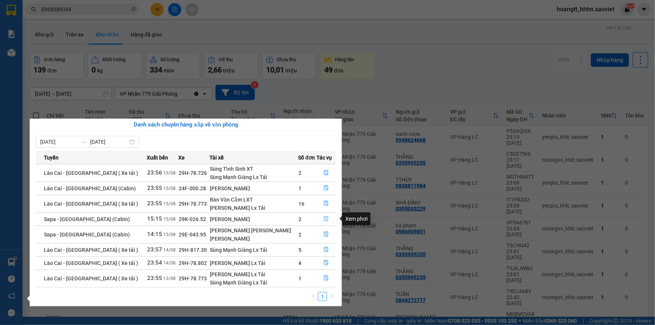
click at [324, 219] on icon "file-done" at bounding box center [326, 218] width 5 height 5
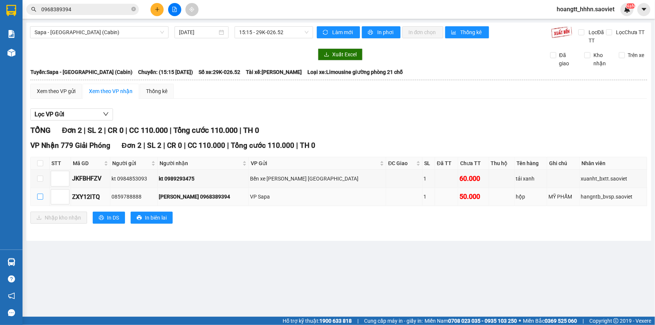
click at [40, 199] on input "checkbox" at bounding box center [40, 197] width 6 height 6
checkbox input "true"
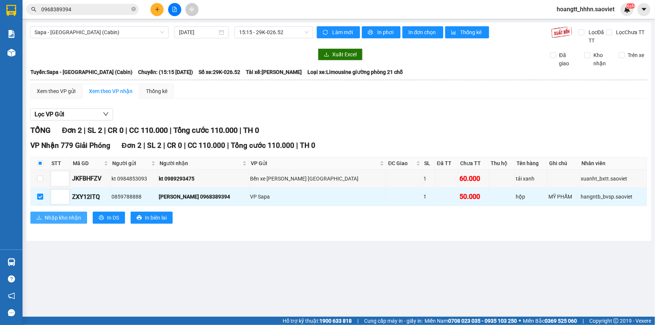
click at [55, 220] on span "Nhập kho nhận" at bounding box center [63, 218] width 36 height 8
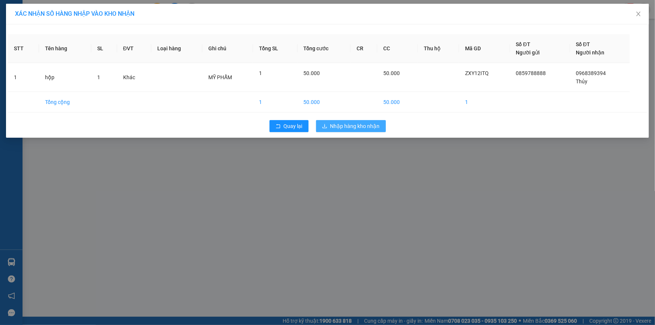
click at [352, 130] on button "Nhập hàng kho nhận" at bounding box center [351, 126] width 70 height 12
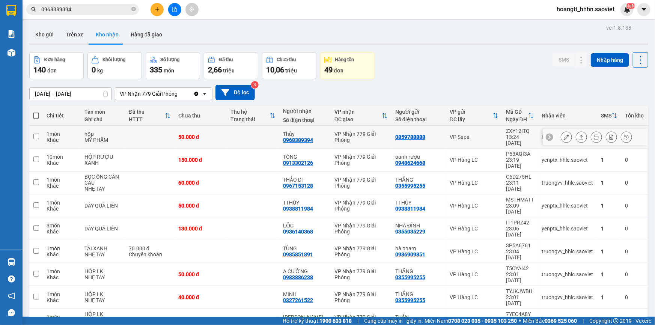
click at [472, 134] on div "VP Sapa" at bounding box center [474, 137] width 49 height 6
checkbox input "true"
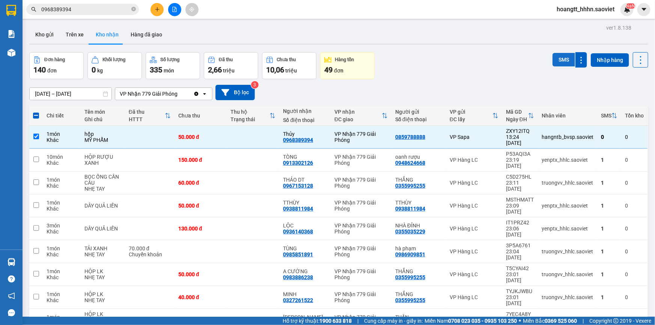
click at [568, 58] on button "SMS" at bounding box center [564, 60] width 23 height 14
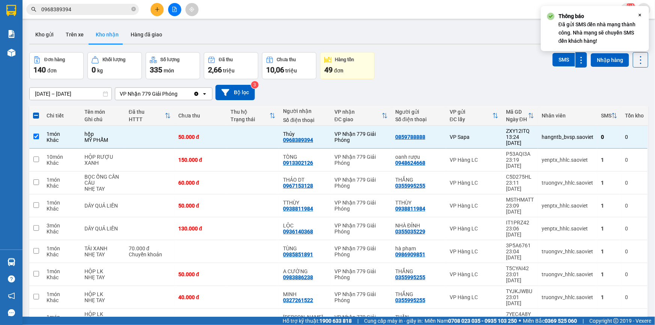
click at [453, 86] on div "[DATE] – [DATE] Press the down arrow key to interact with the calendar and sele…" at bounding box center [338, 92] width 619 height 15
click at [638, 57] on icon at bounding box center [640, 60] width 11 height 11
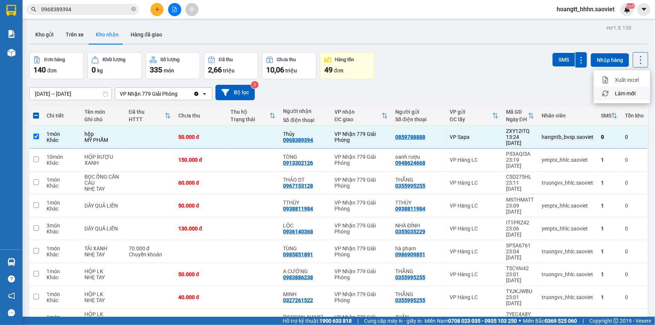
click at [629, 91] on span "Làm mới" at bounding box center [625, 94] width 21 height 8
click at [479, 57] on div "Đơn hàng 140 đơn [PERSON_NAME] 0 kg Số [PERSON_NAME] 335 món Đã thu 2,66 [PERSO…" at bounding box center [338, 65] width 619 height 27
click at [257, 34] on div "Kho gửi Trên xe Kho nhận Hàng đã giao" at bounding box center [338, 36] width 619 height 20
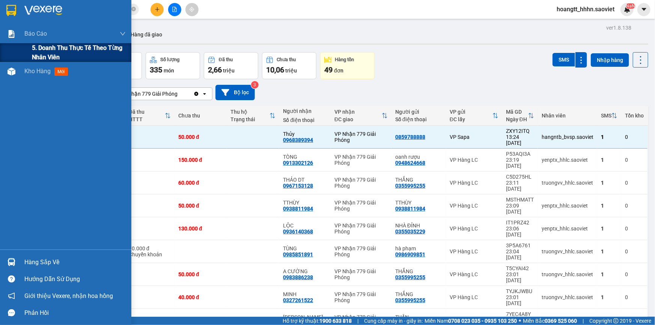
click at [50, 58] on span "5. Doanh thu thực tế theo từng nhân viên" at bounding box center [79, 52] width 94 height 19
